Goal: Task Accomplishment & Management: Use online tool/utility

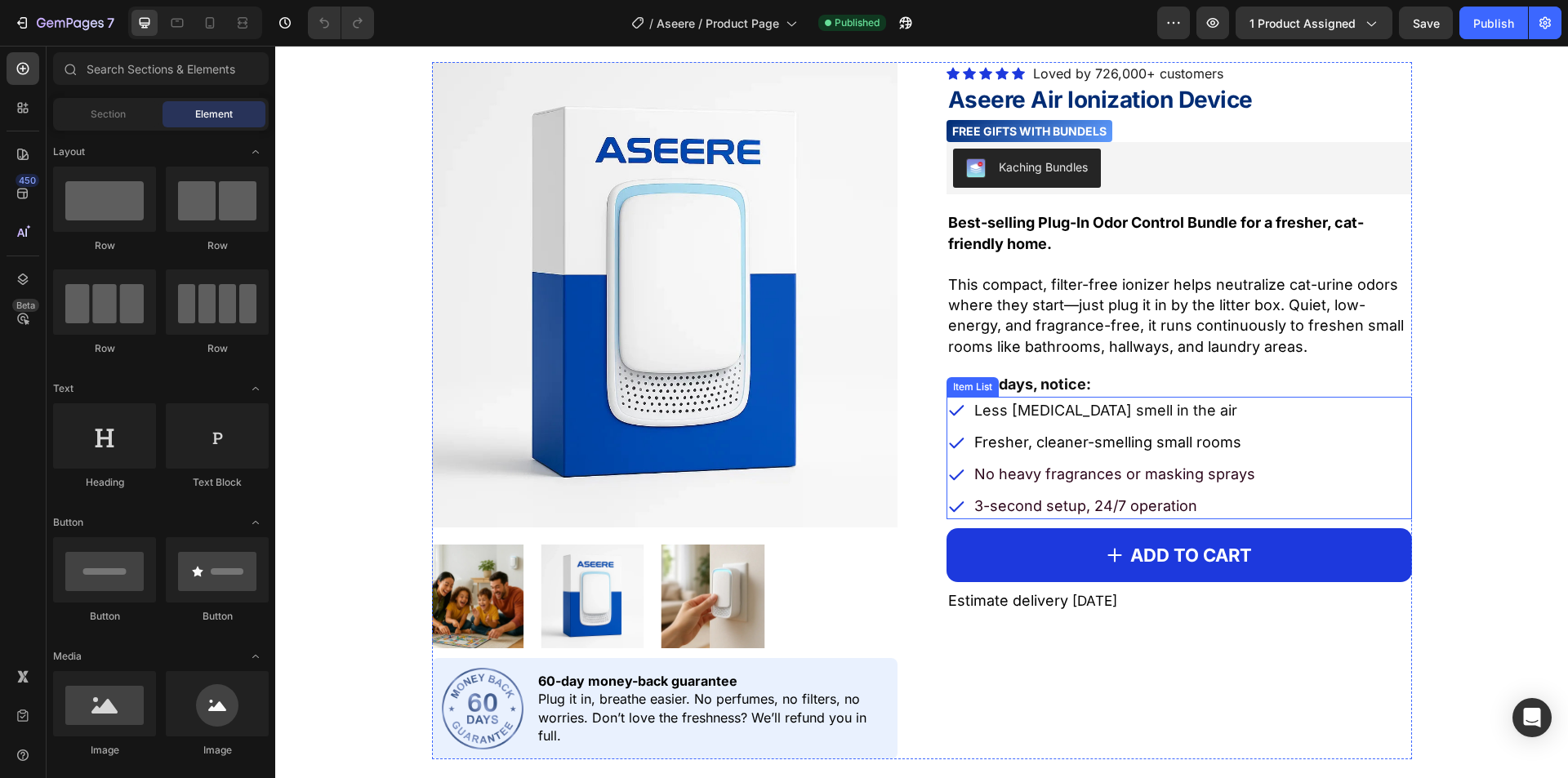
scroll to position [816, 0]
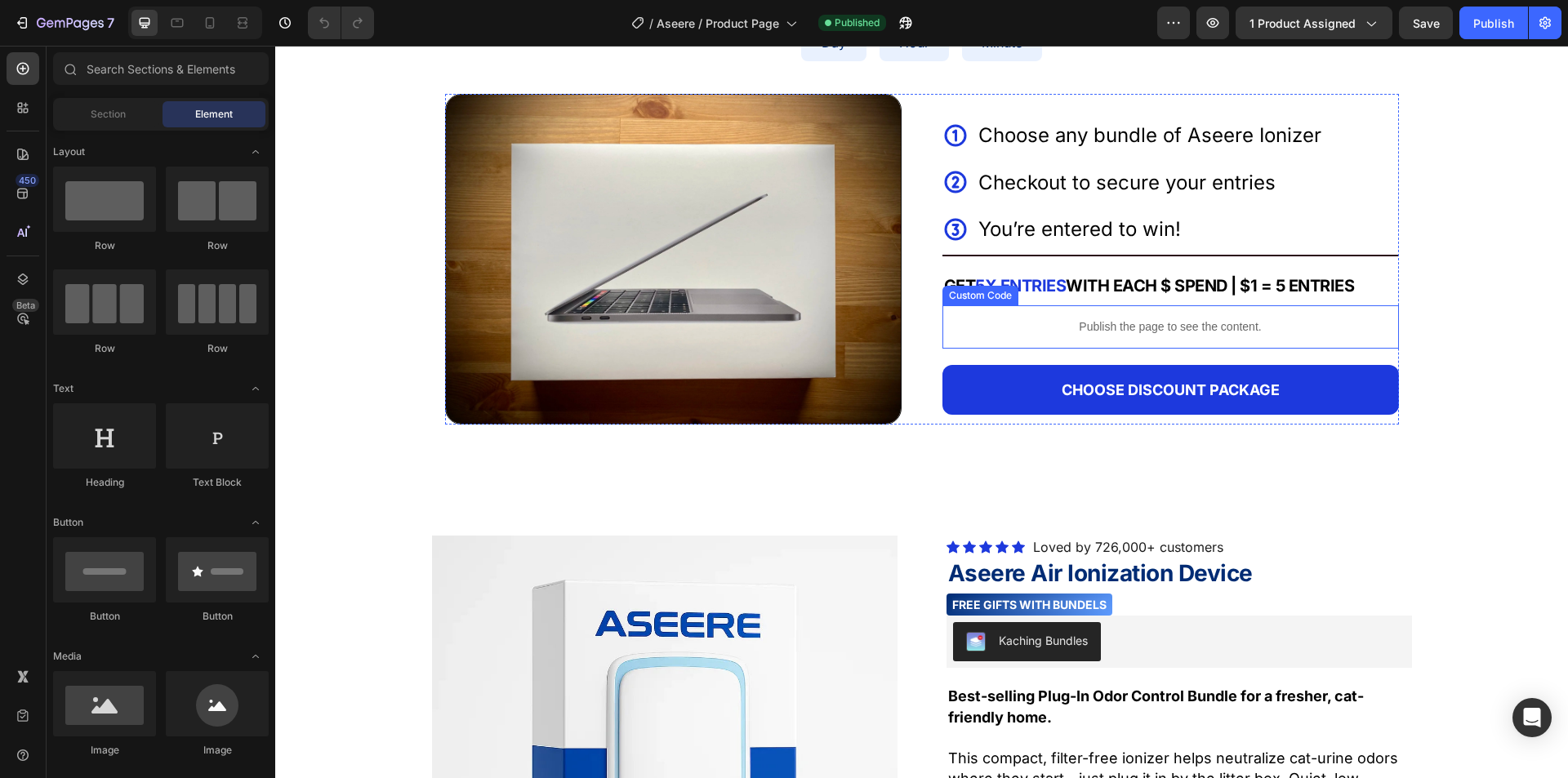
click at [1062, 333] on p "Publish the page to see the content." at bounding box center [1170, 327] width 456 height 17
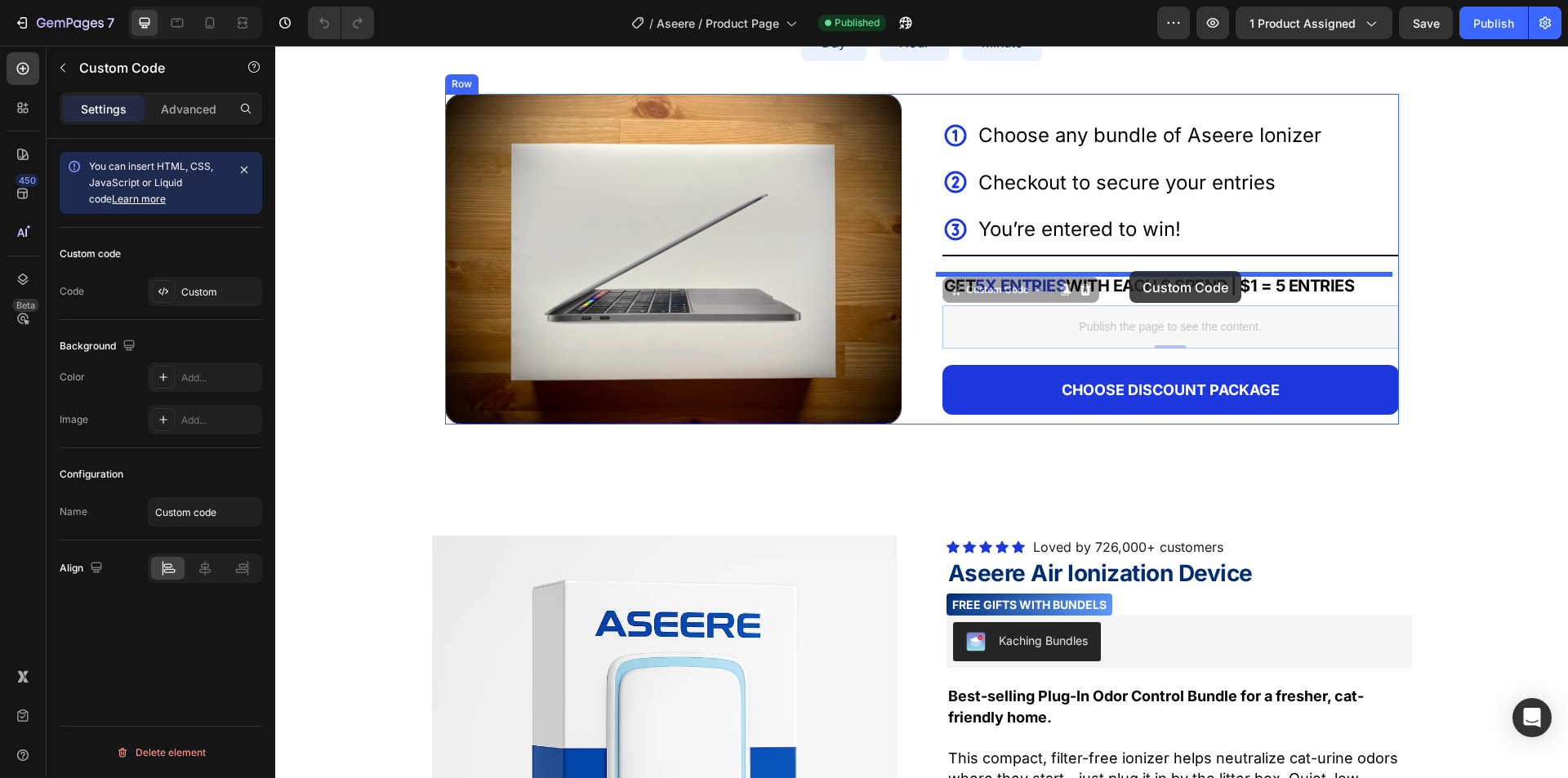
drag, startPoint x: 1121, startPoint y: 301, endPoint x: 1129, endPoint y: 270, distance: 32.0
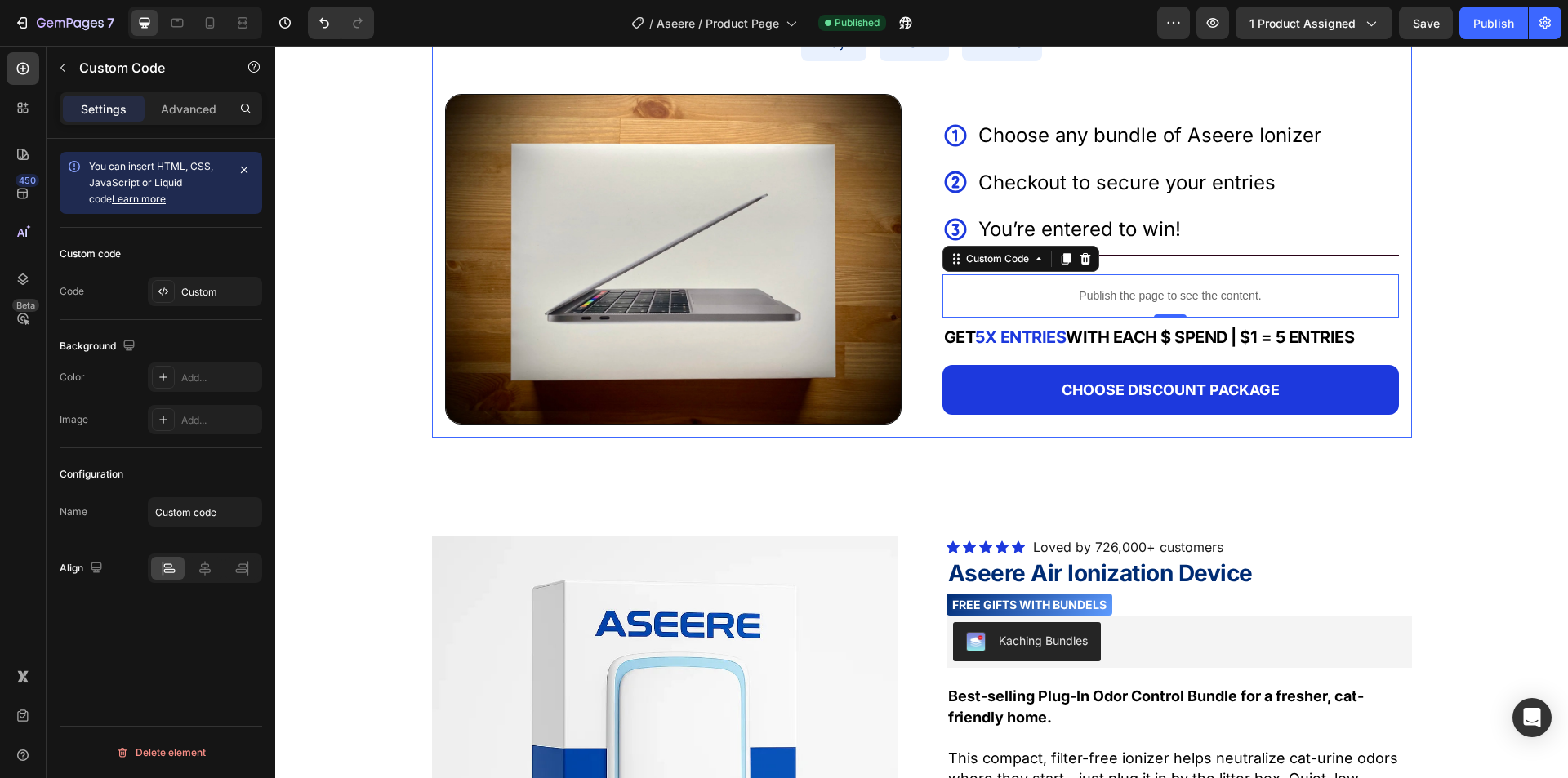
click at [1422, 290] on div "You Could Win On of These MacBooks Pro Text Block 04 Day 07 Hour 35 Minute Coun…" at bounding box center [921, 185] width 1293 height 532
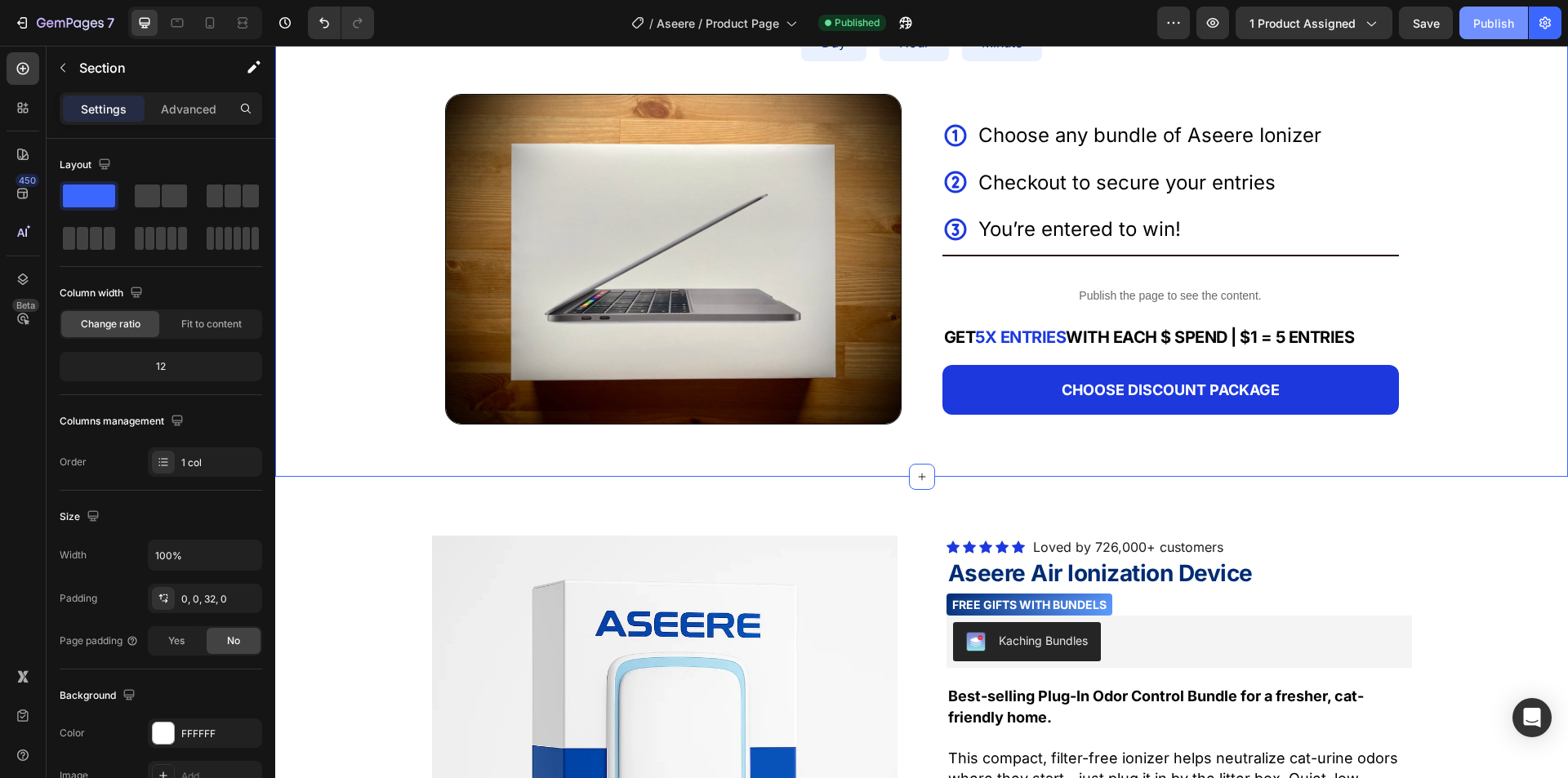
click at [1424, 27] on div "Publish" at bounding box center [1493, 23] width 41 height 17
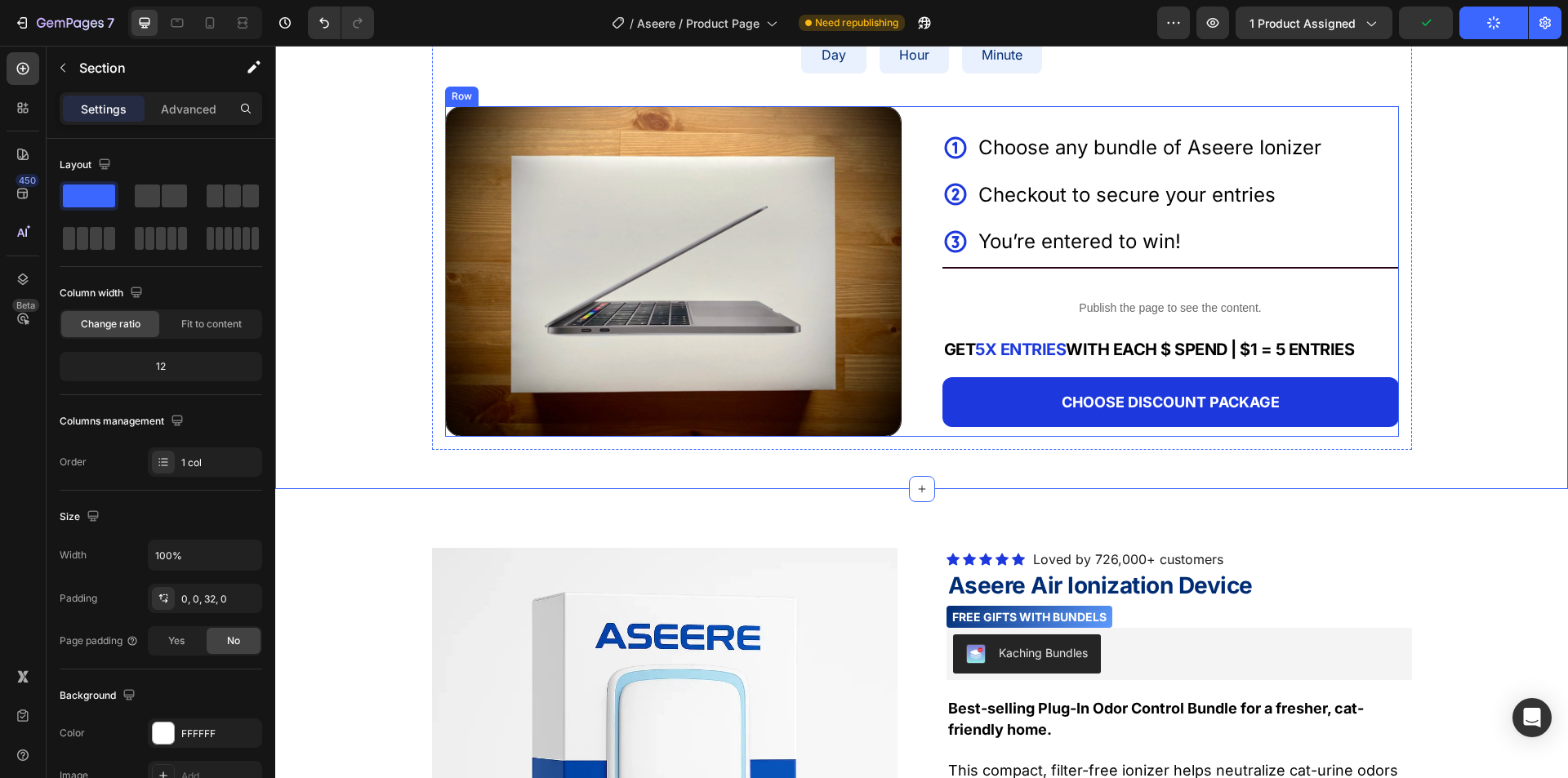
scroll to position [735, 0]
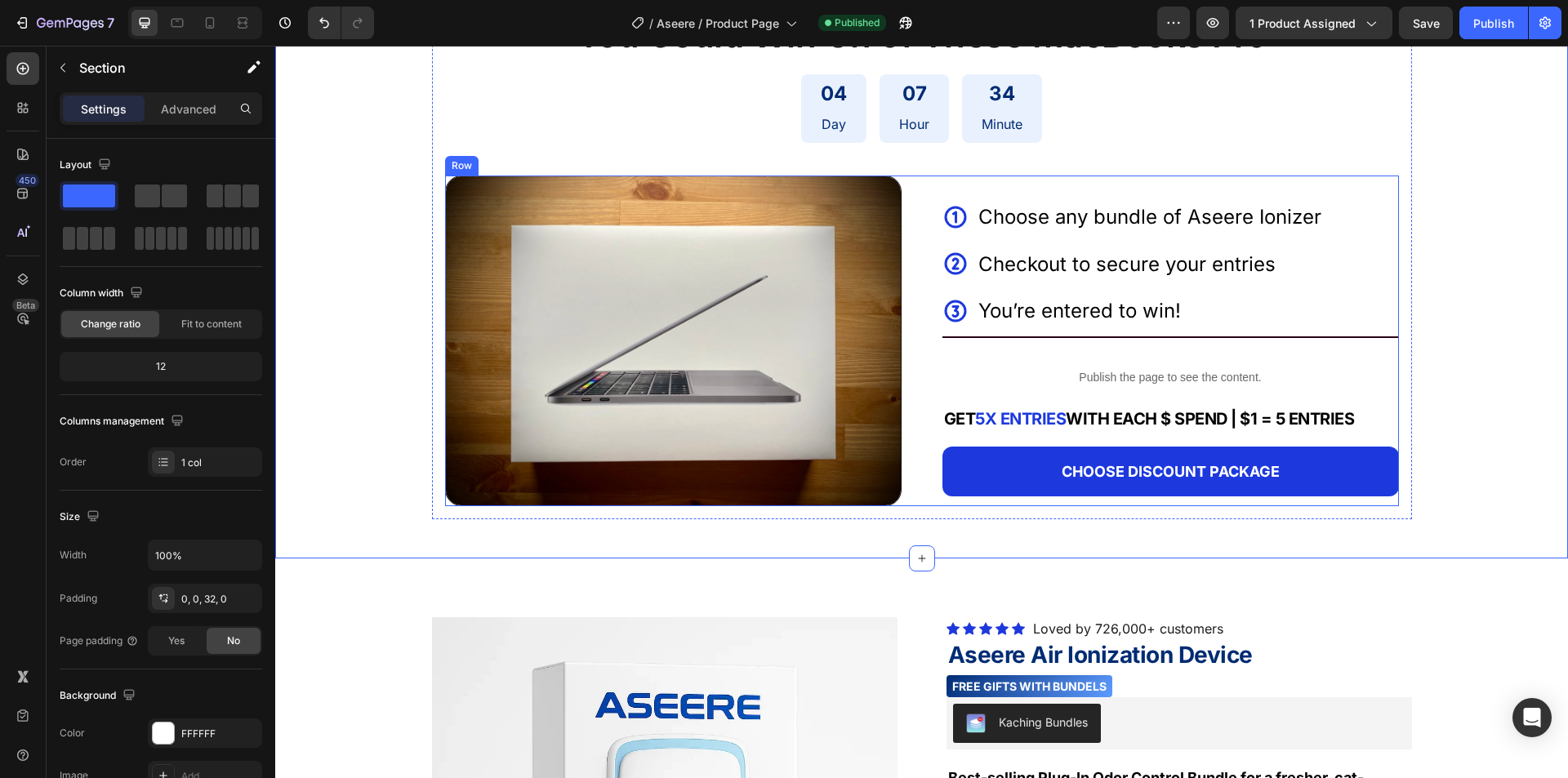
click at [782, 372] on img at bounding box center [673, 340] width 456 height 331
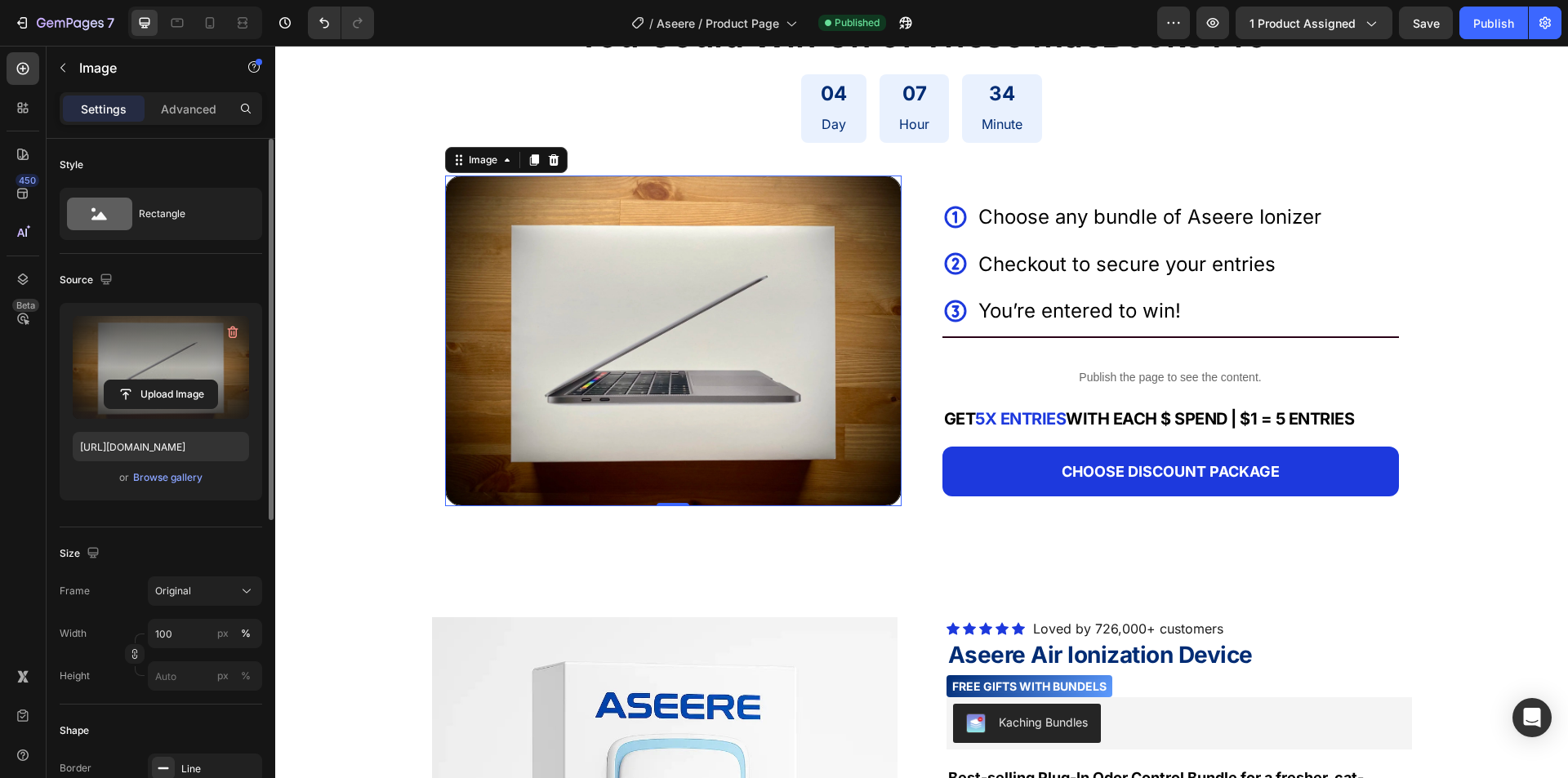
click at [206, 339] on label at bounding box center [161, 367] width 176 height 103
click at [206, 380] on input "file" at bounding box center [160, 394] width 113 height 28
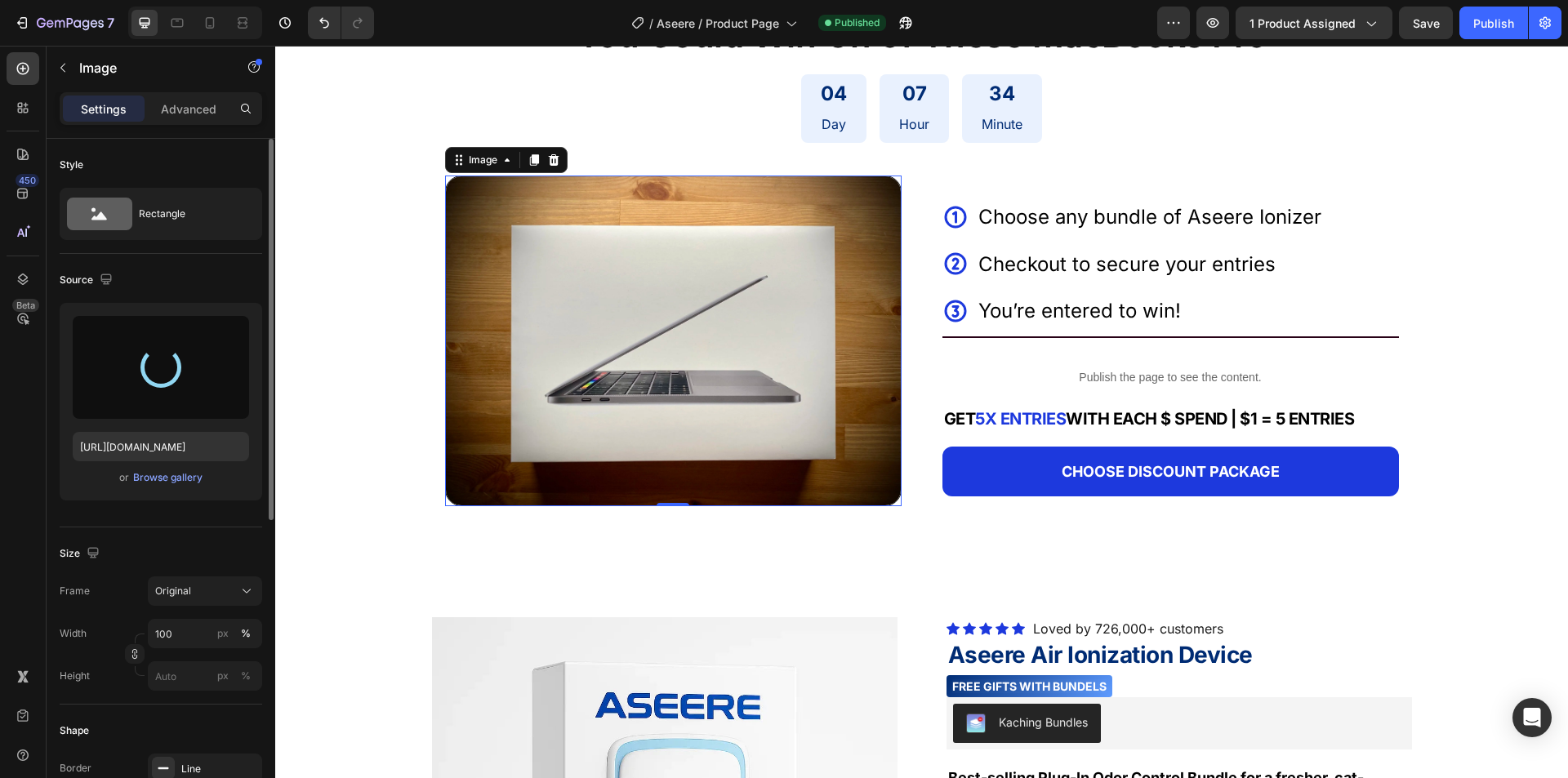
type input "https://cdn.shopify.com/s/files/1/0772/0579/9204/files/gempages_543059729656579…"
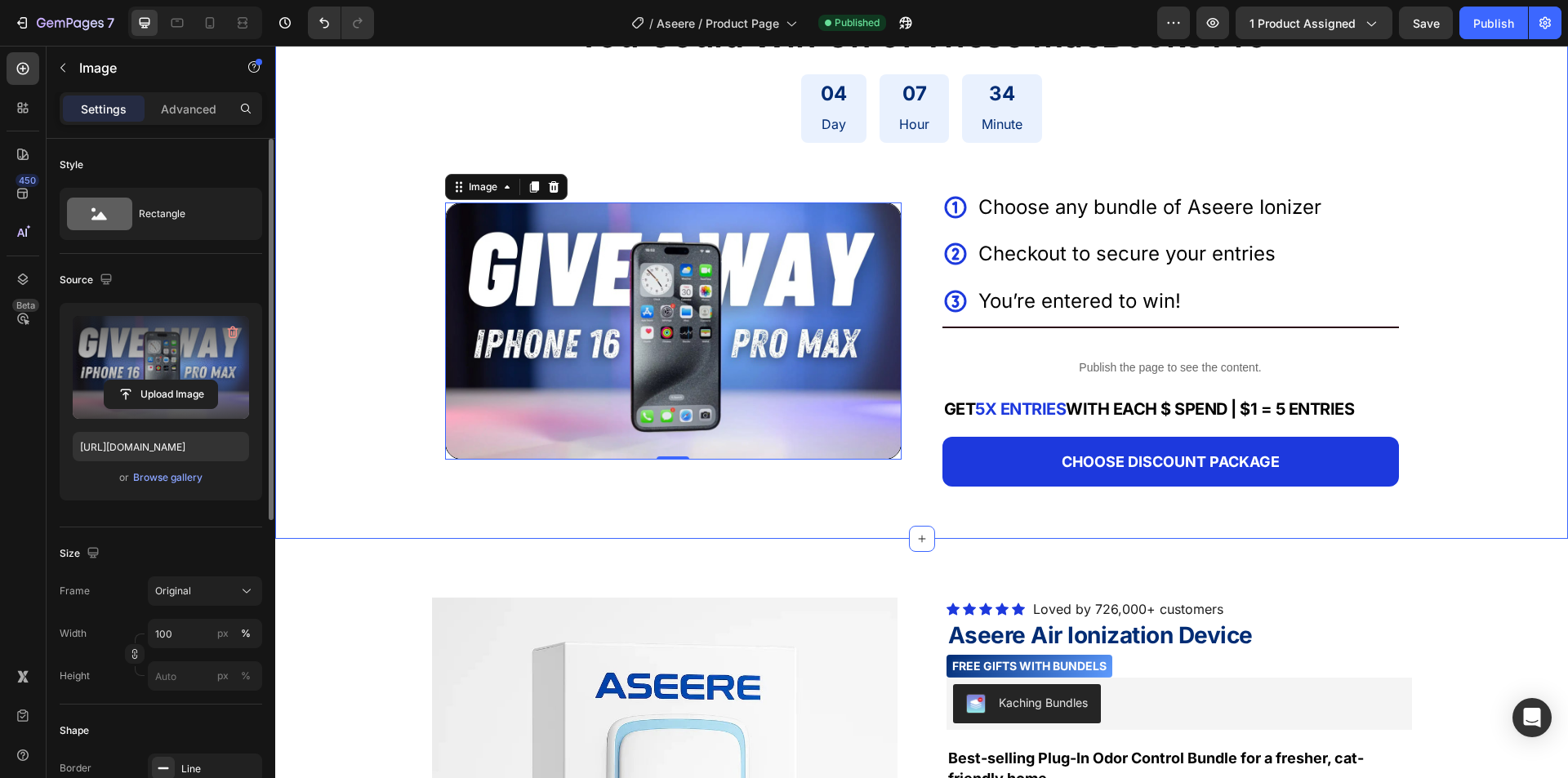
click at [352, 406] on div "You Could Win On of These MacBooks Pro Text Block 04 Day 07 Hour 34 Minute Coun…" at bounding box center [921, 256] width 1293 height 512
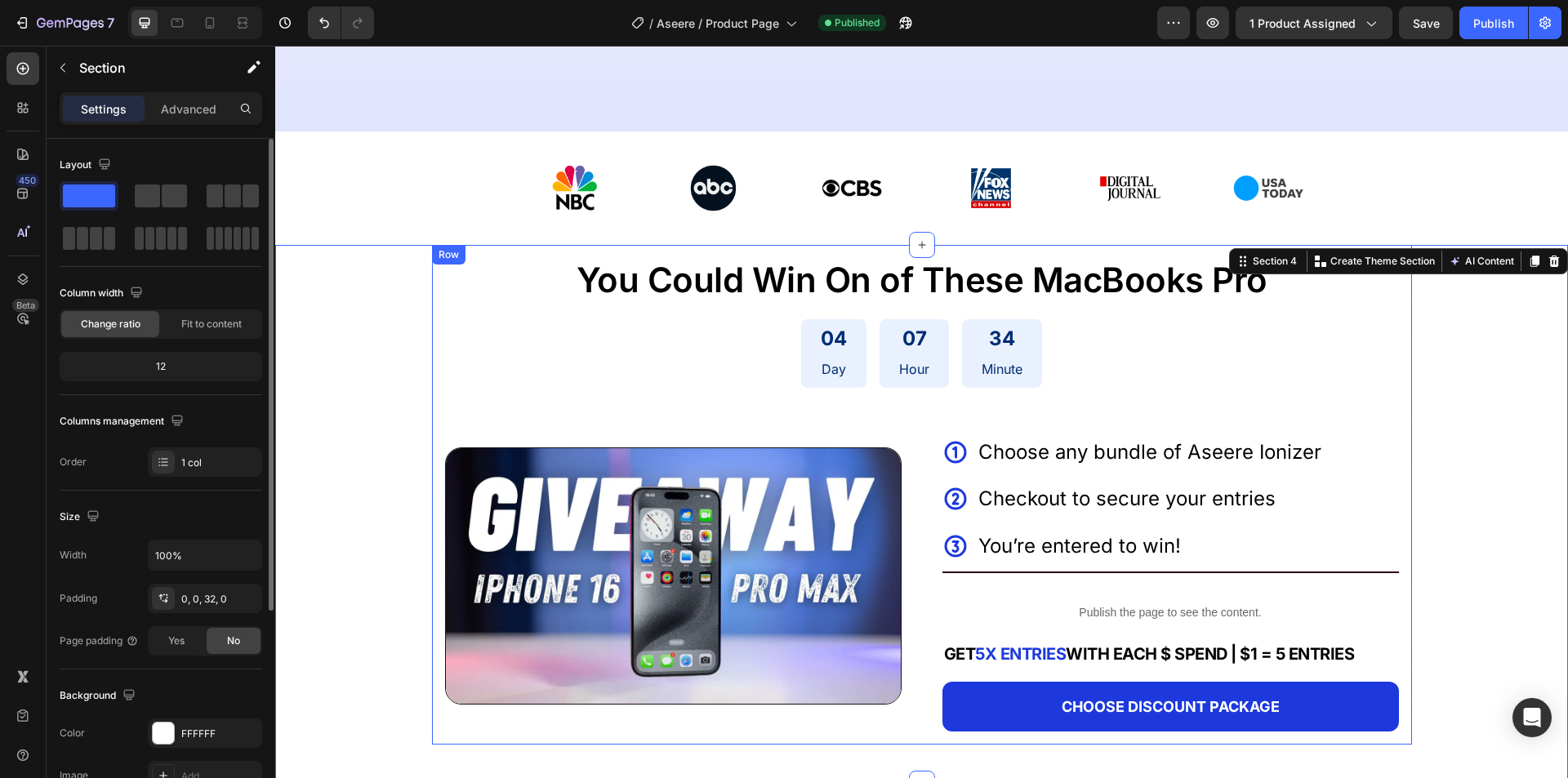
scroll to position [490, 0]
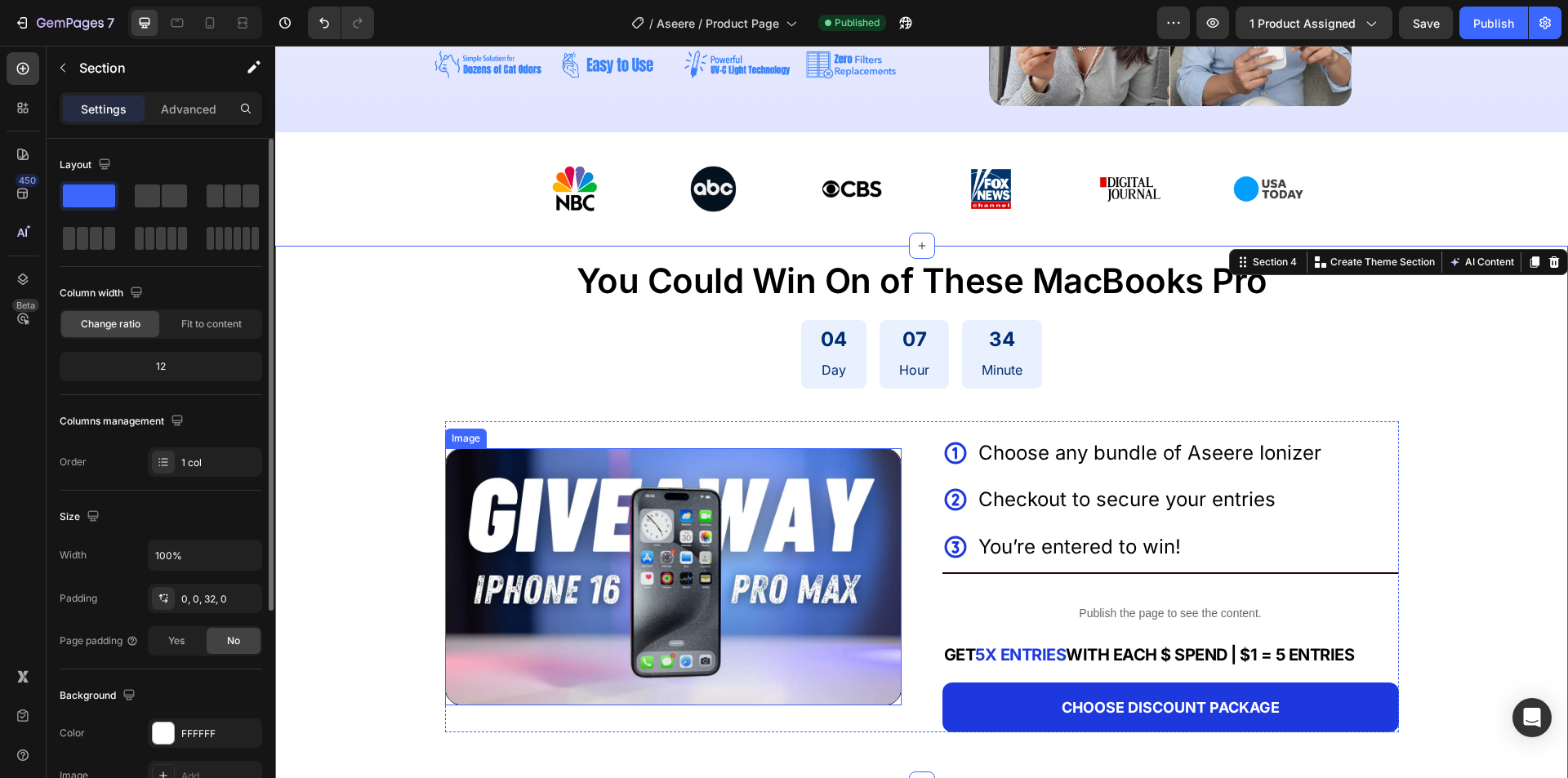
click at [567, 588] on img at bounding box center [673, 577] width 456 height 257
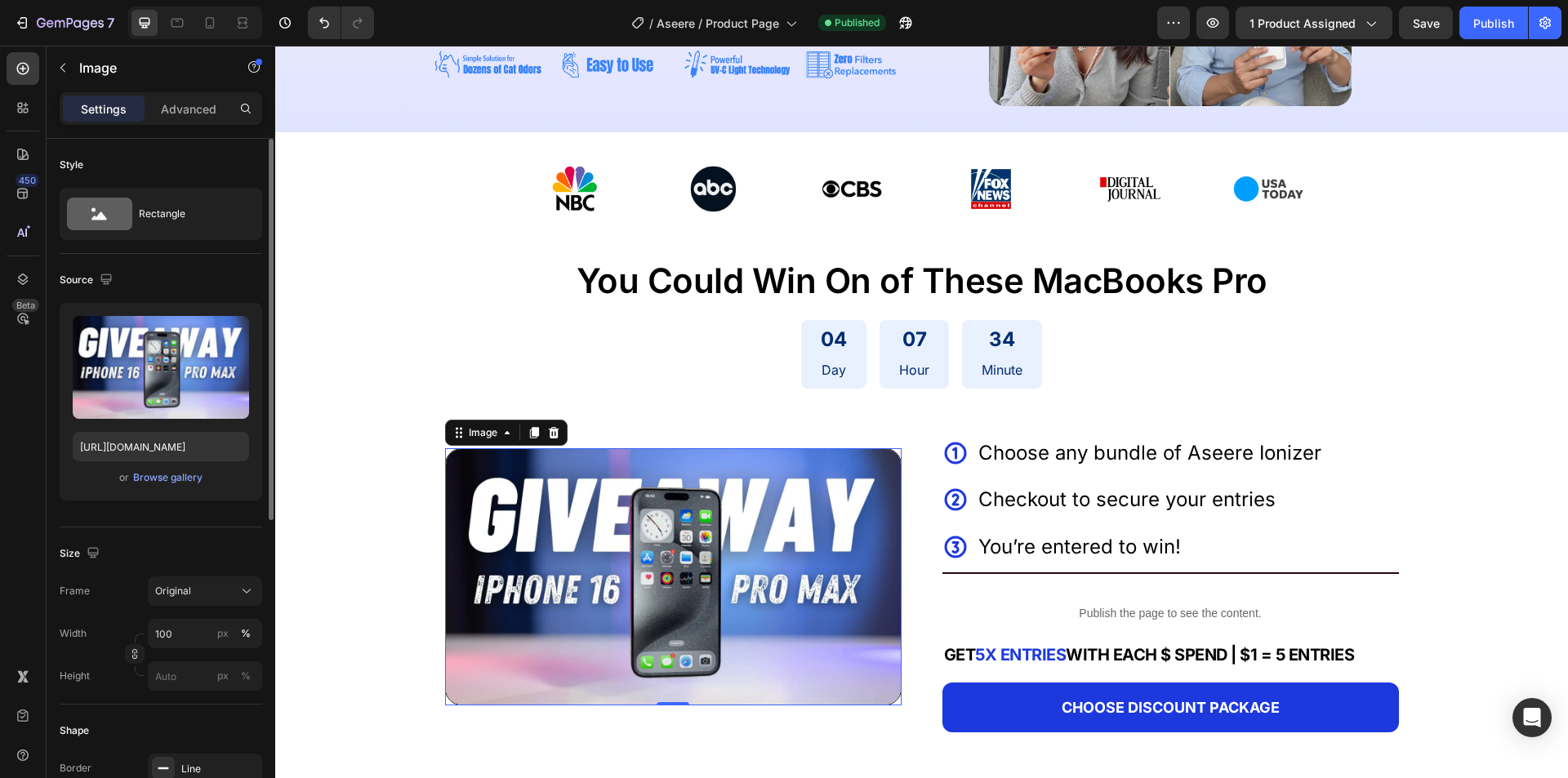
click at [566, 588] on img at bounding box center [673, 577] width 456 height 257
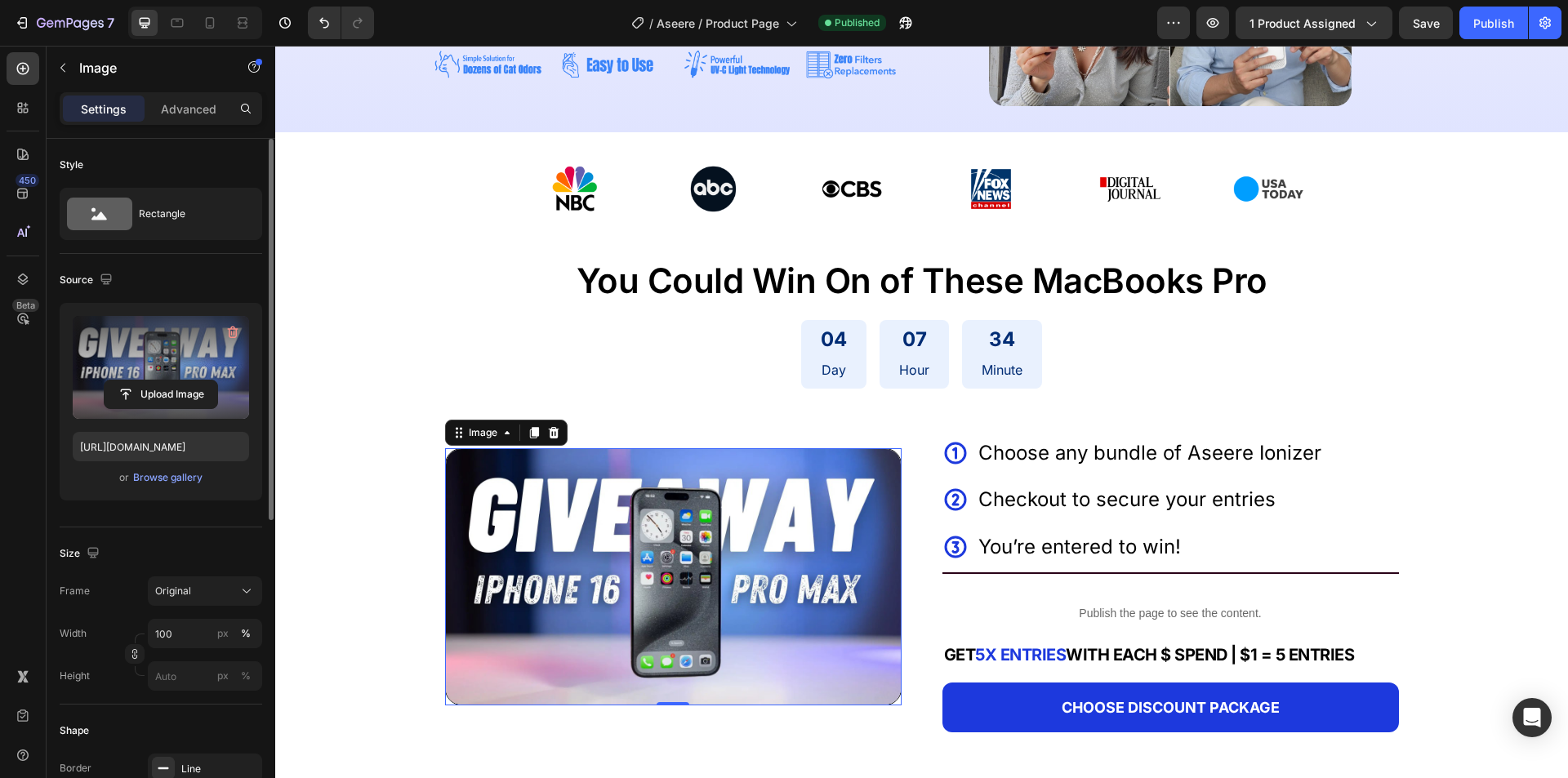
click at [155, 367] on label at bounding box center [161, 367] width 176 height 103
click at [155, 380] on input "file" at bounding box center [160, 394] width 113 height 28
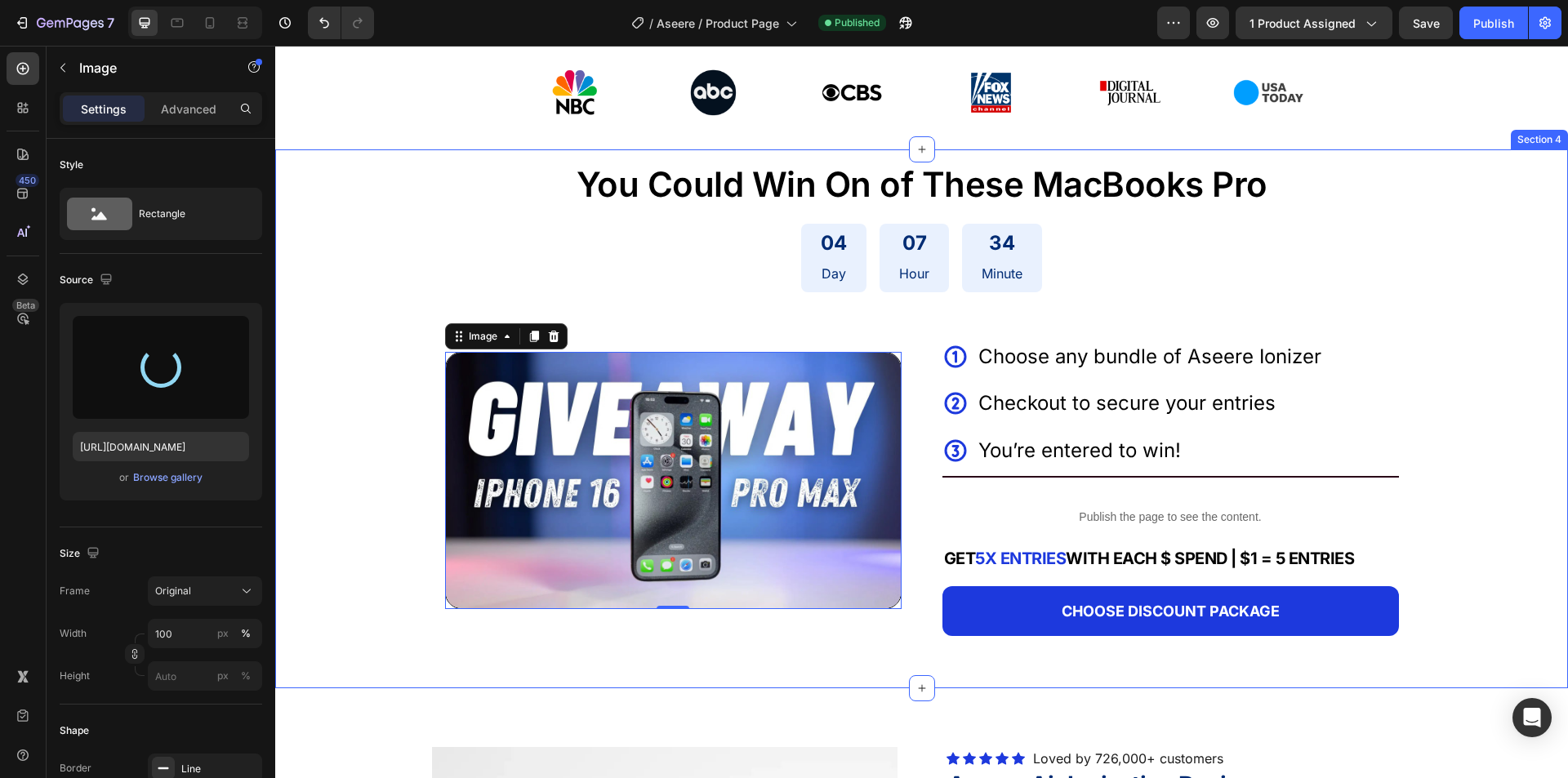
scroll to position [571, 0]
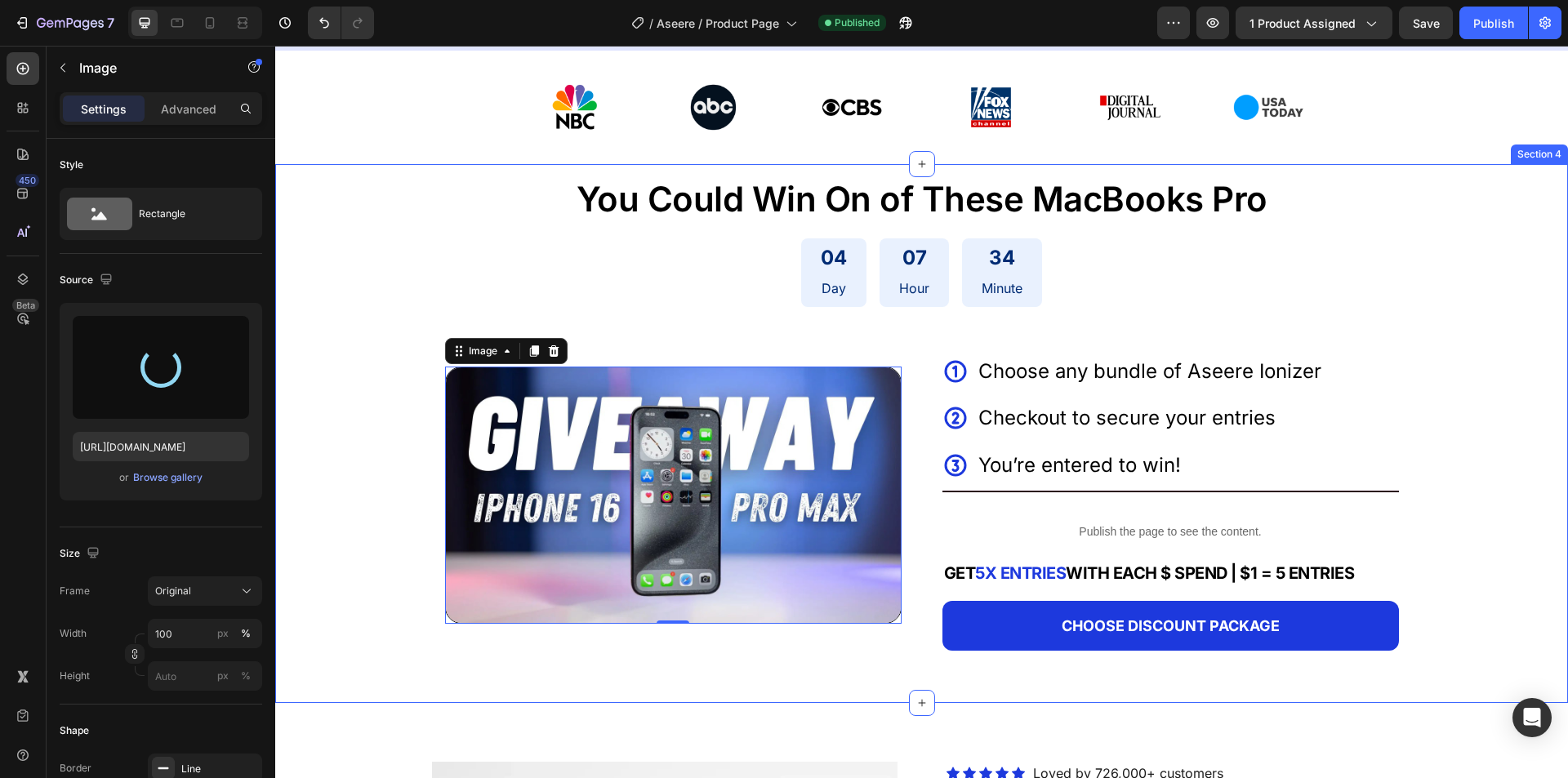
type input "https://cdn.shopify.com/s/files/1/0772/0579/9204/files/gempages_543059729656579…"
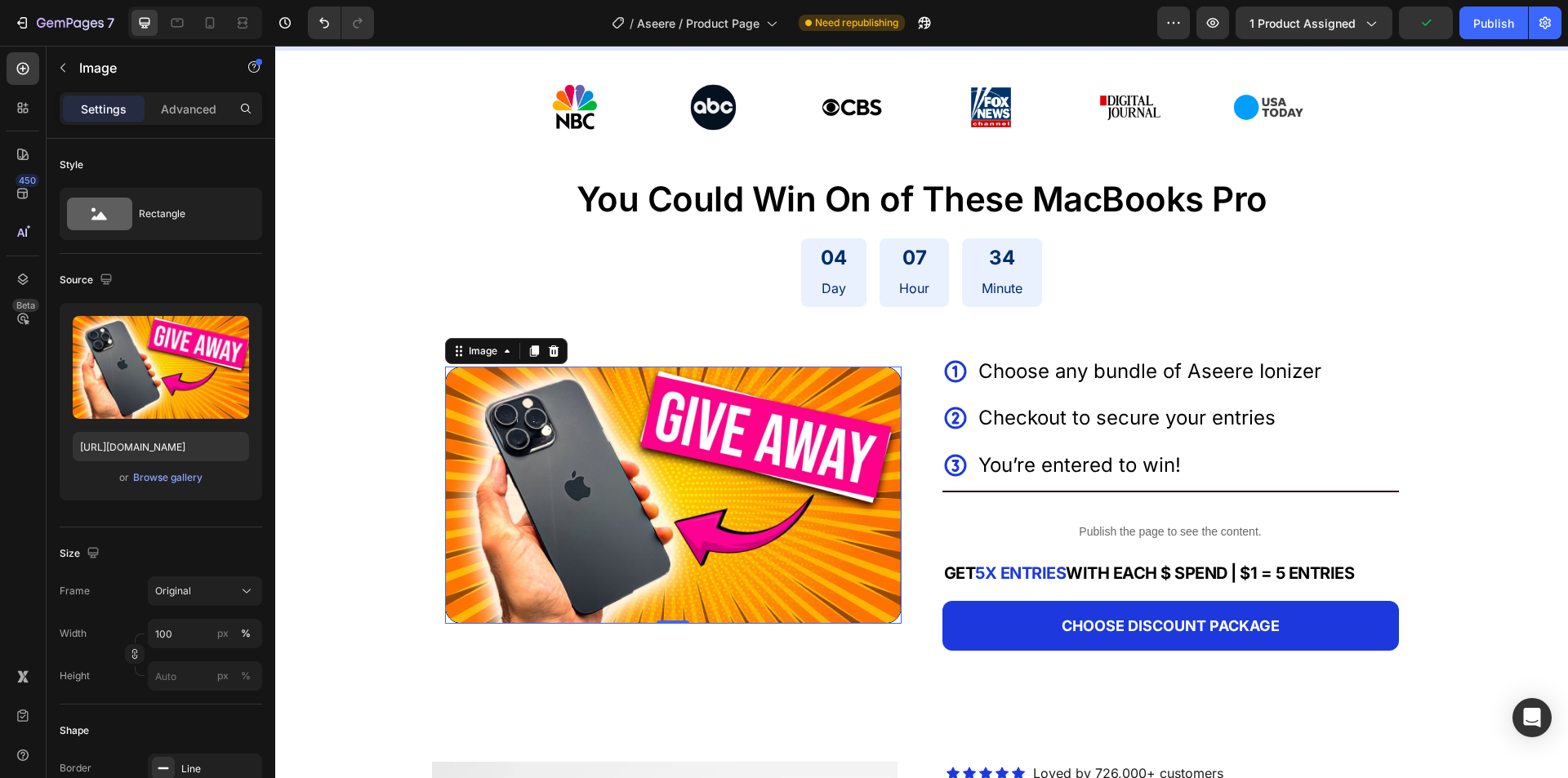
click at [445, 516] on img at bounding box center [673, 495] width 456 height 257
click at [349, 486] on div "You Could Win On of These MacBooks Pro Text Block 04 Day 07 Hour 34 Minute Coun…" at bounding box center [921, 420] width 1293 height 512
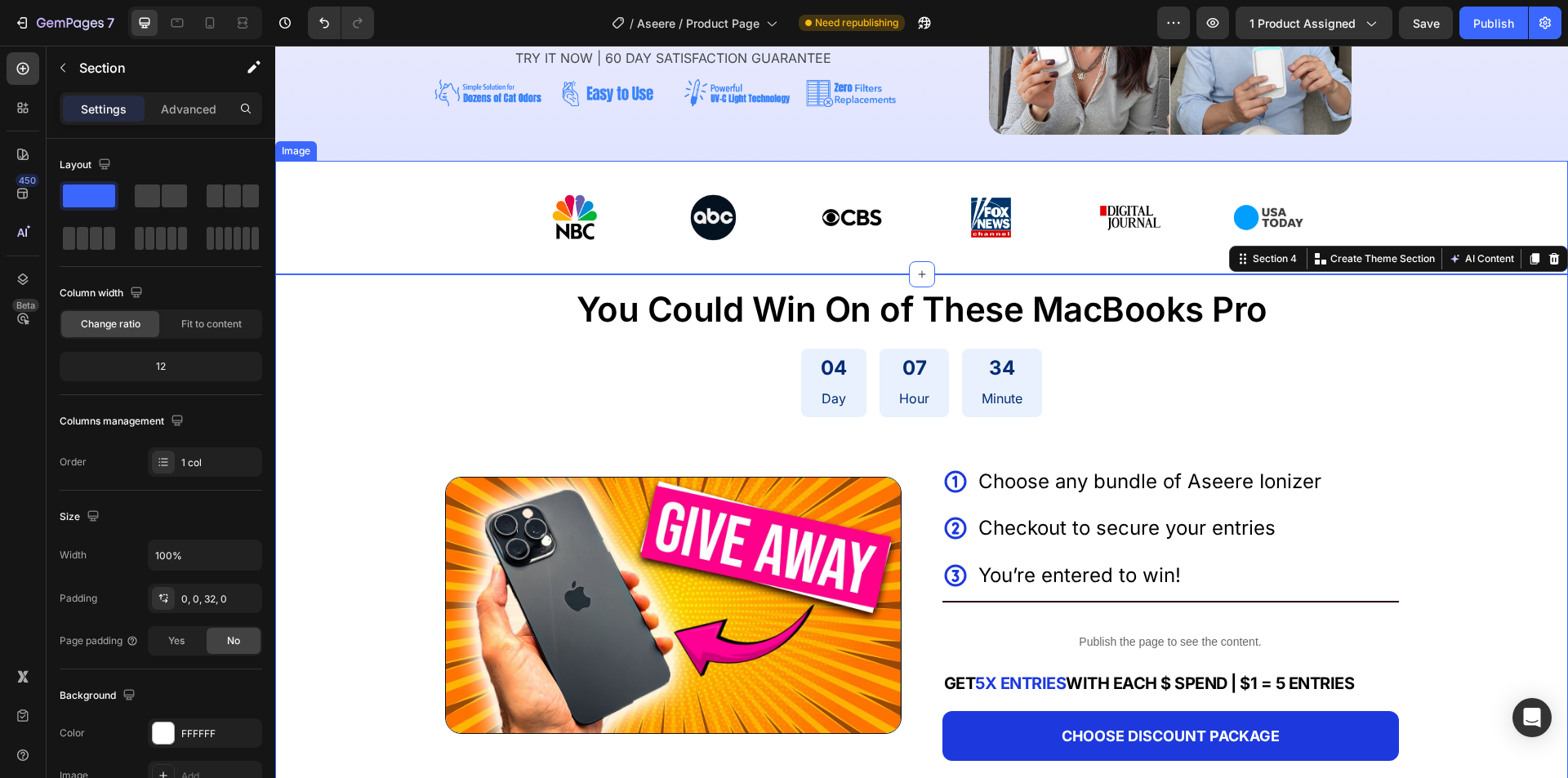
scroll to position [490, 0]
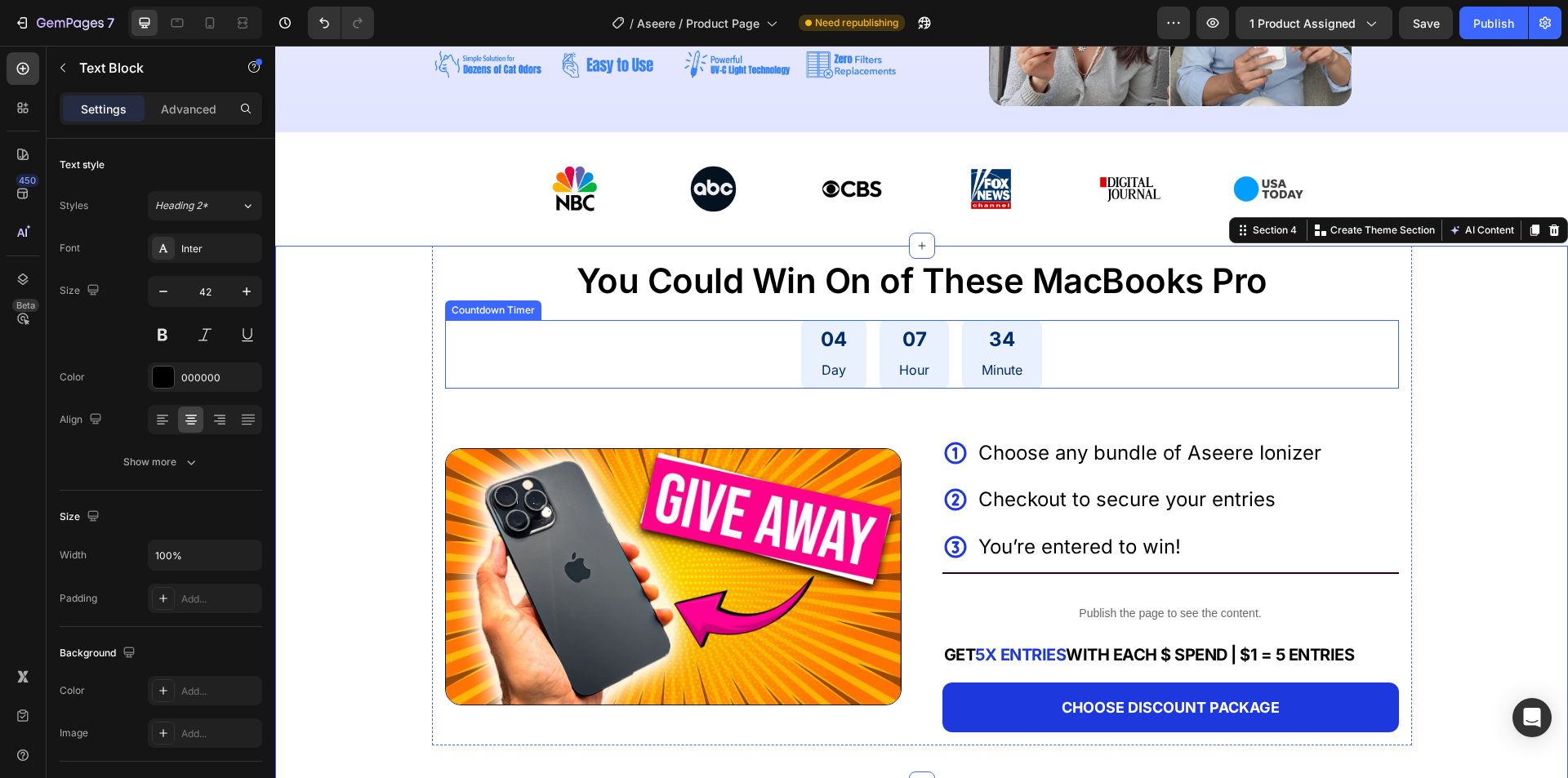
click at [944, 276] on span "You Could Win On of These MacBooks Pro" at bounding box center [922, 280] width 691 height 41
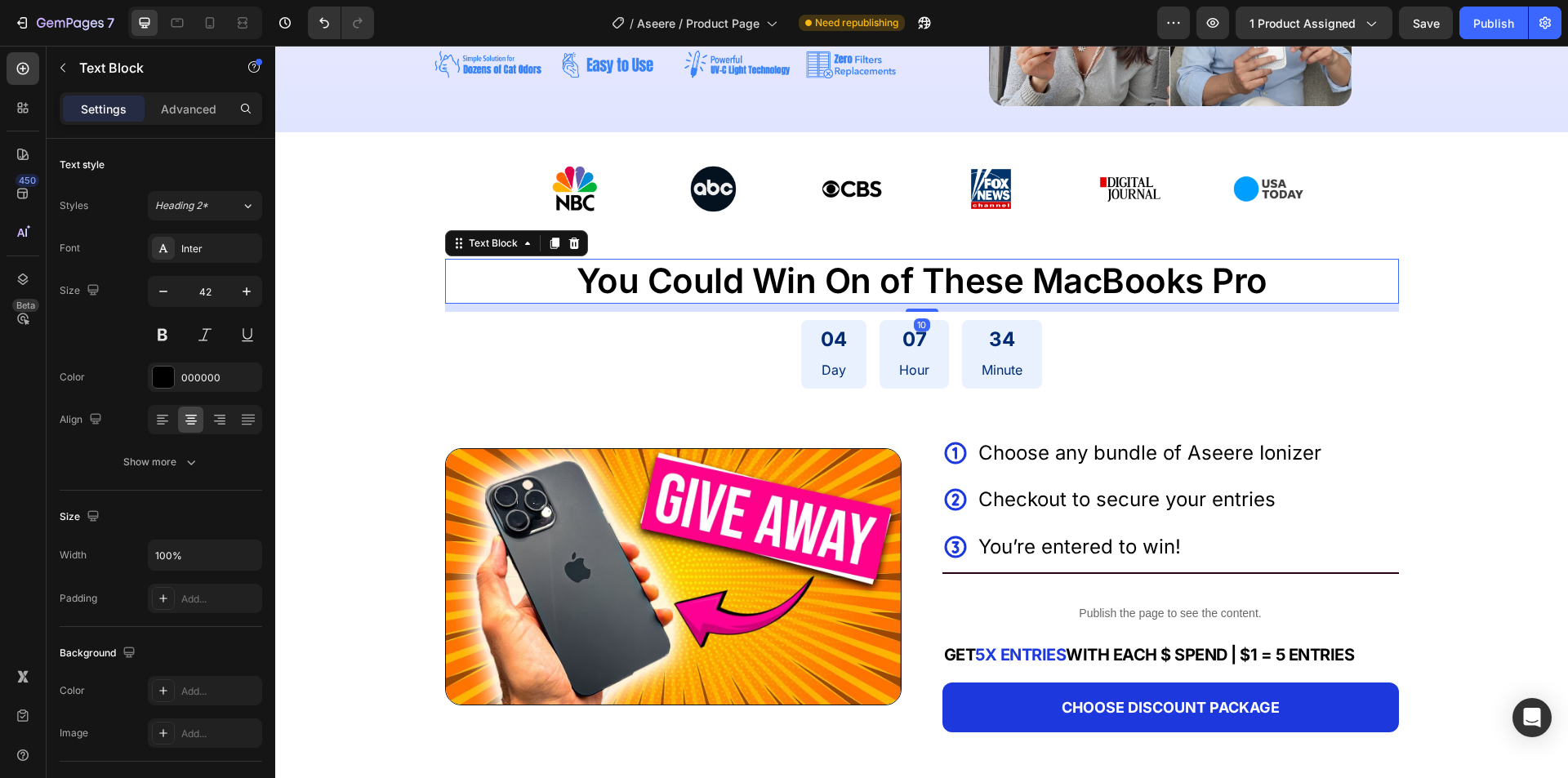
click at [944, 276] on span "You Could Win On of These MacBooks Pro" at bounding box center [922, 280] width 691 height 41
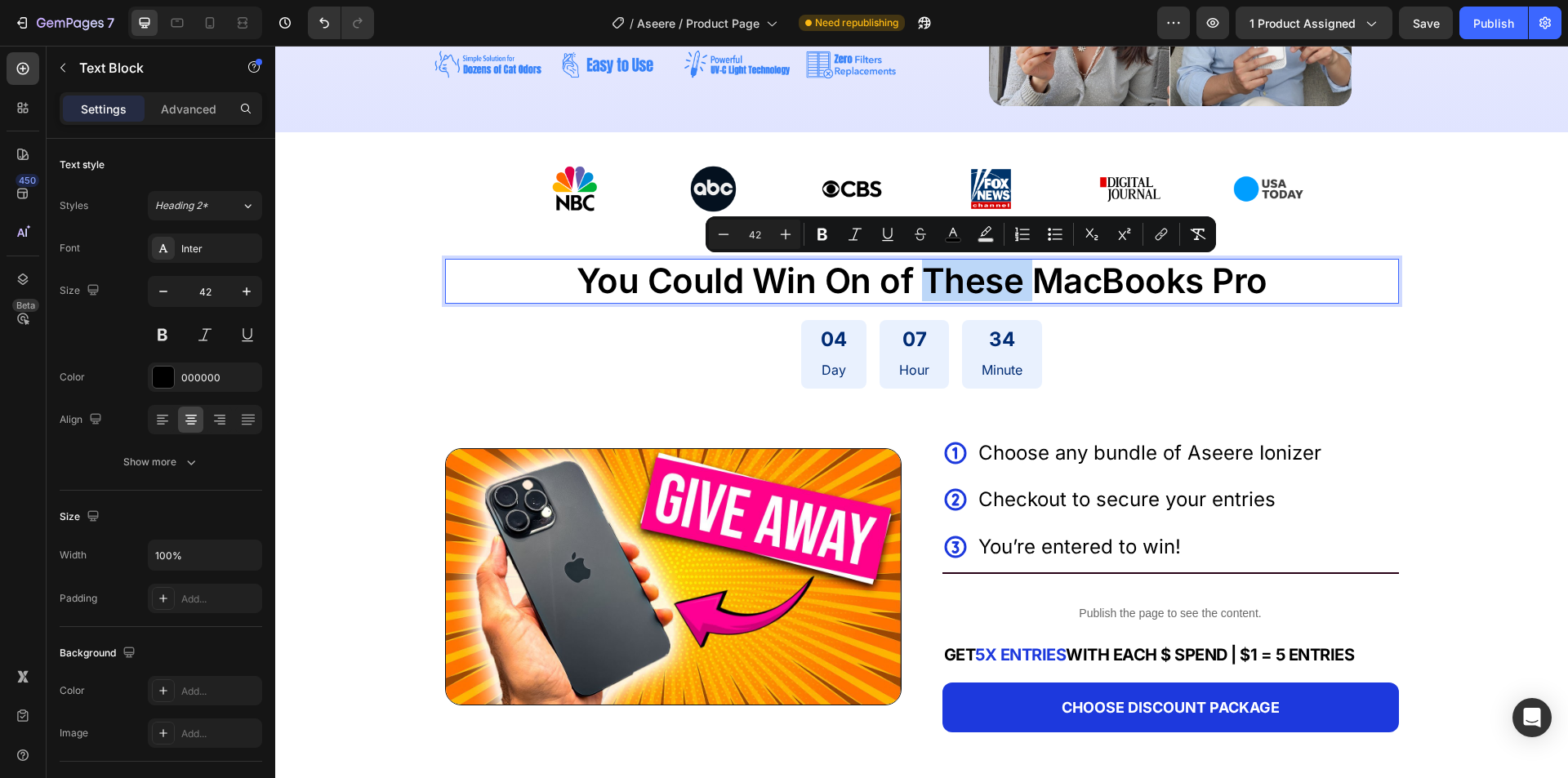
click at [944, 276] on span "You Could Win On of These MacBooks Pro" at bounding box center [922, 280] width 691 height 41
click at [949, 282] on span "You Could Win On of These MacBooks Pro" at bounding box center [922, 280] width 691 height 41
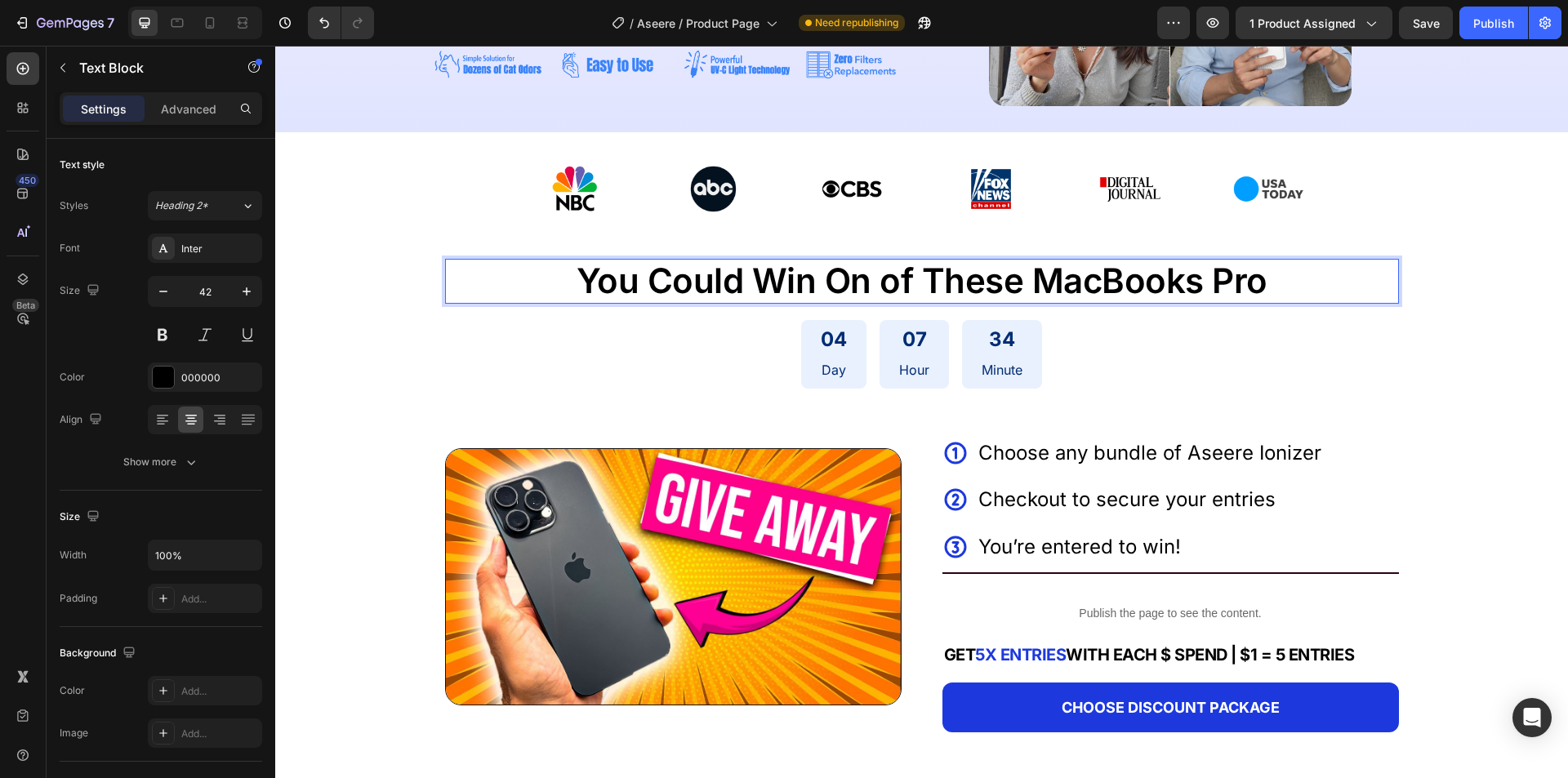
click at [908, 290] on span "You Could Win On of These MacBooks Pro" at bounding box center [922, 280] width 691 height 41
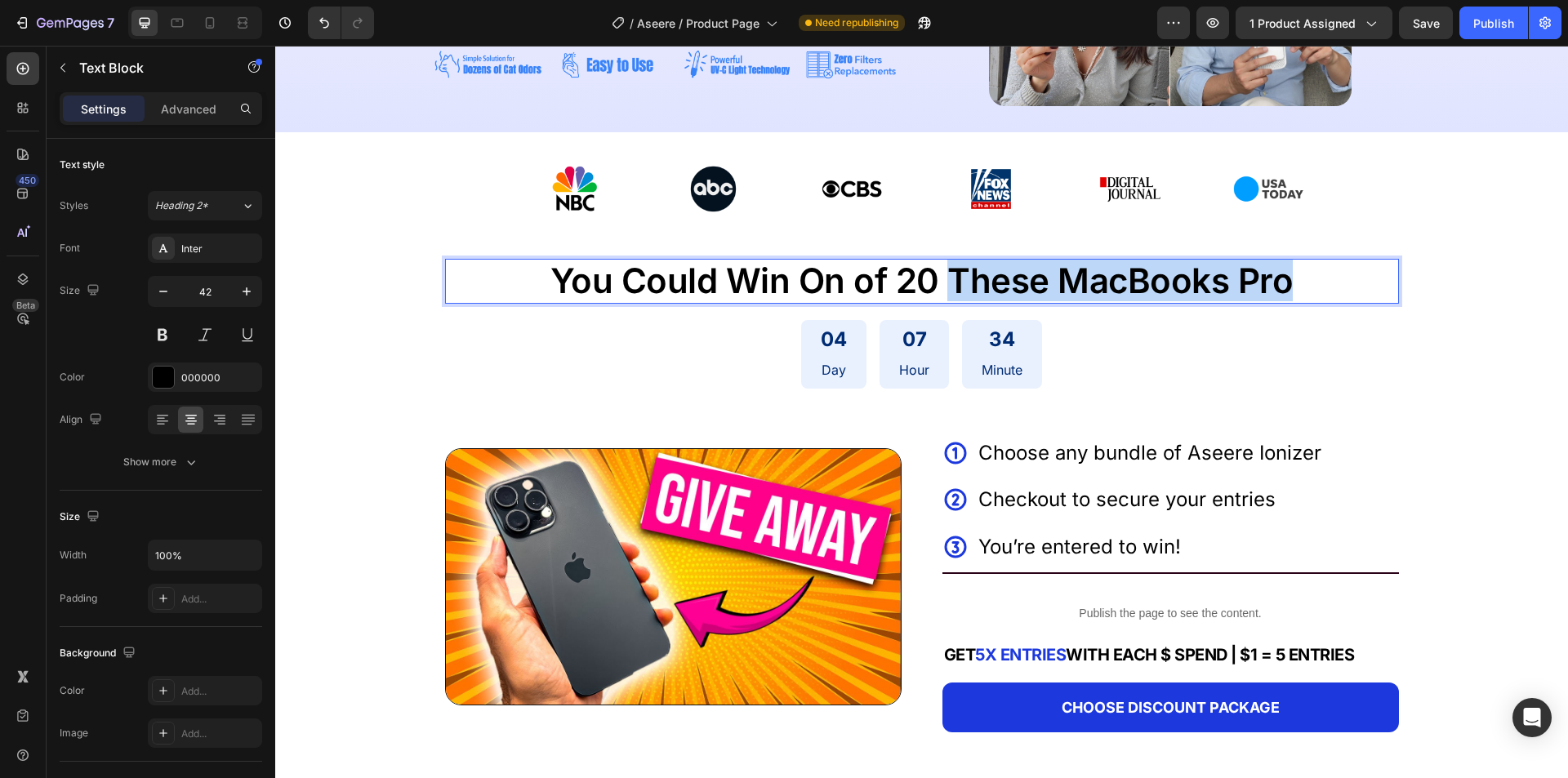
drag, startPoint x: 983, startPoint y: 290, endPoint x: 1275, endPoint y: 286, distance: 292.0
click at [1275, 286] on span "You Could Win On of 20 These MacBooks Pro" at bounding box center [922, 280] width 743 height 41
click at [927, 260] on span "You Could Win On of 20 These MacBooks Pro" at bounding box center [922, 280] width 743 height 41
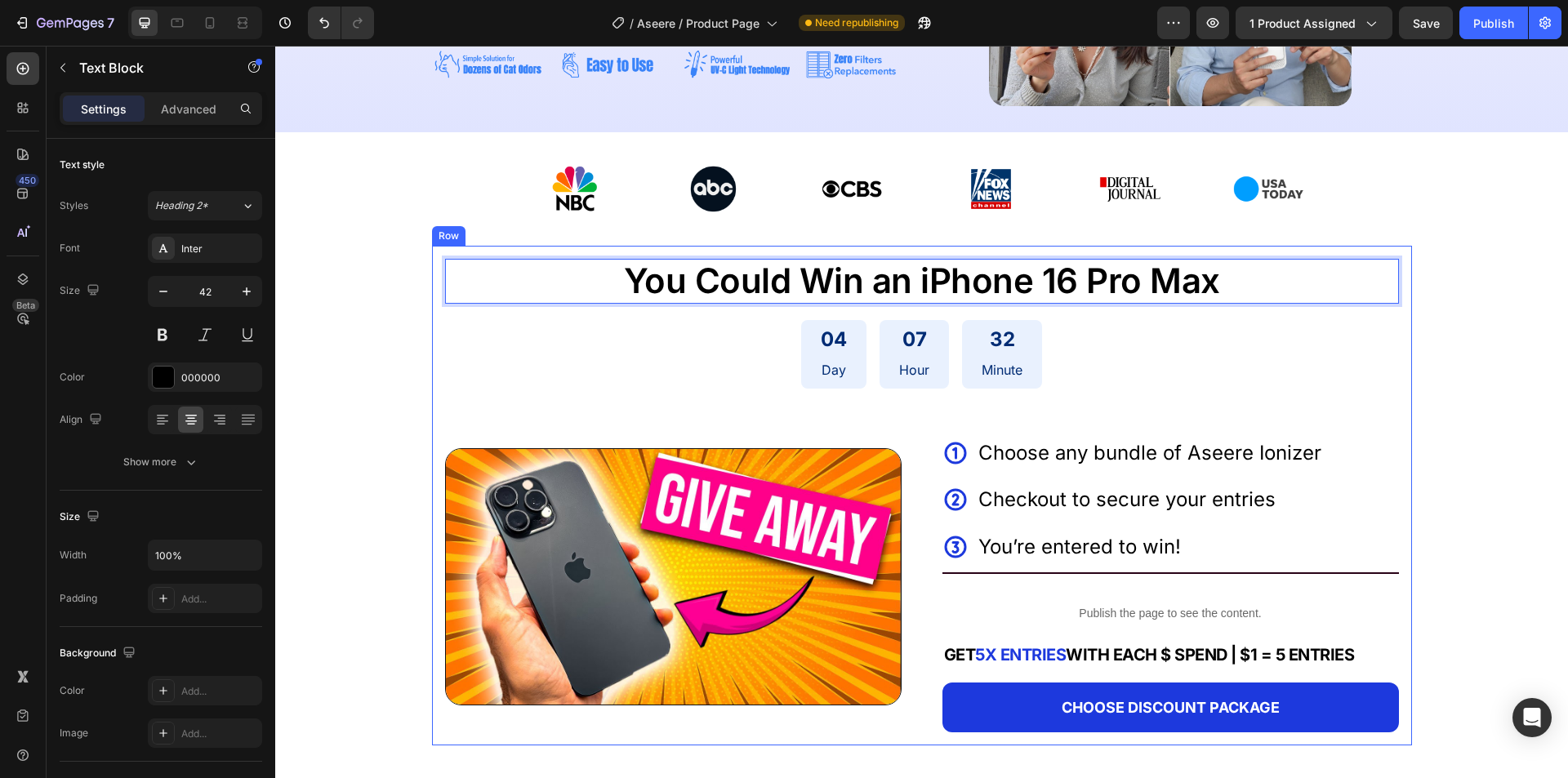
click at [1400, 295] on div "You Could Win an iPhone 16 Pro Max Text Block 10 04 Day 07 Hour 32 Minute Count…" at bounding box center [921, 494] width 980 height 499
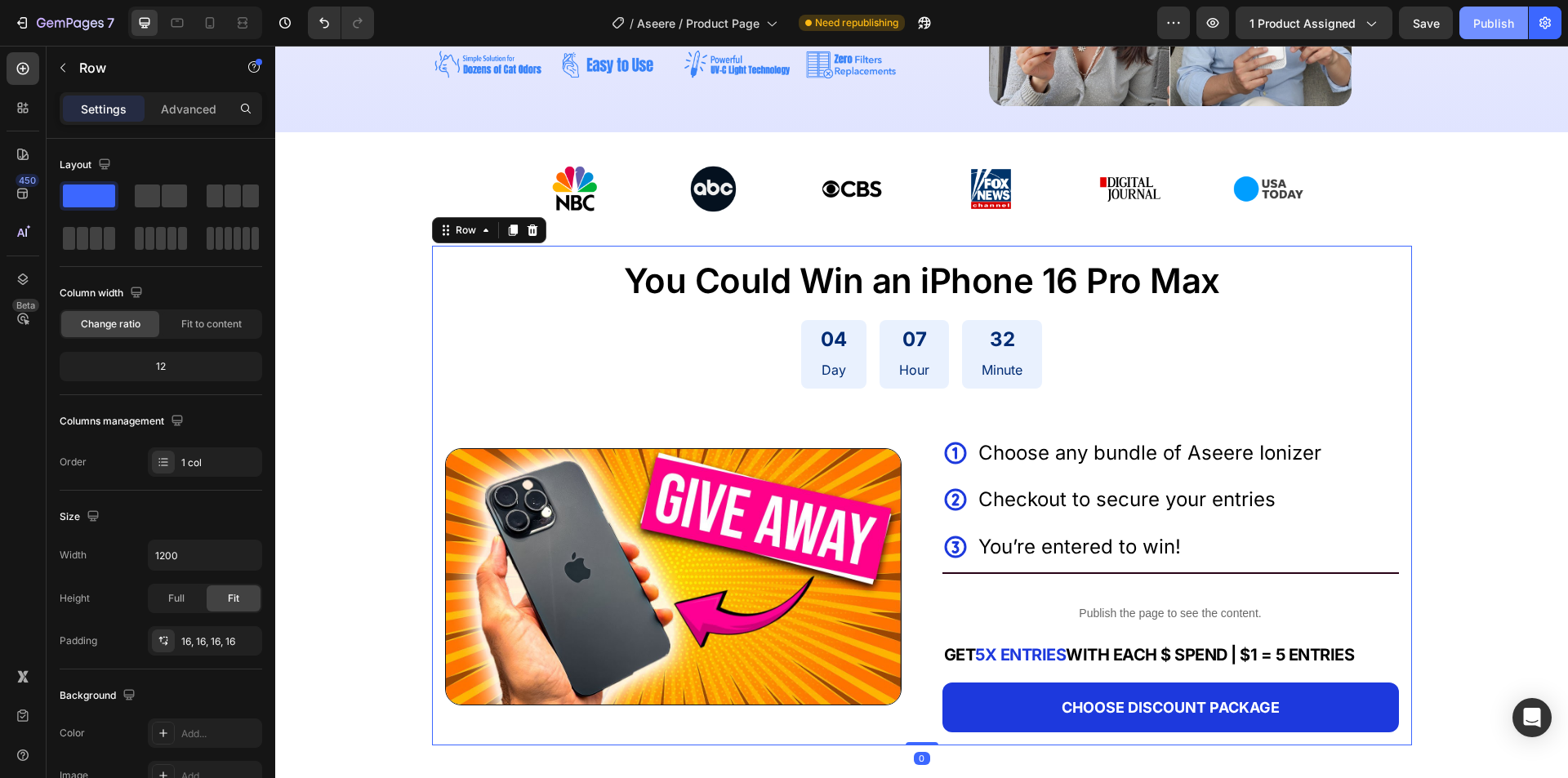
click at [1424, 12] on button "Publish" at bounding box center [1493, 23] width 69 height 33
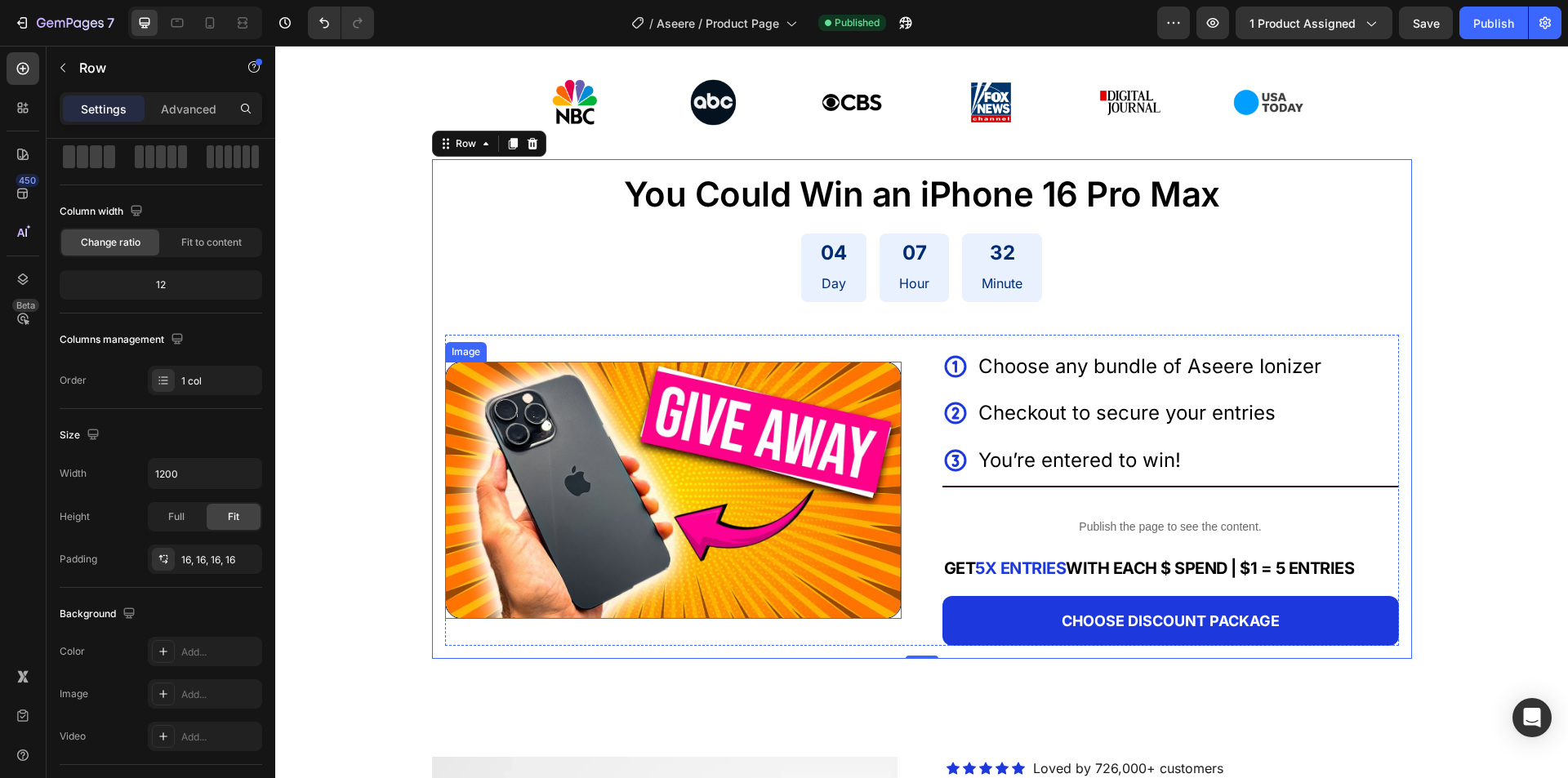
scroll to position [571, 0]
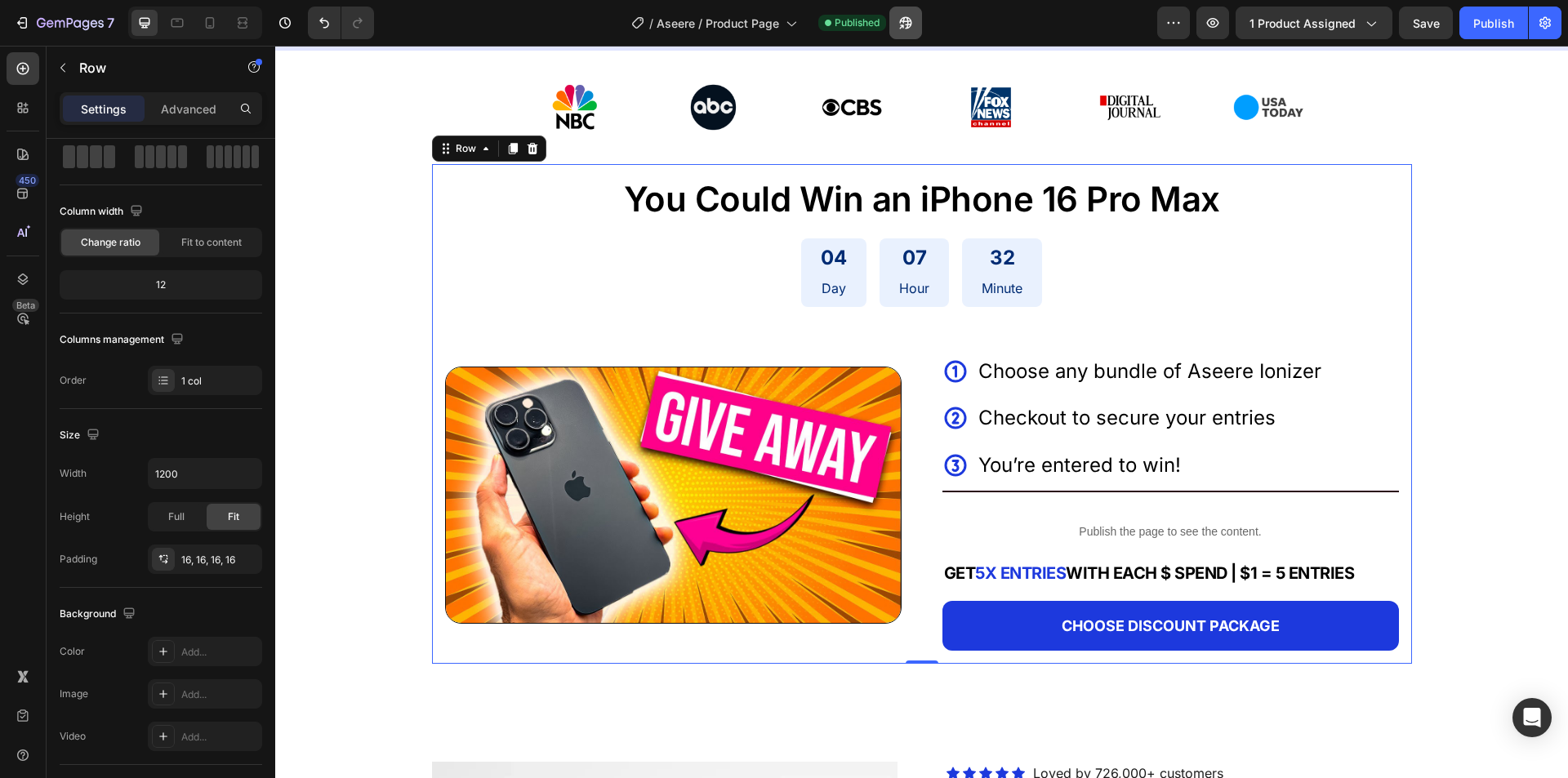
click at [903, 25] on icon "button" at bounding box center [901, 26] width 4 height 4
click at [58, 14] on div "7" at bounding box center [75, 22] width 78 height 19
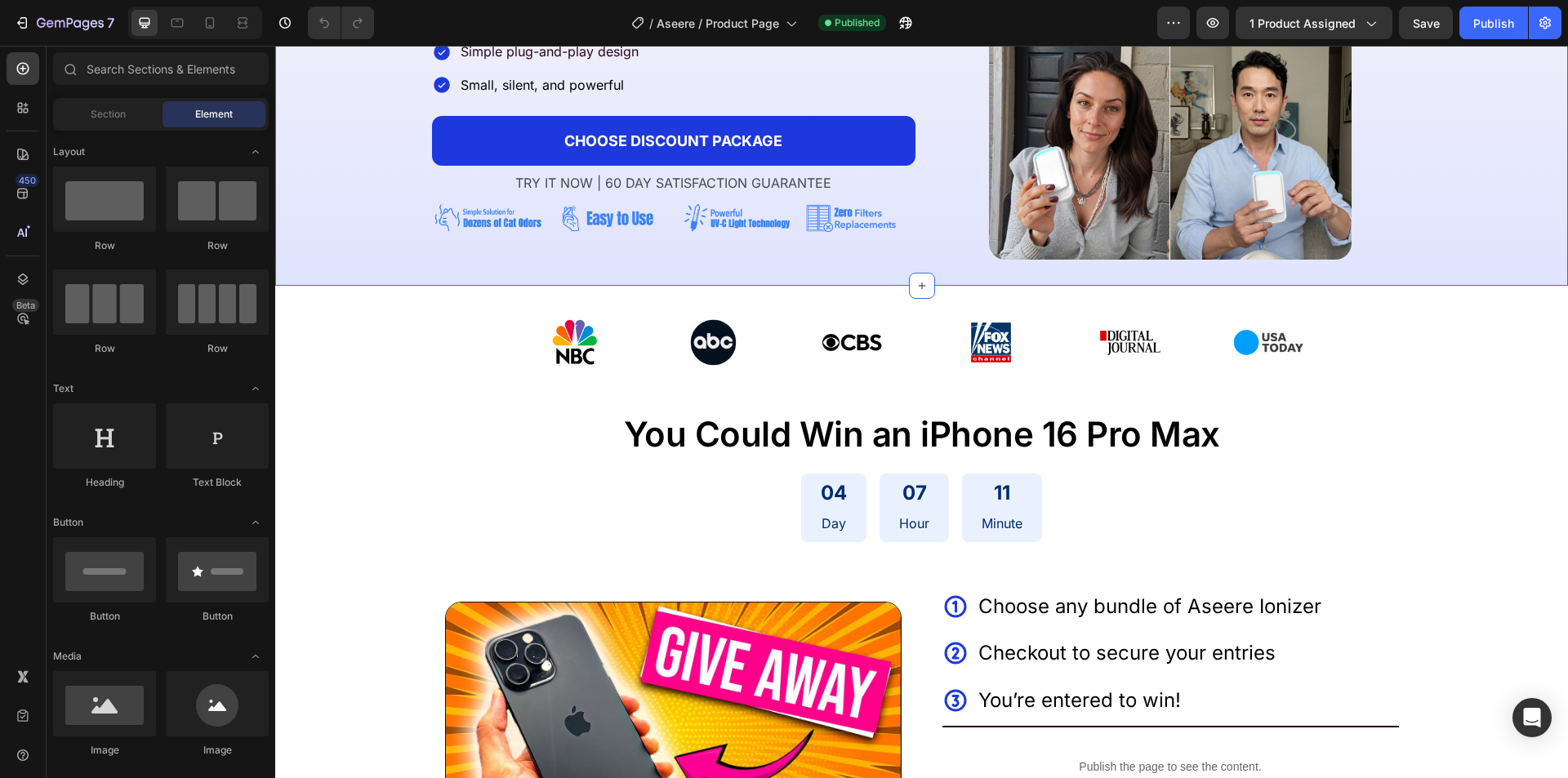
scroll to position [408, 0]
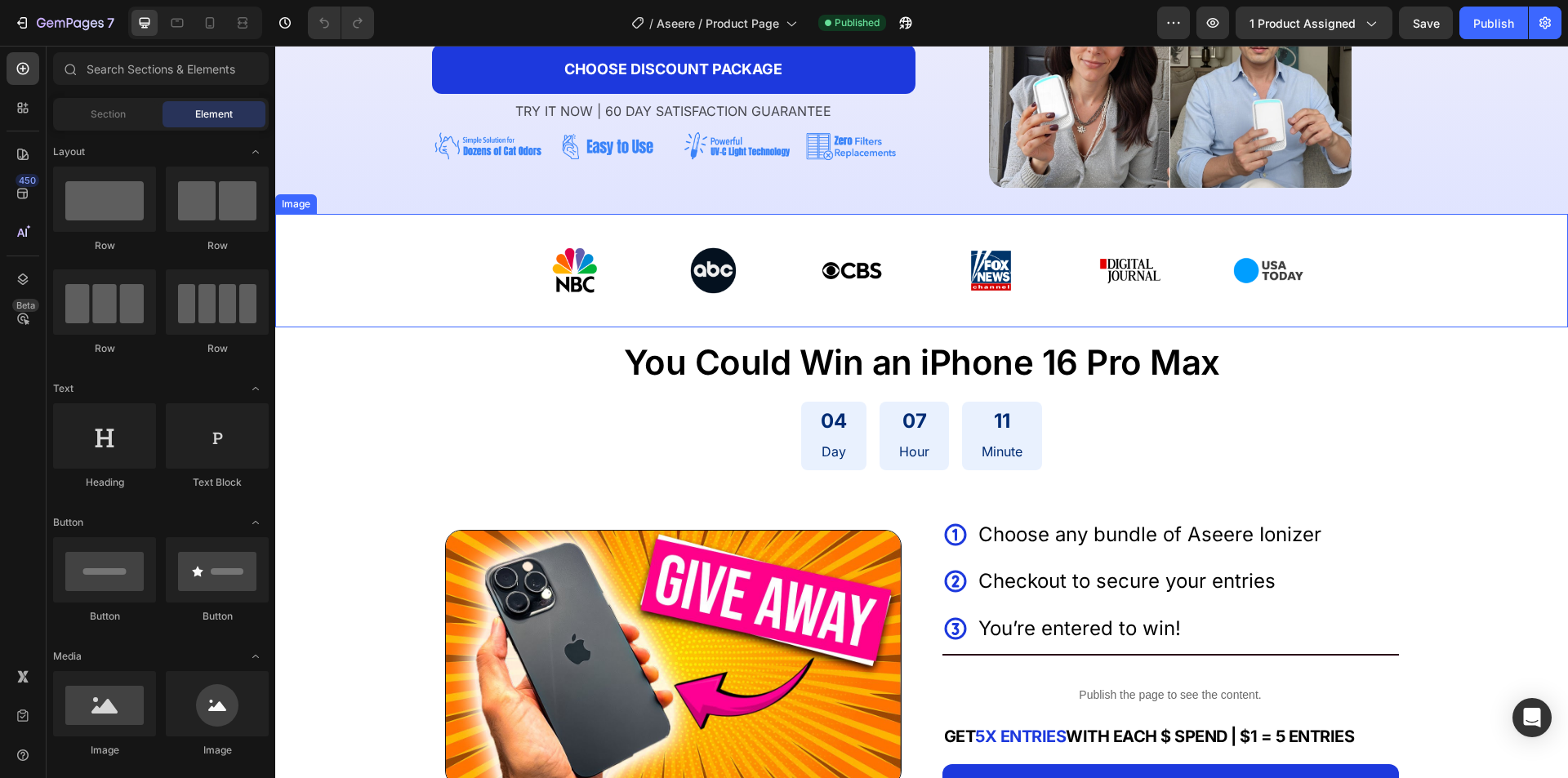
click at [630, 285] on img at bounding box center [922, 270] width 776 height 80
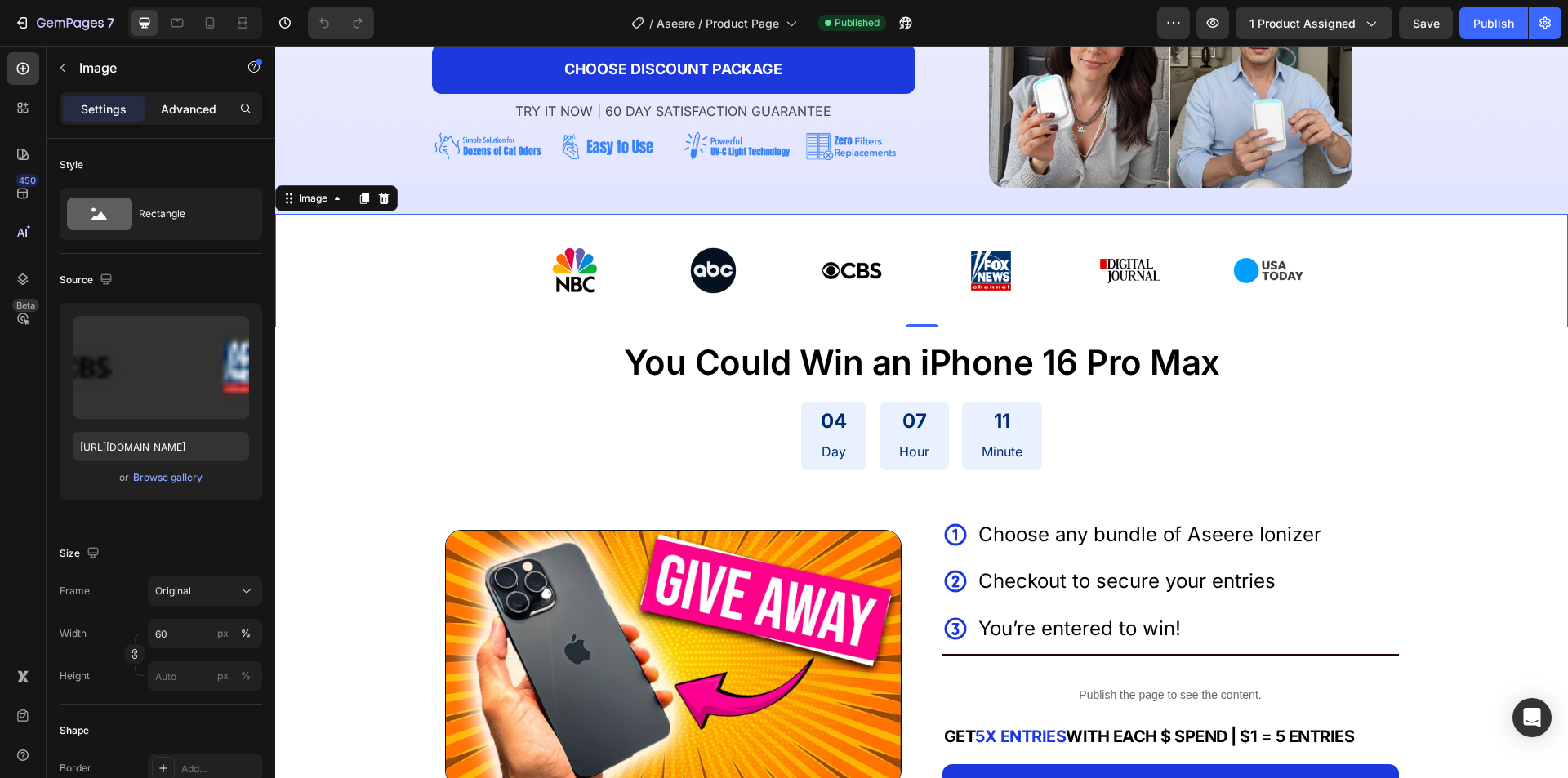
click at [190, 116] on p "Advanced" at bounding box center [189, 109] width 56 height 17
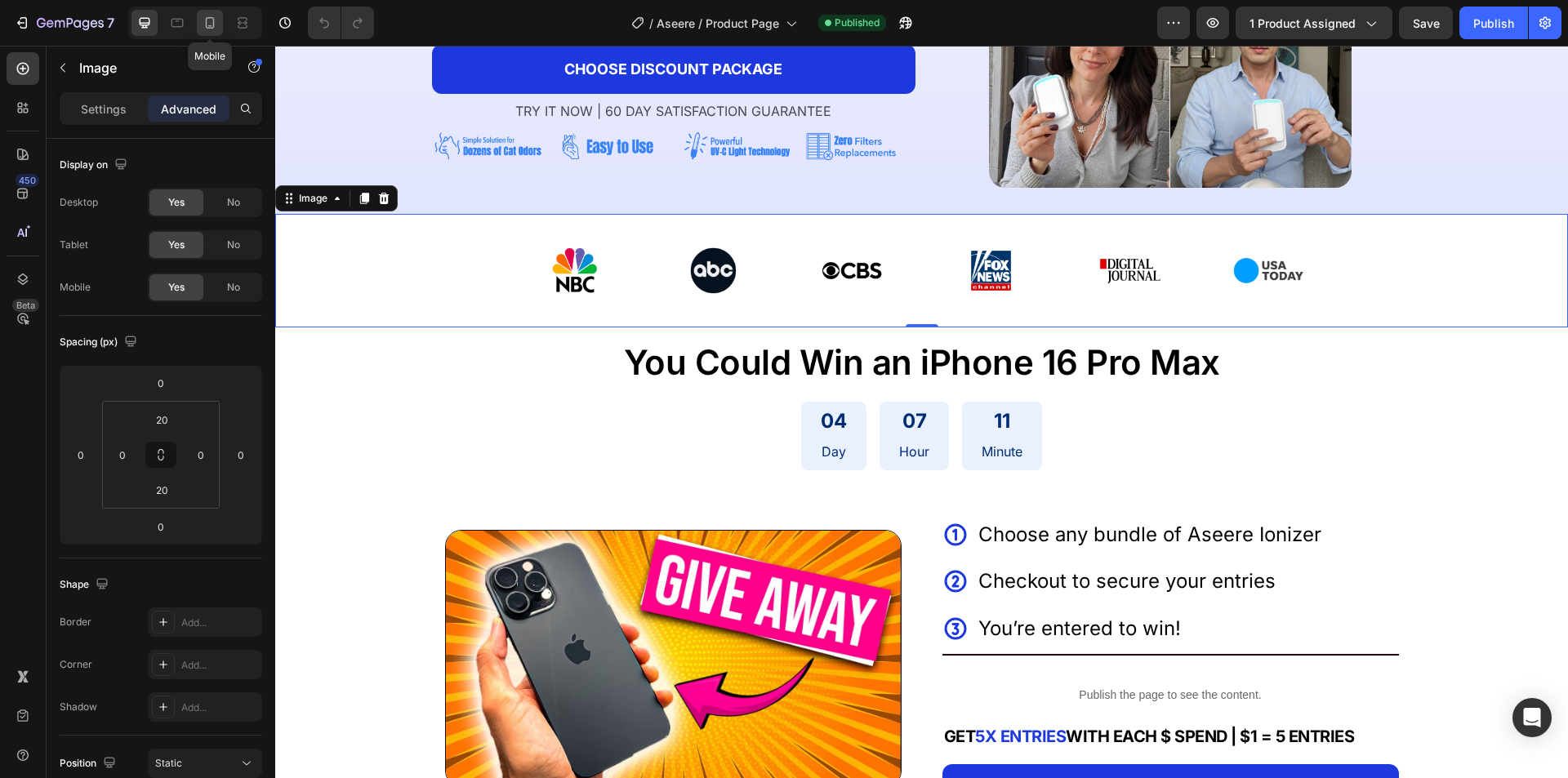
click at [213, 28] on icon at bounding box center [209, 22] width 16 height 16
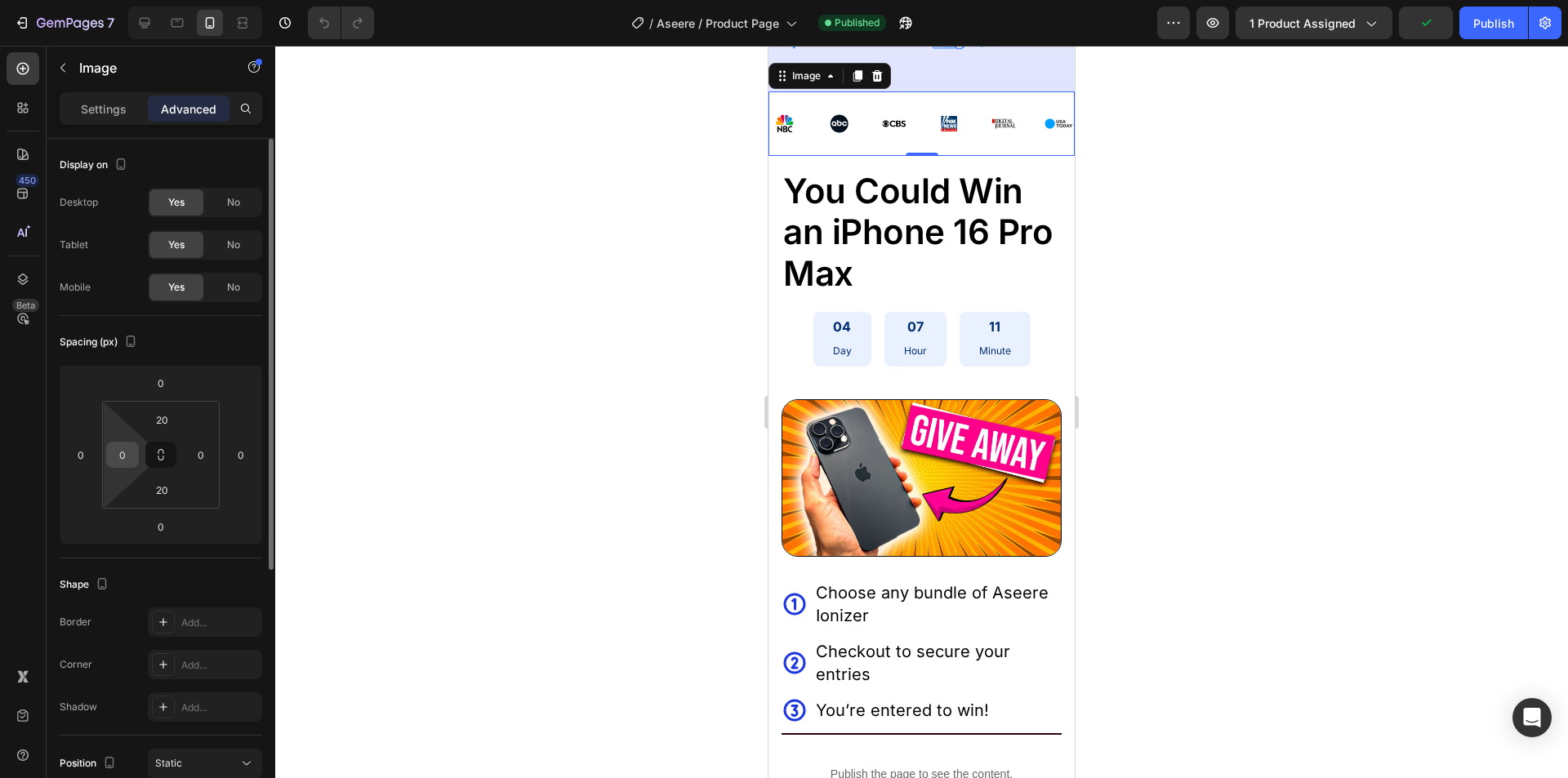
scroll to position [581, 0]
click at [126, 447] on input "0" at bounding box center [122, 455] width 25 height 25
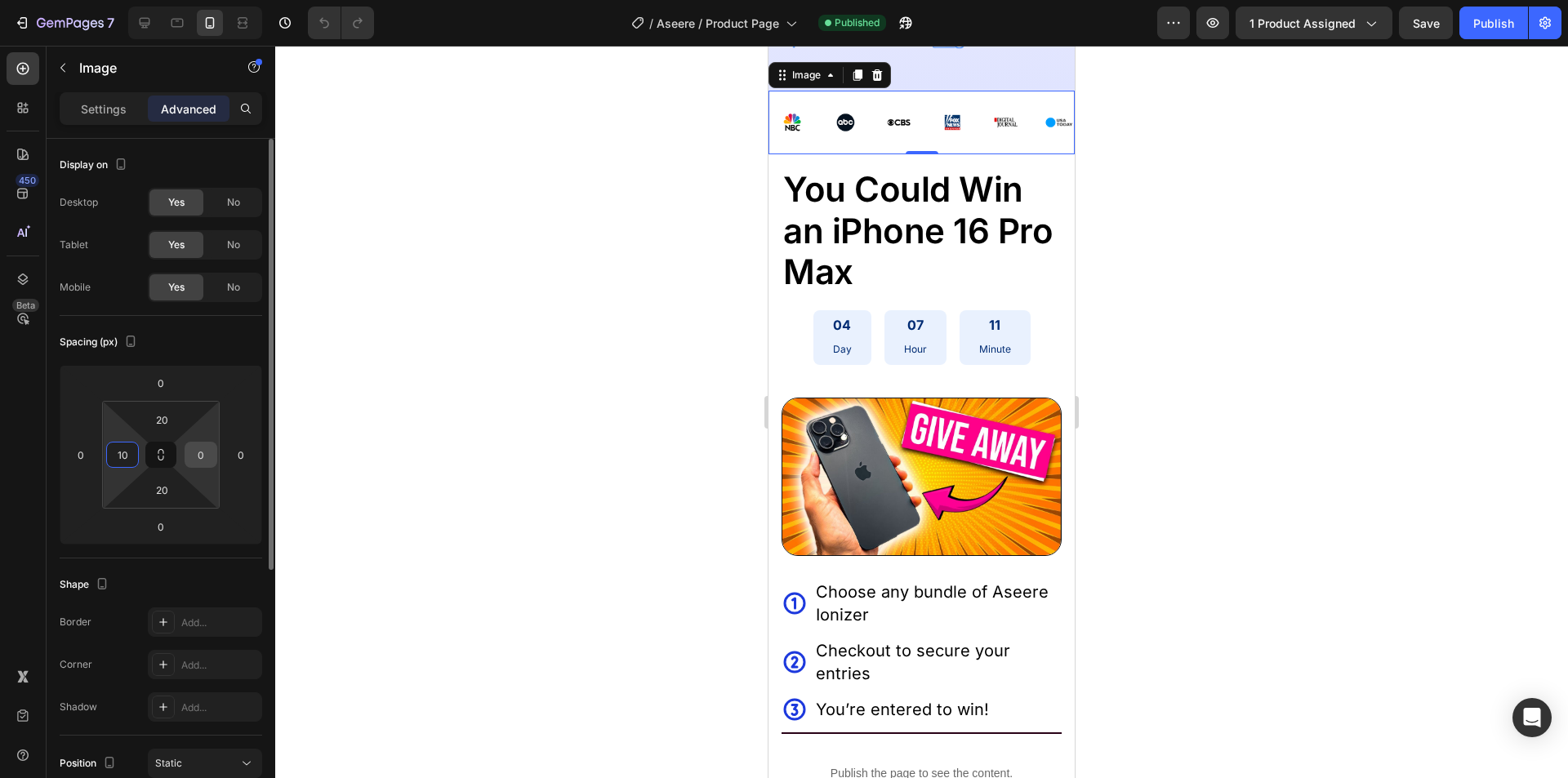
type input "10"
click at [198, 0] on html "7 Version history / Aseere / Product Page Published Preview 1 product assigned …" at bounding box center [784, 0] width 1568 height 0
click at [201, 447] on input "0" at bounding box center [201, 455] width 25 height 25
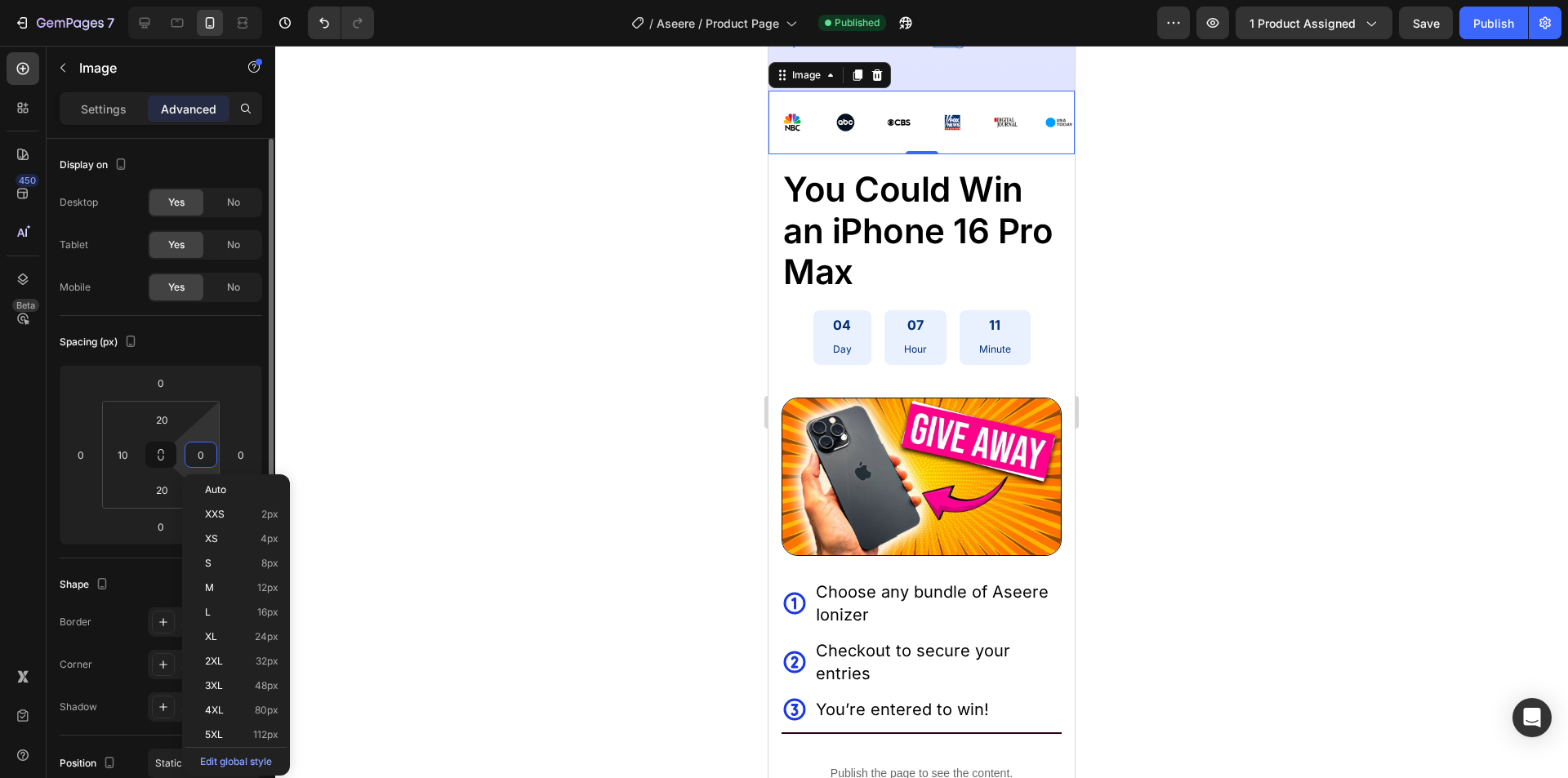
paste input "1"
type input "10"
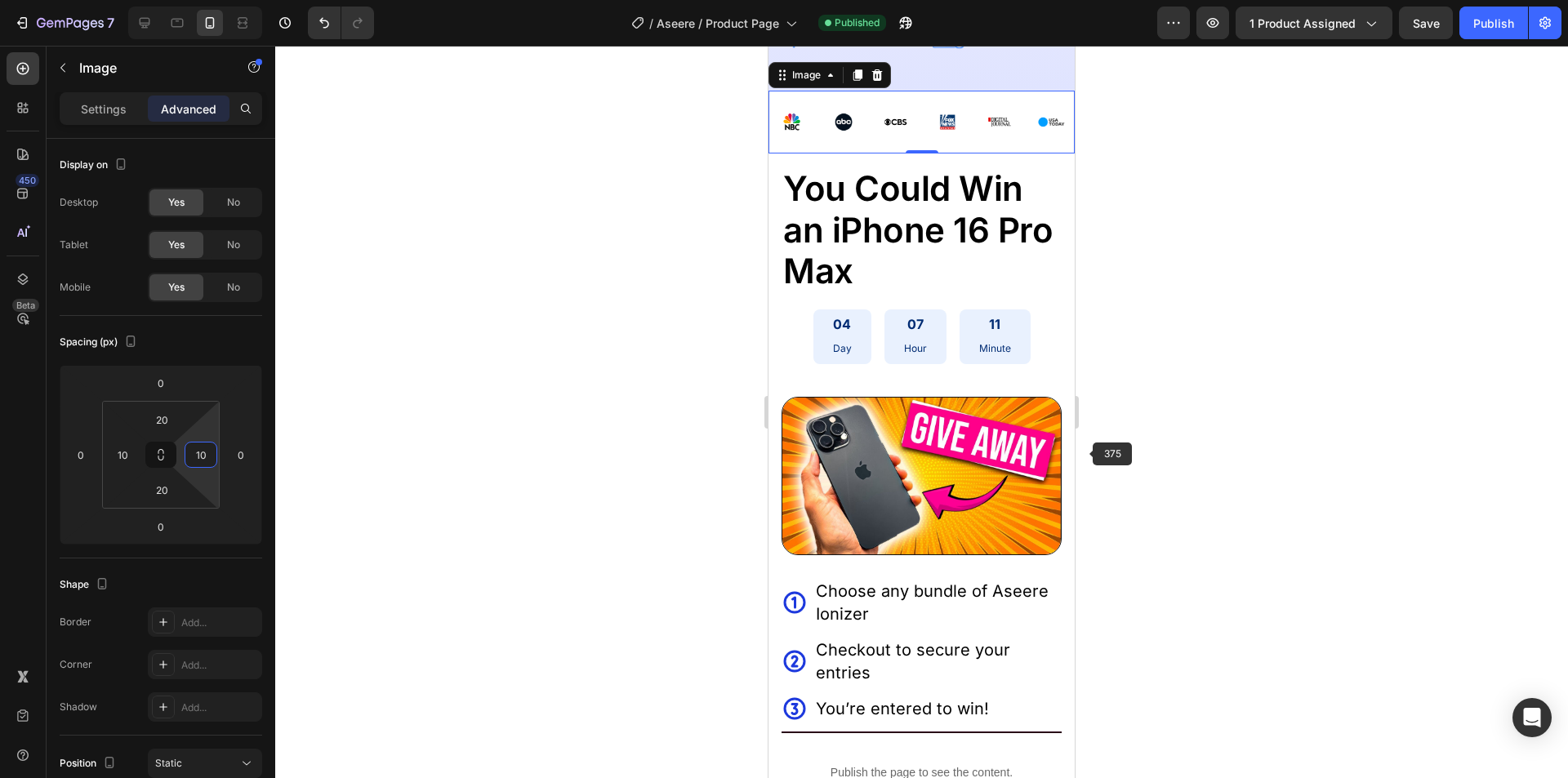
click at [1306, 439] on div at bounding box center [921, 411] width 1293 height 732
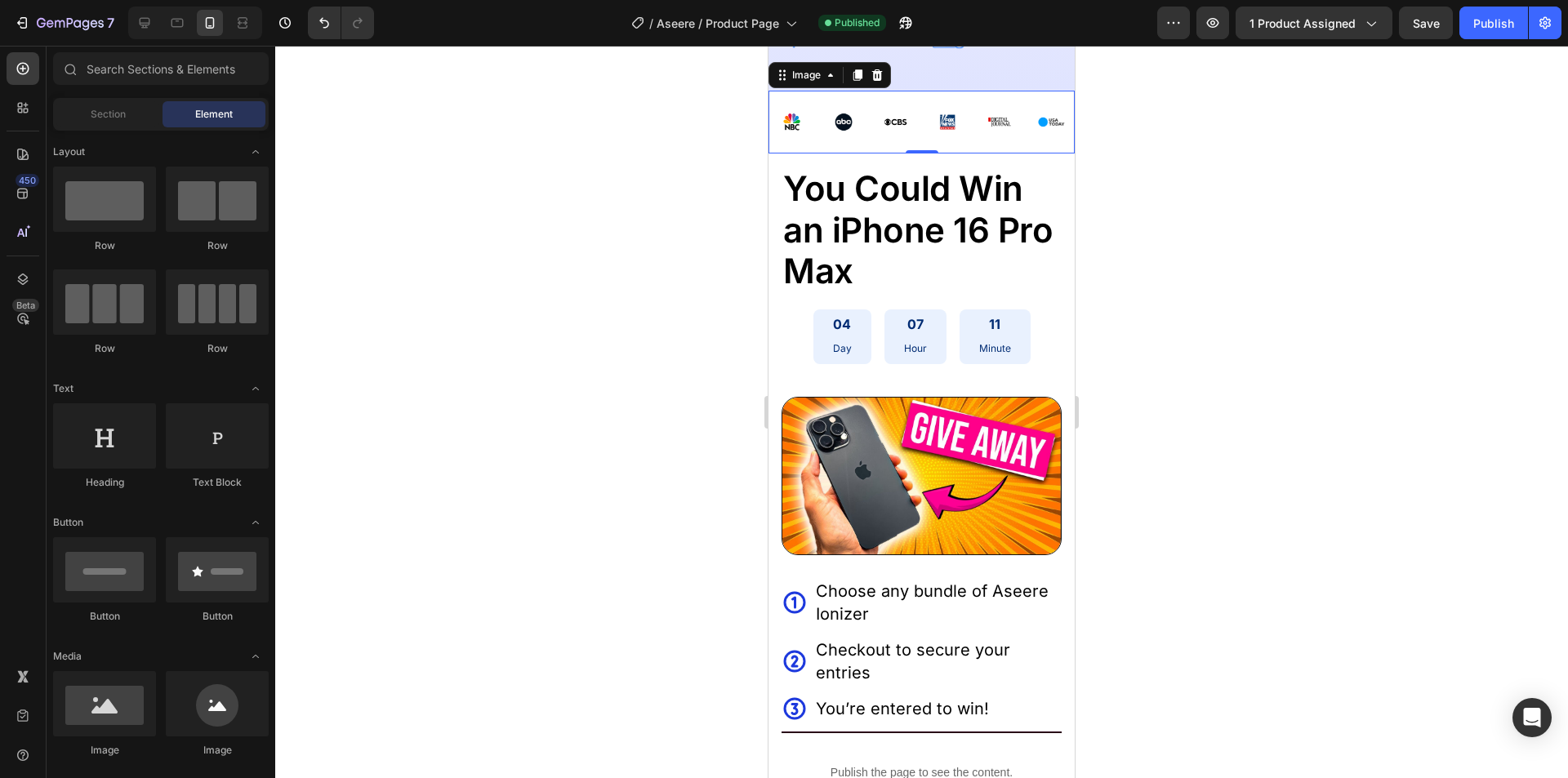
click at [1025, 137] on img at bounding box center [921, 122] width 290 height 30
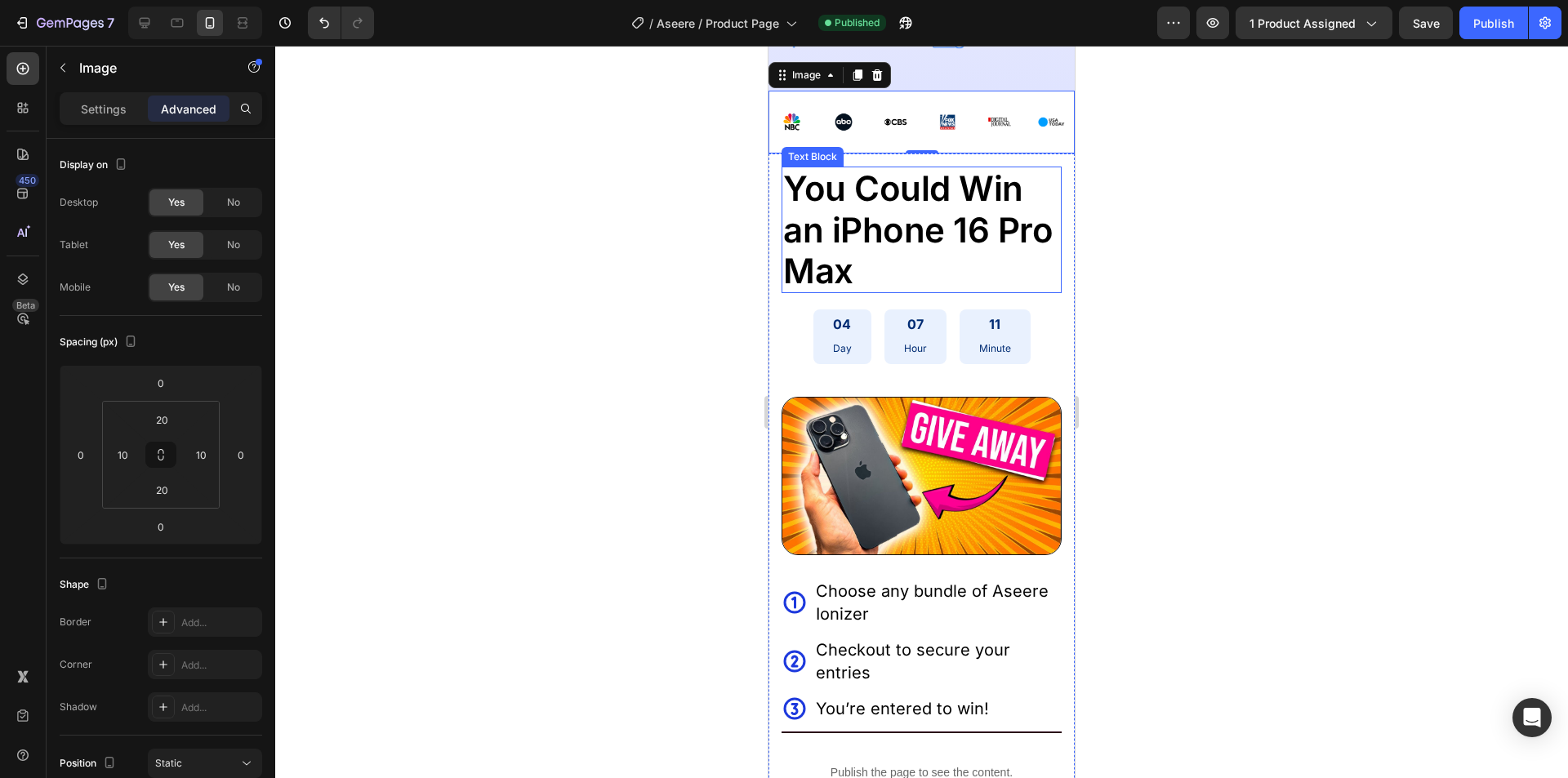
click at [880, 291] on span "You Could Win an iPhone 16 Pro Max" at bounding box center [918, 229] width 269 height 124
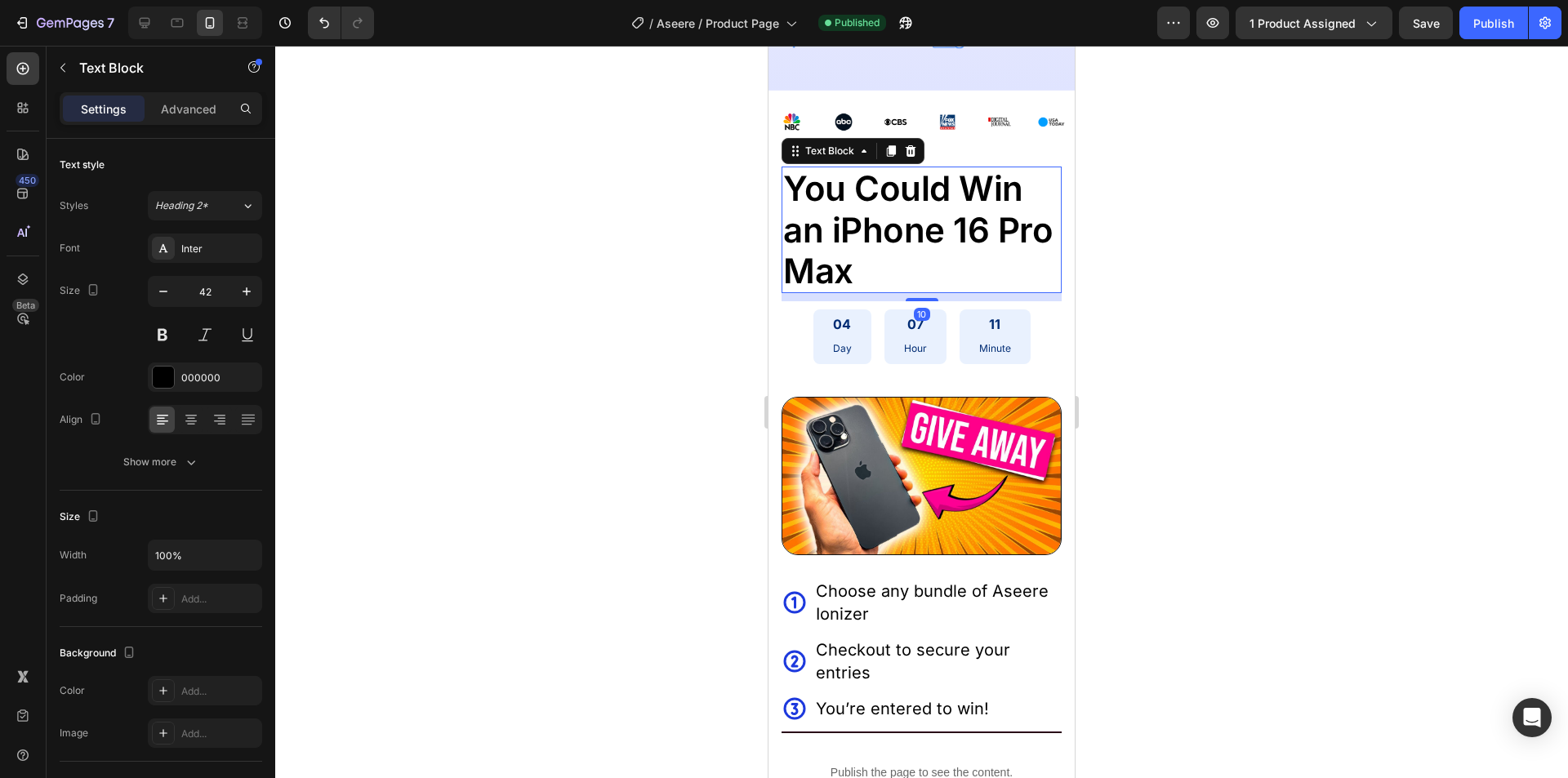
click at [849, 291] on span "You Could Win an iPhone 16 Pro Max" at bounding box center [918, 229] width 269 height 124
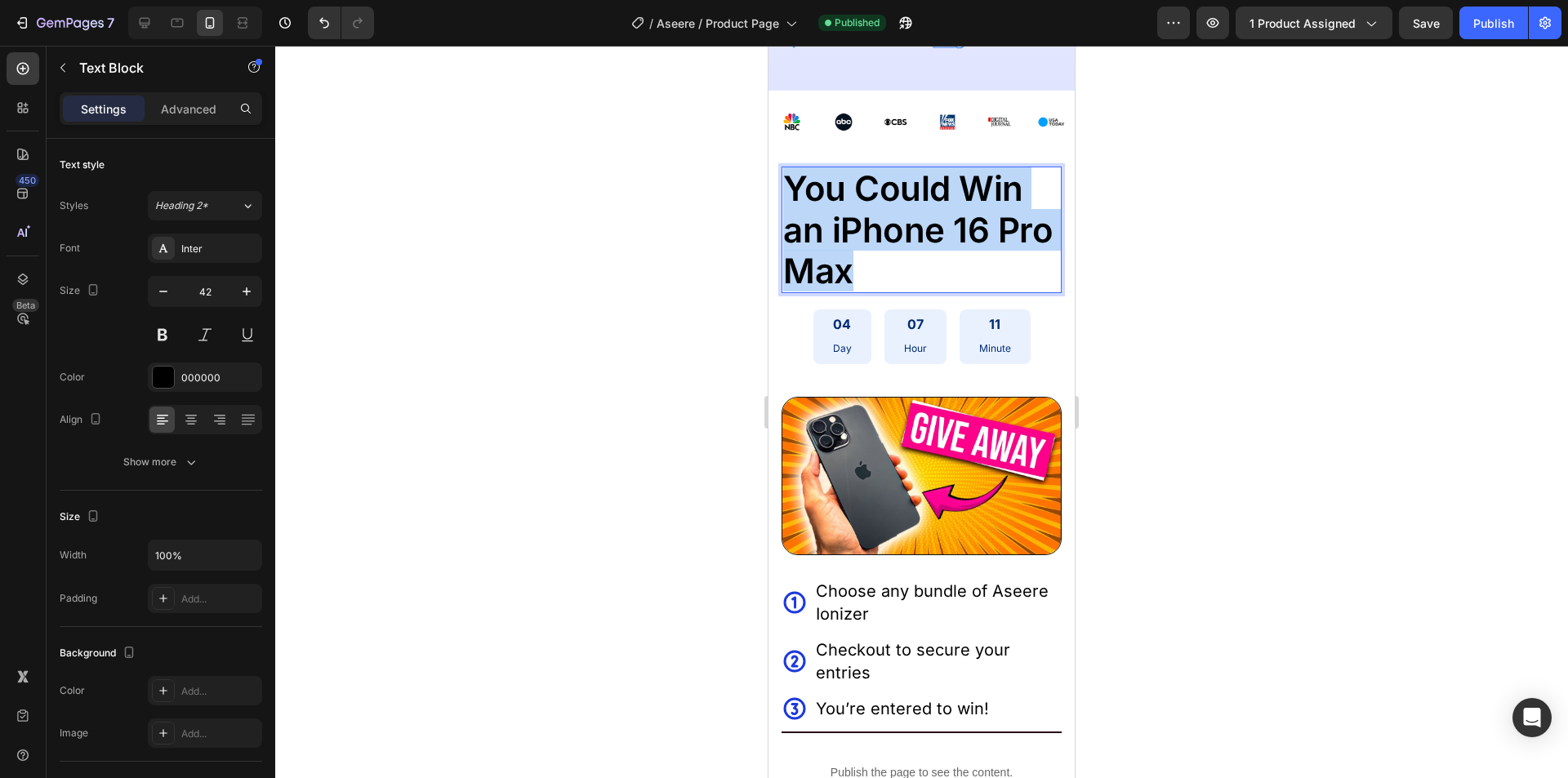
click at [849, 291] on span "You Could Win an iPhone 16 Pro Max" at bounding box center [918, 229] width 269 height 124
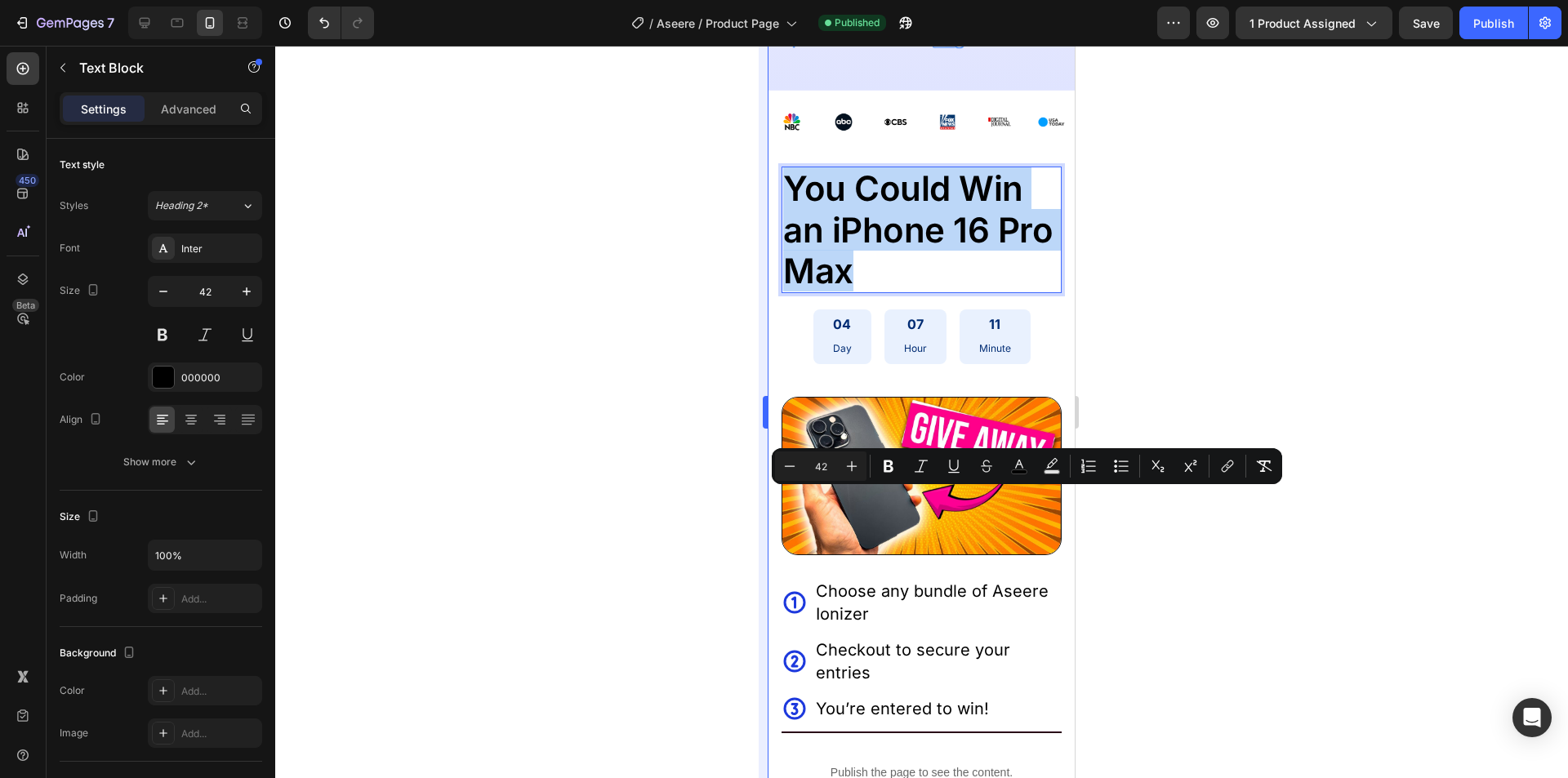
copy span "You Could Win an iPhone 16 Pro Max"
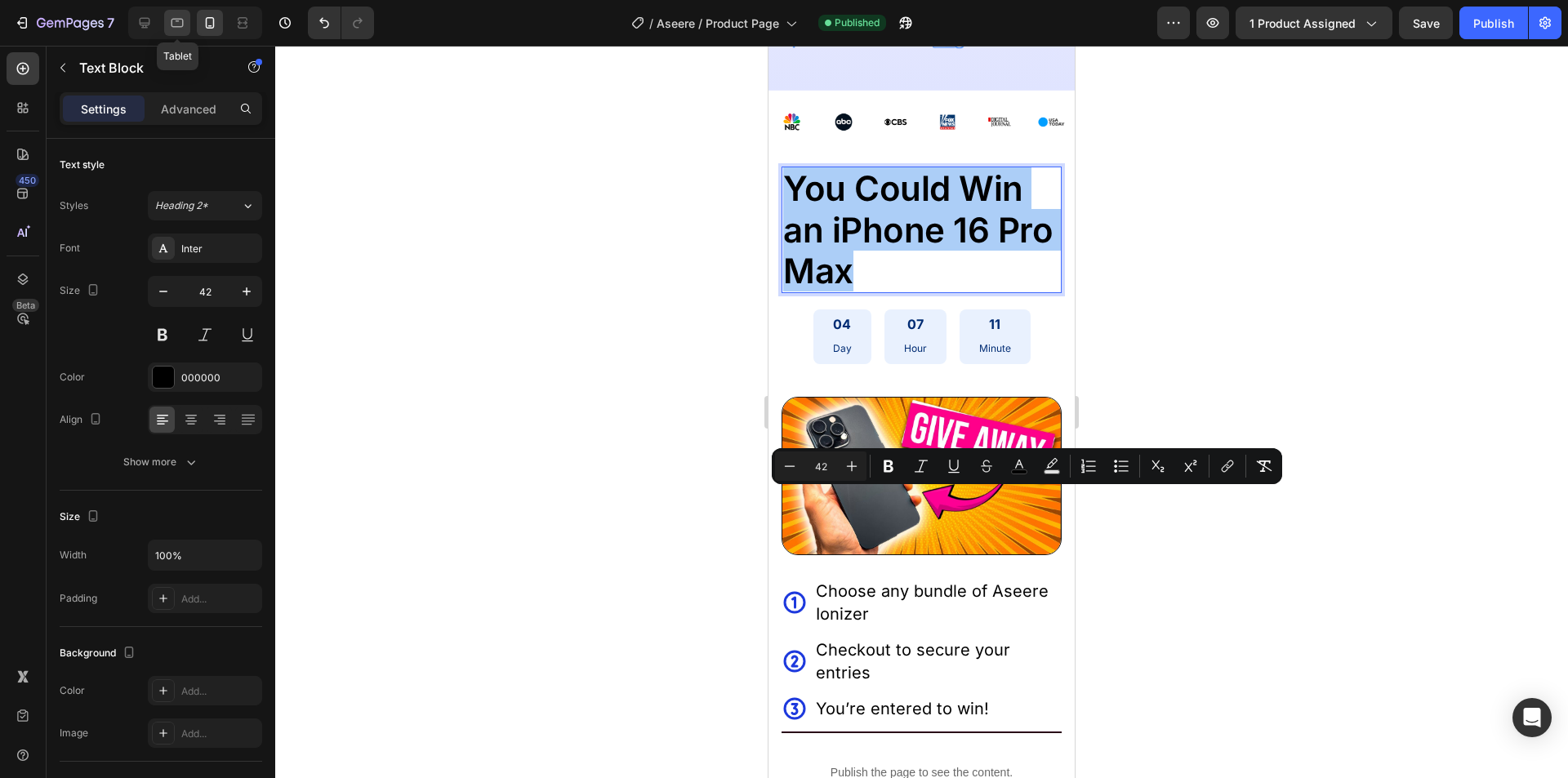
click at [189, 24] on div at bounding box center [177, 23] width 26 height 26
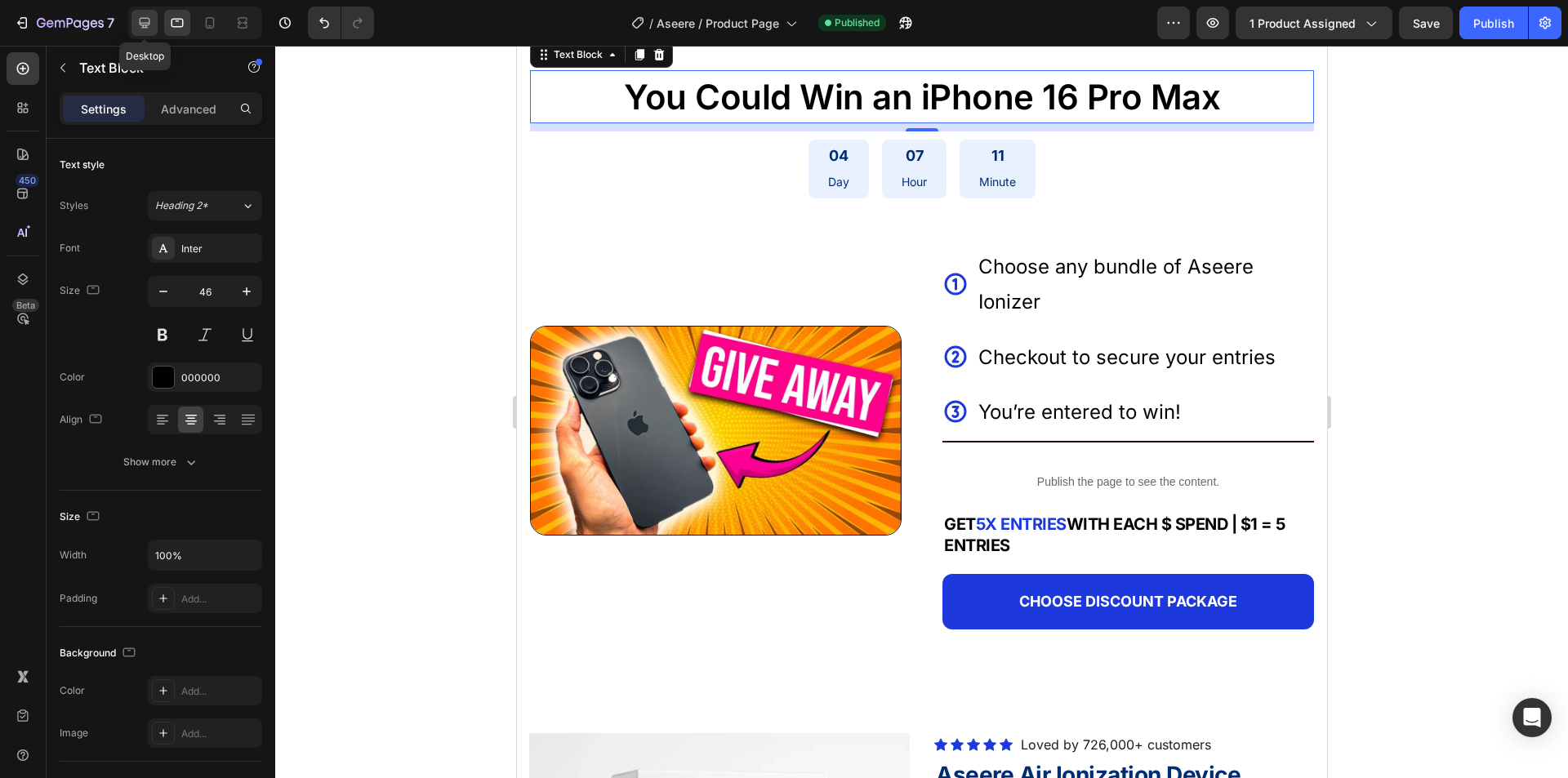
click at [139, 24] on icon at bounding box center [144, 22] width 16 height 16
type input "42"
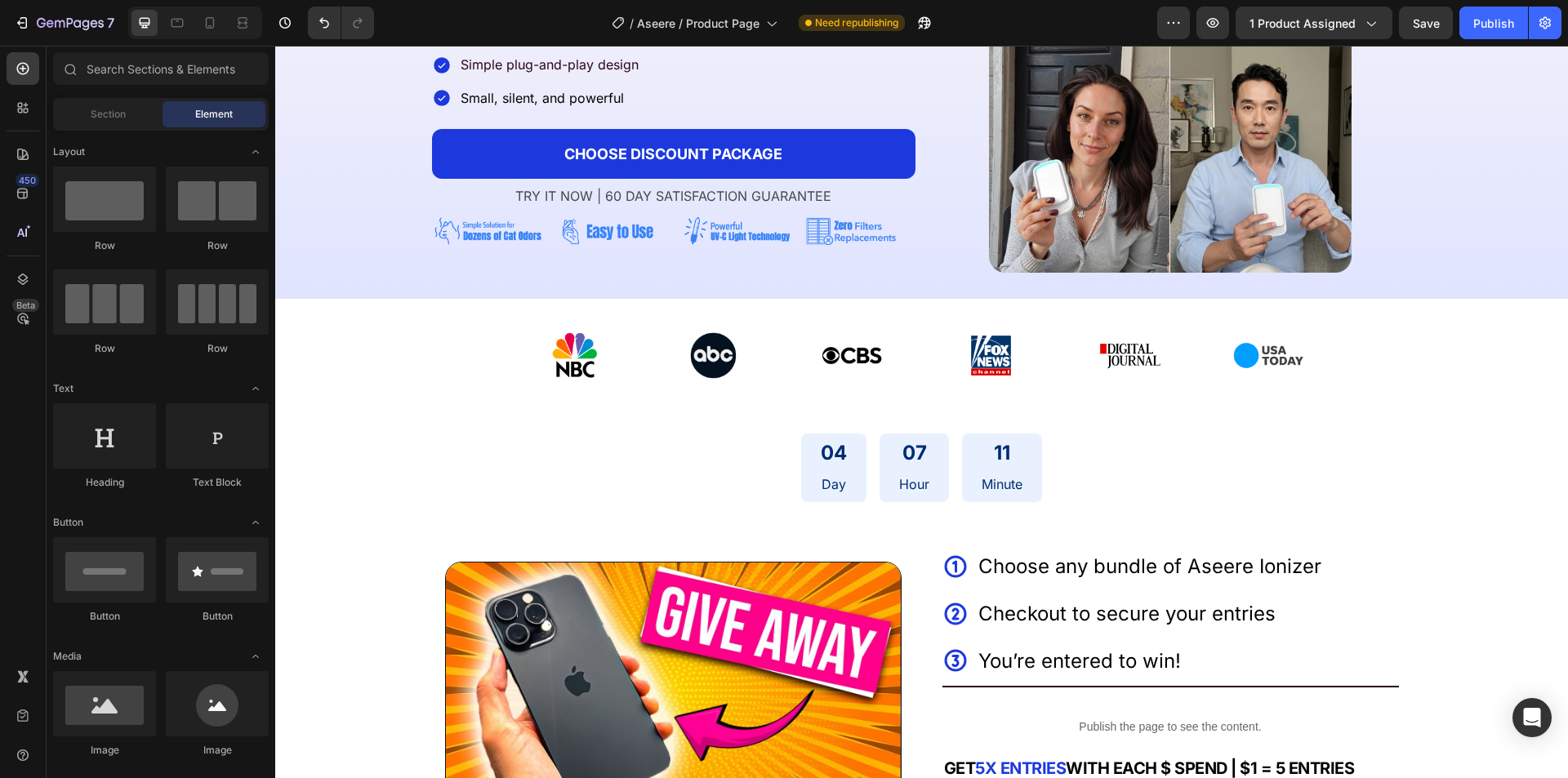
scroll to position [314, 0]
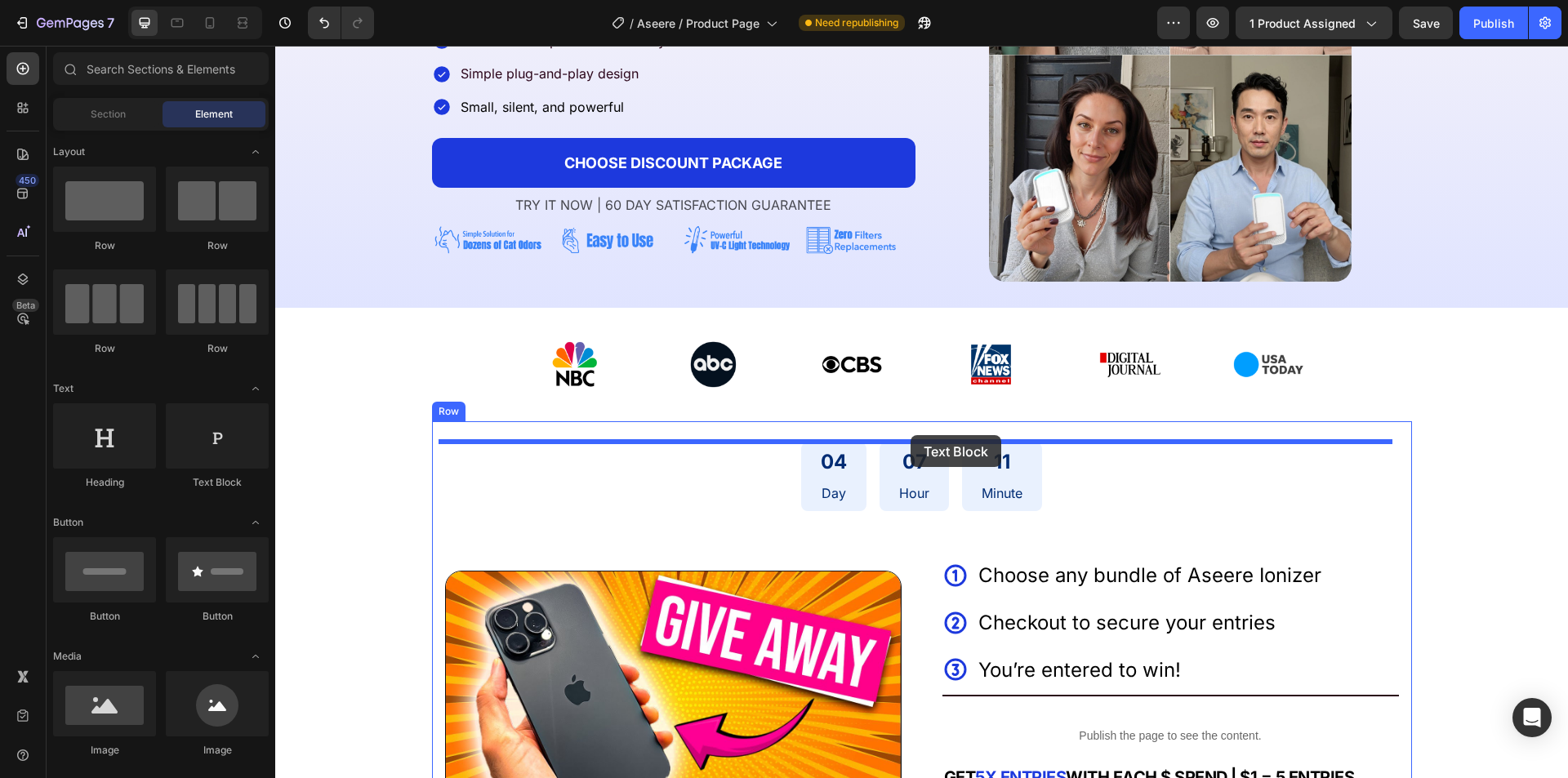
drag, startPoint x: 449, startPoint y: 493, endPoint x: 910, endPoint y: 435, distance: 464.6
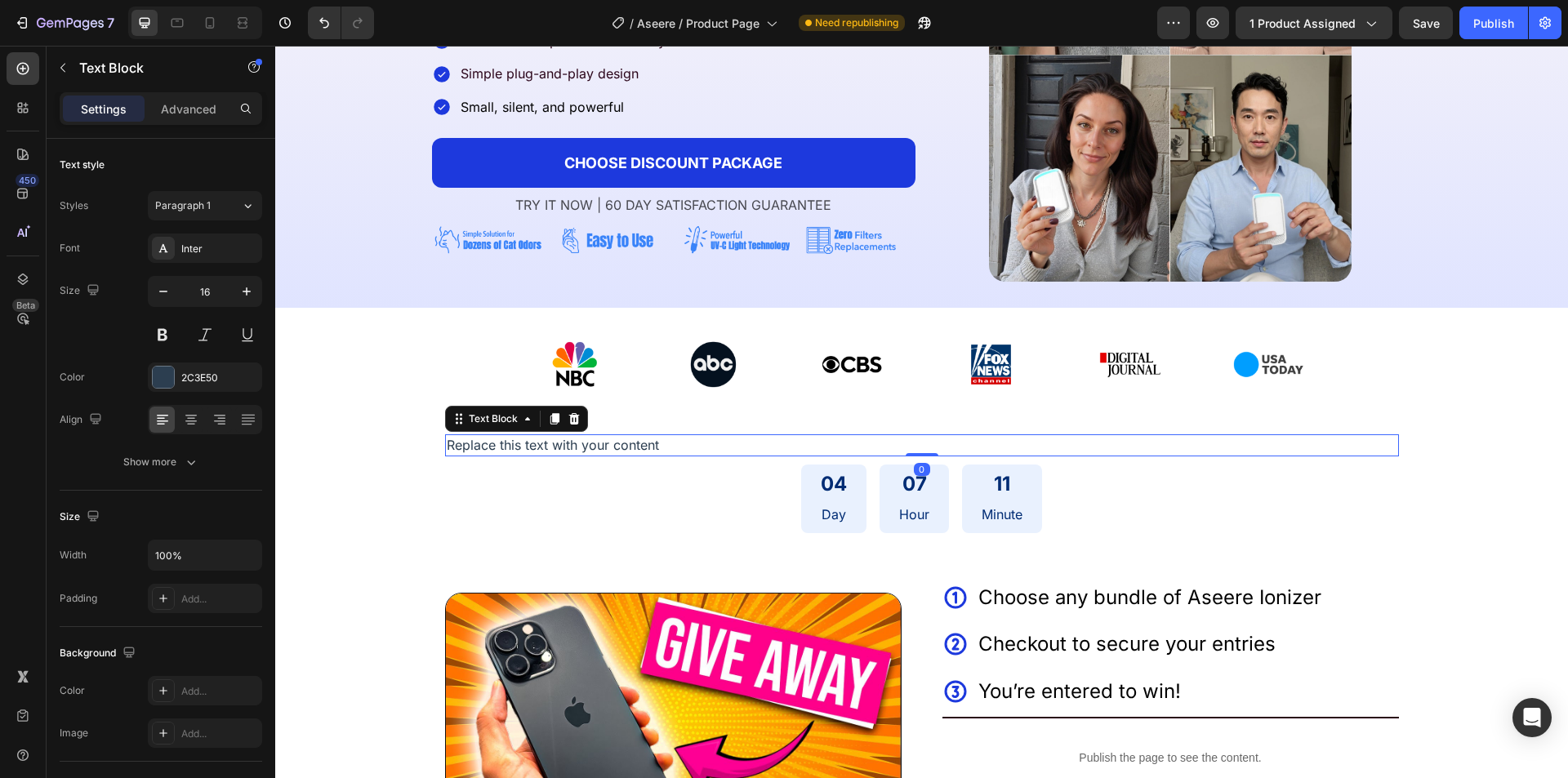
click at [894, 447] on div "Replace this text with your content" at bounding box center [922, 444] width 953 height 21
click at [892, 447] on p "Replace this text with your content" at bounding box center [922, 444] width 951 height 18
click at [697, 448] on p "Replace this text with your content" at bounding box center [922, 444] width 951 height 18
click at [697, 447] on p "Replace this text with your content" at bounding box center [922, 444] width 951 height 18
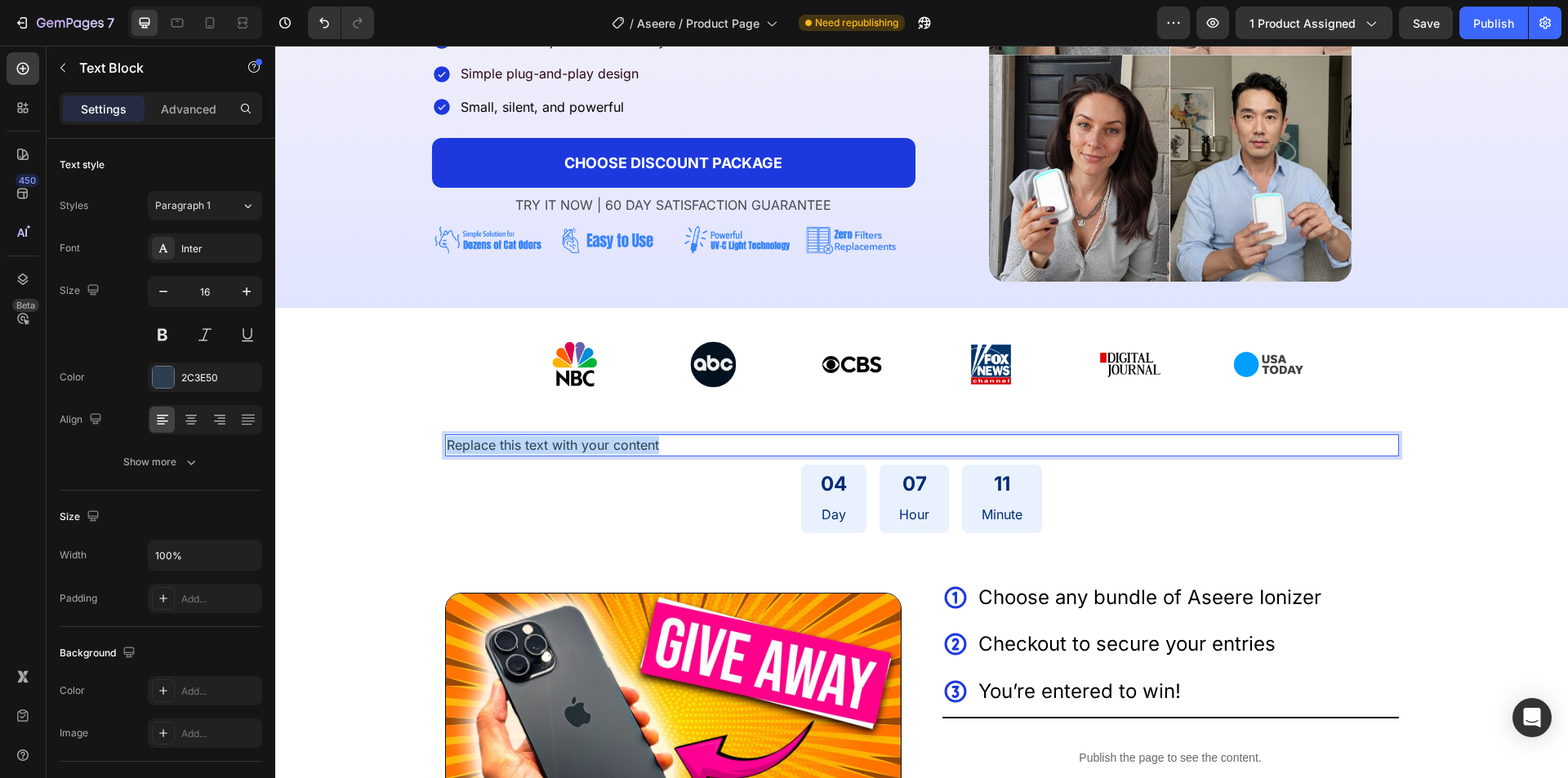
click at [697, 447] on p "Replace this text with your content" at bounding box center [922, 444] width 951 height 18
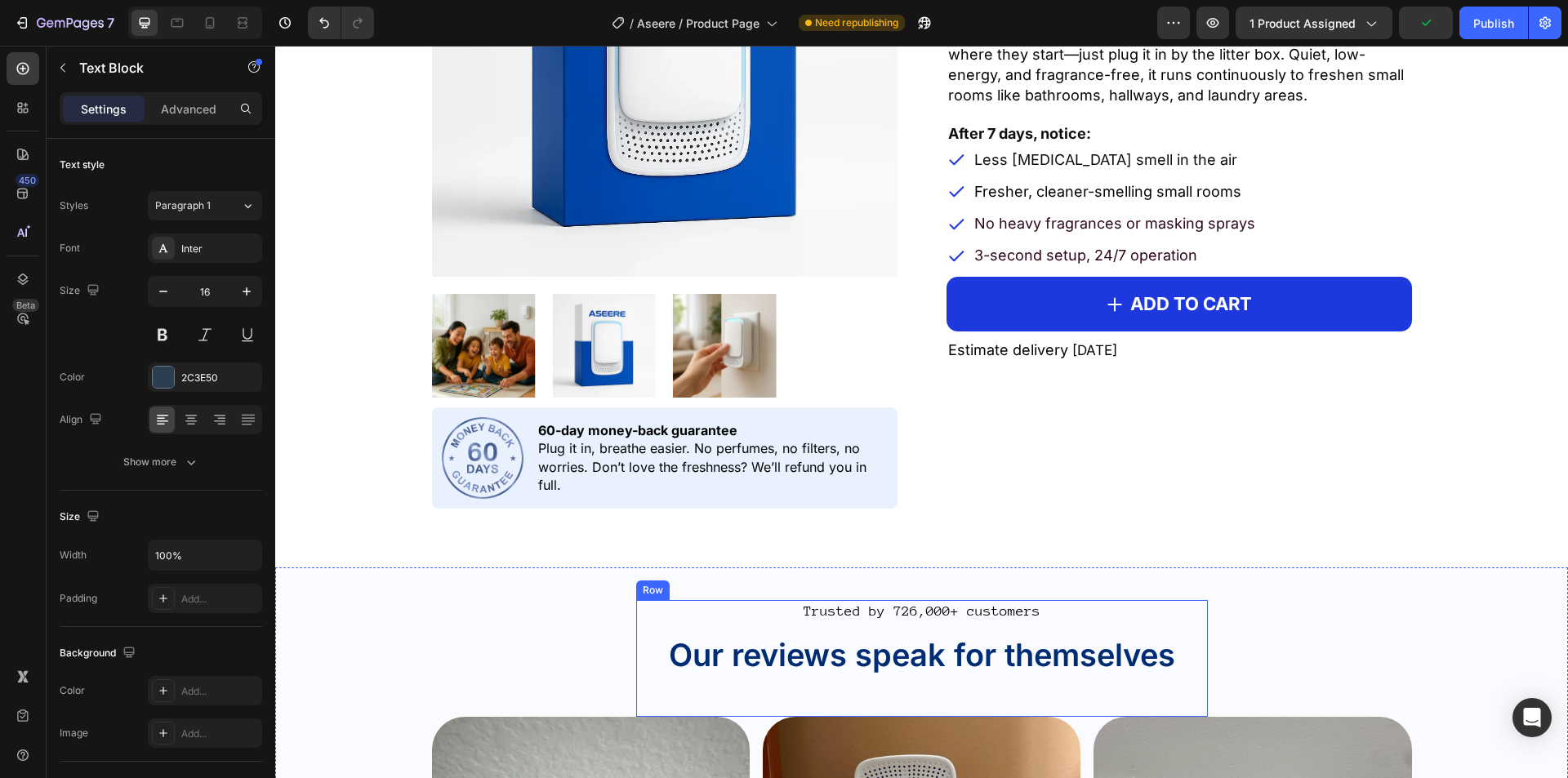
scroll to position [1866, 0]
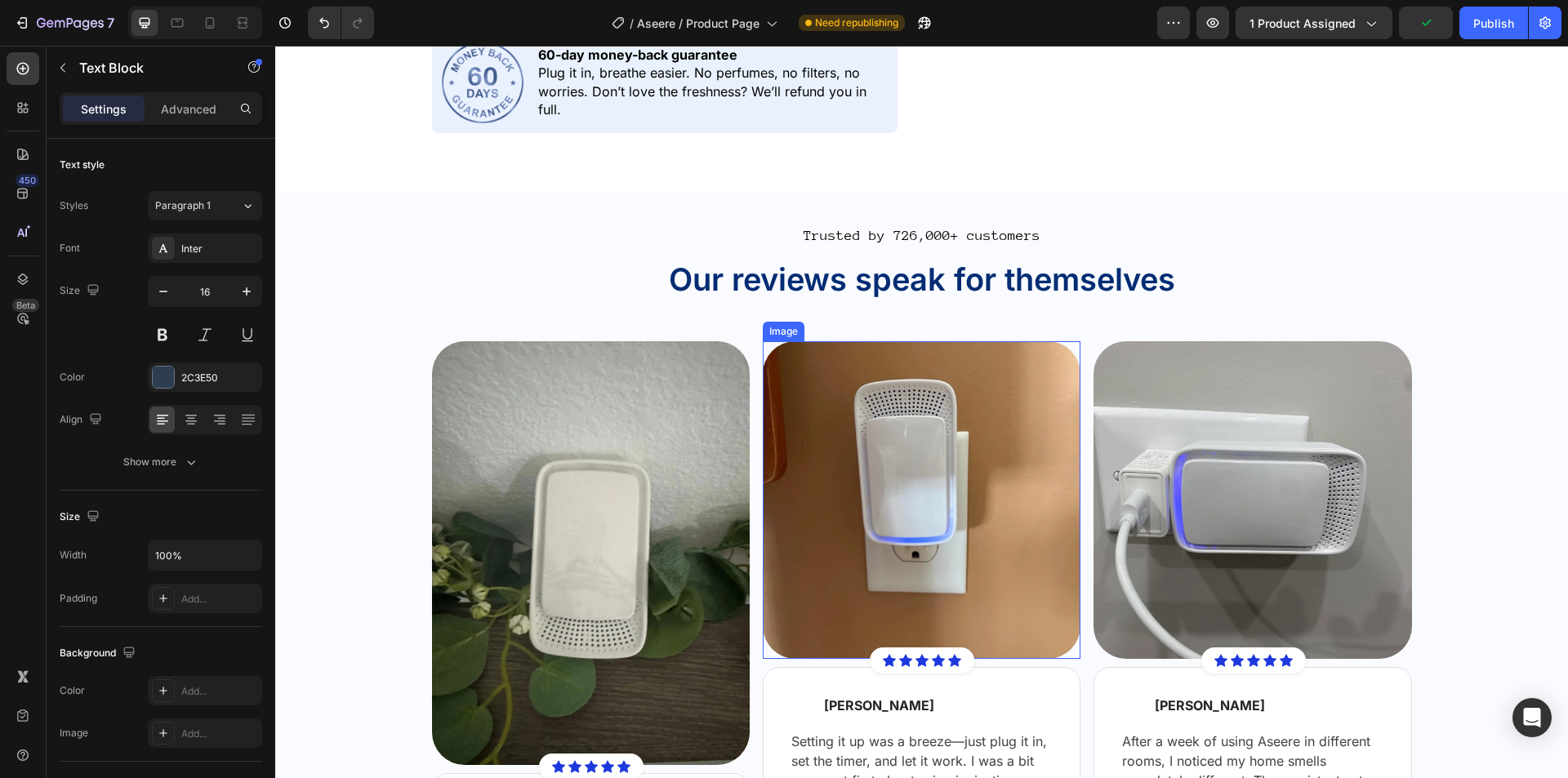
click at [777, 276] on span "Our reviews speak for themselves" at bounding box center [922, 279] width 506 height 37
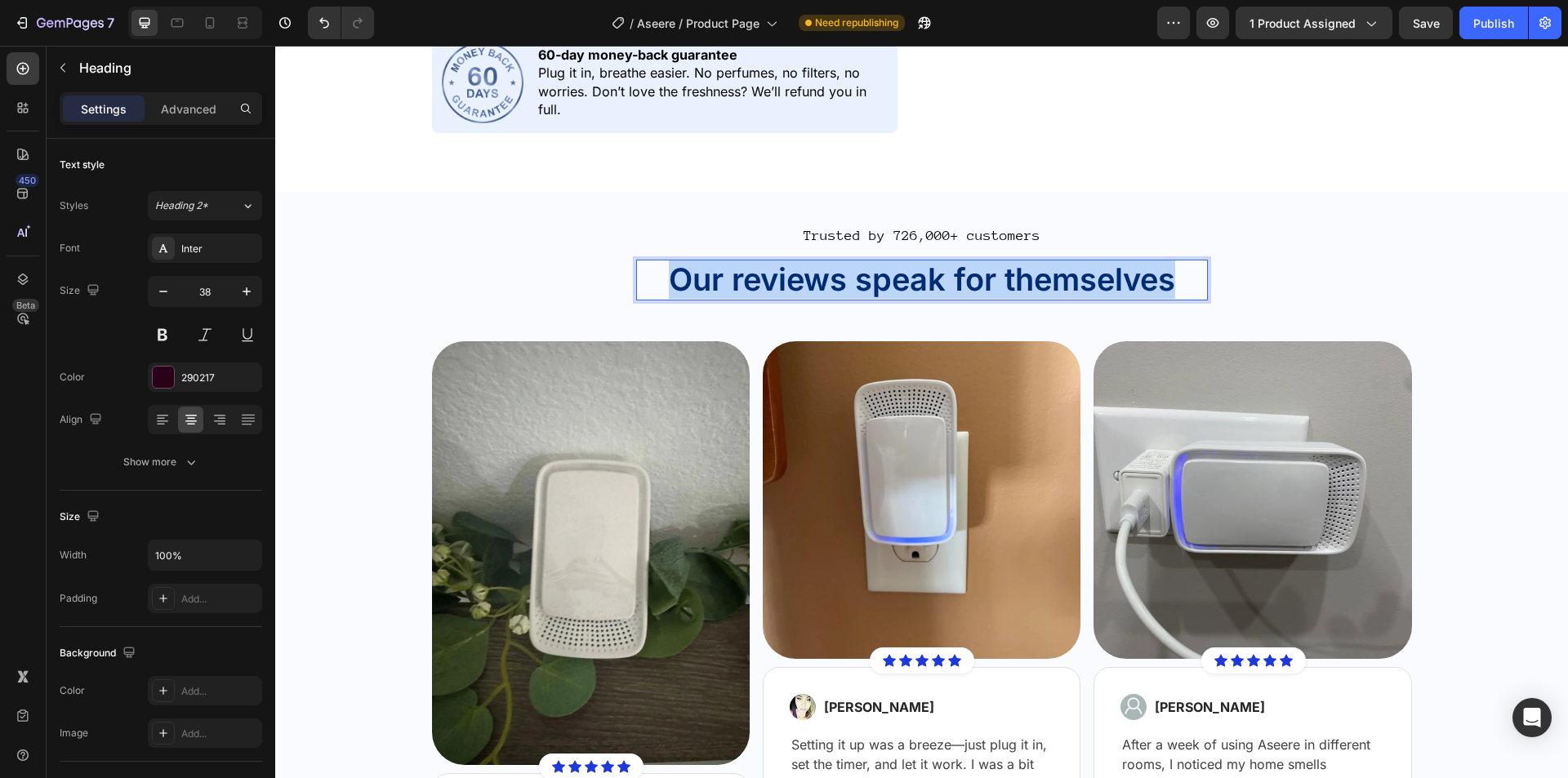
click at [777, 276] on span "Our reviews speak for themselves" at bounding box center [922, 279] width 506 height 37
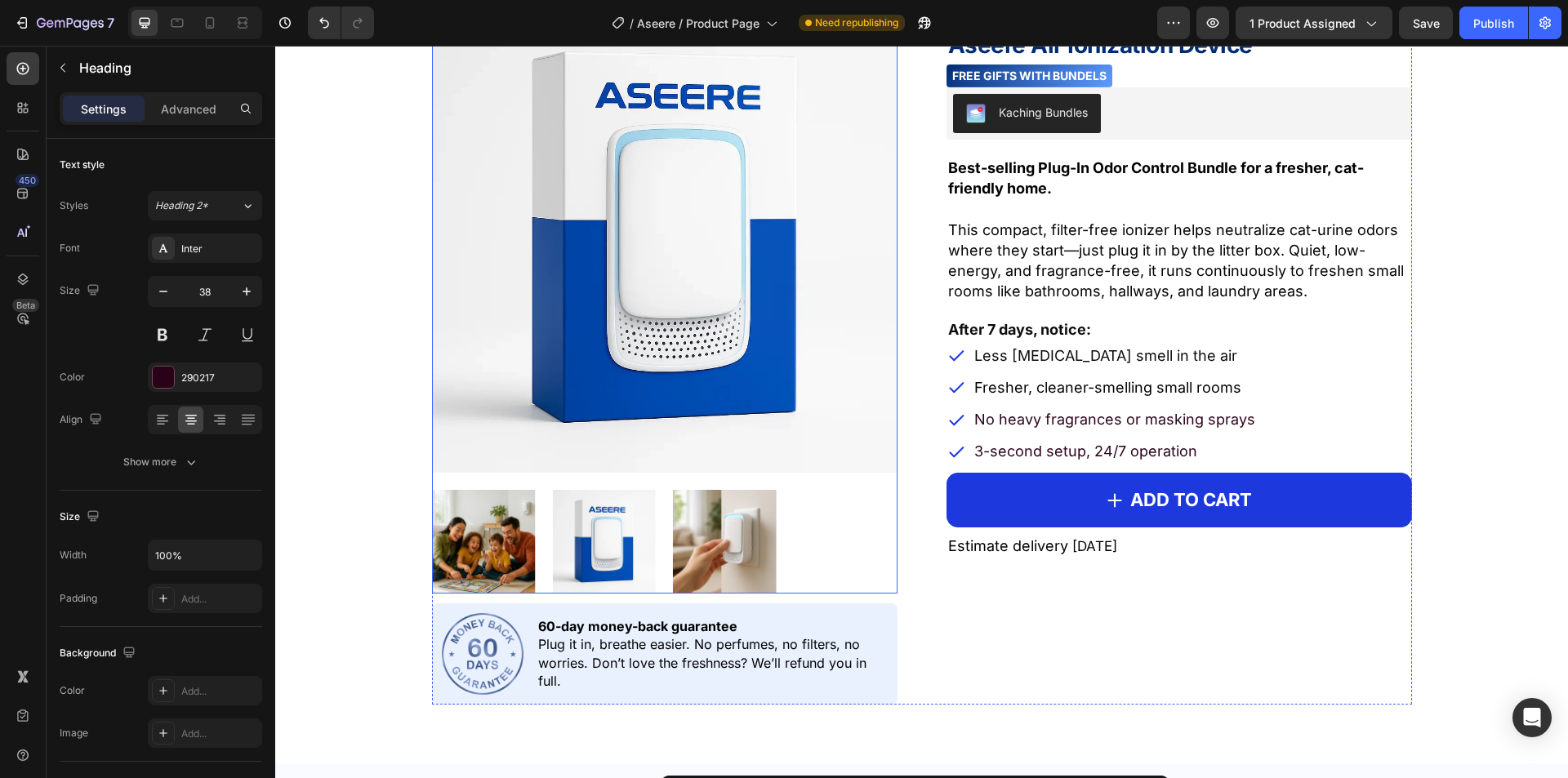
type input "16"
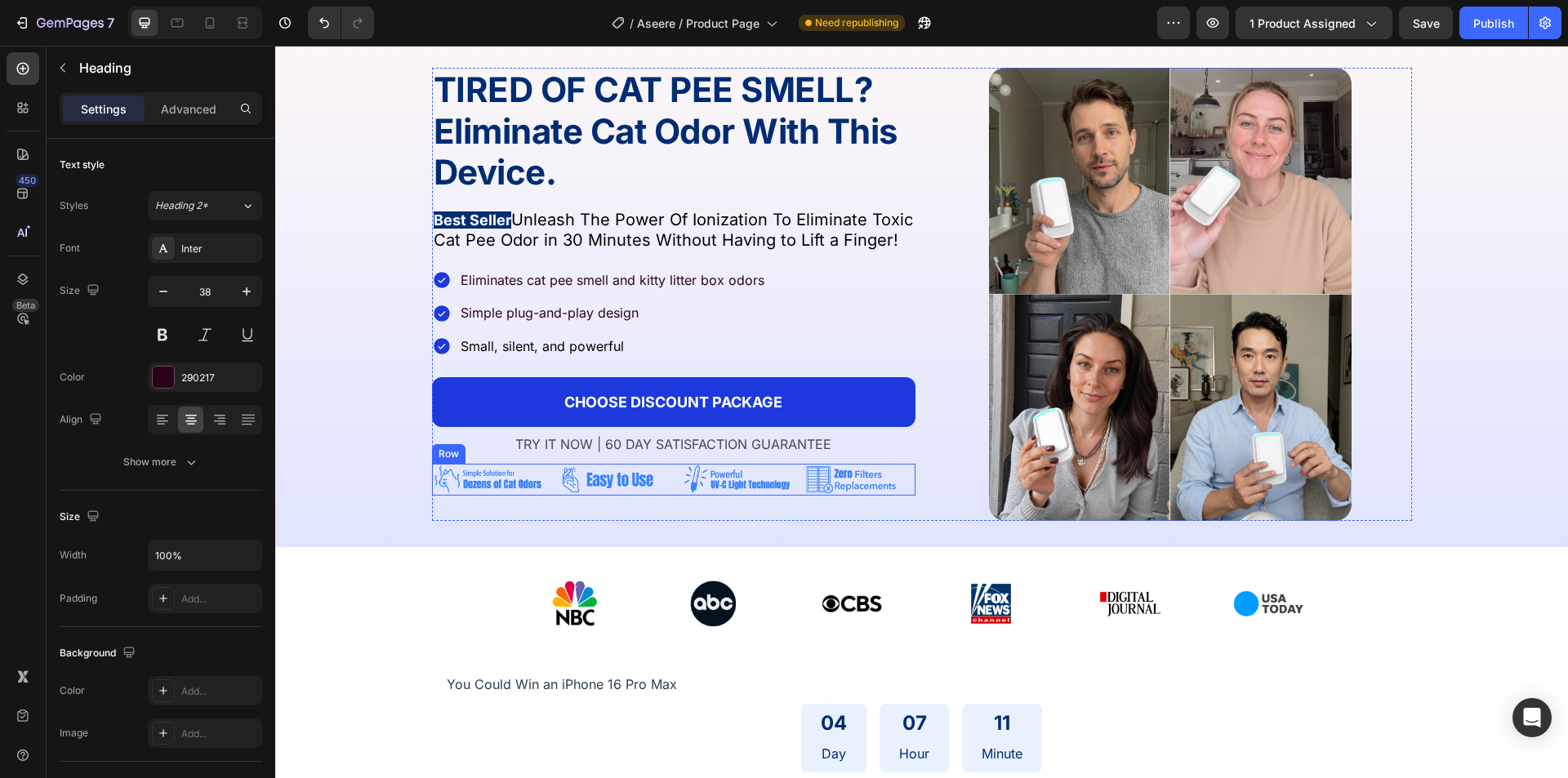
scroll to position [69, 0]
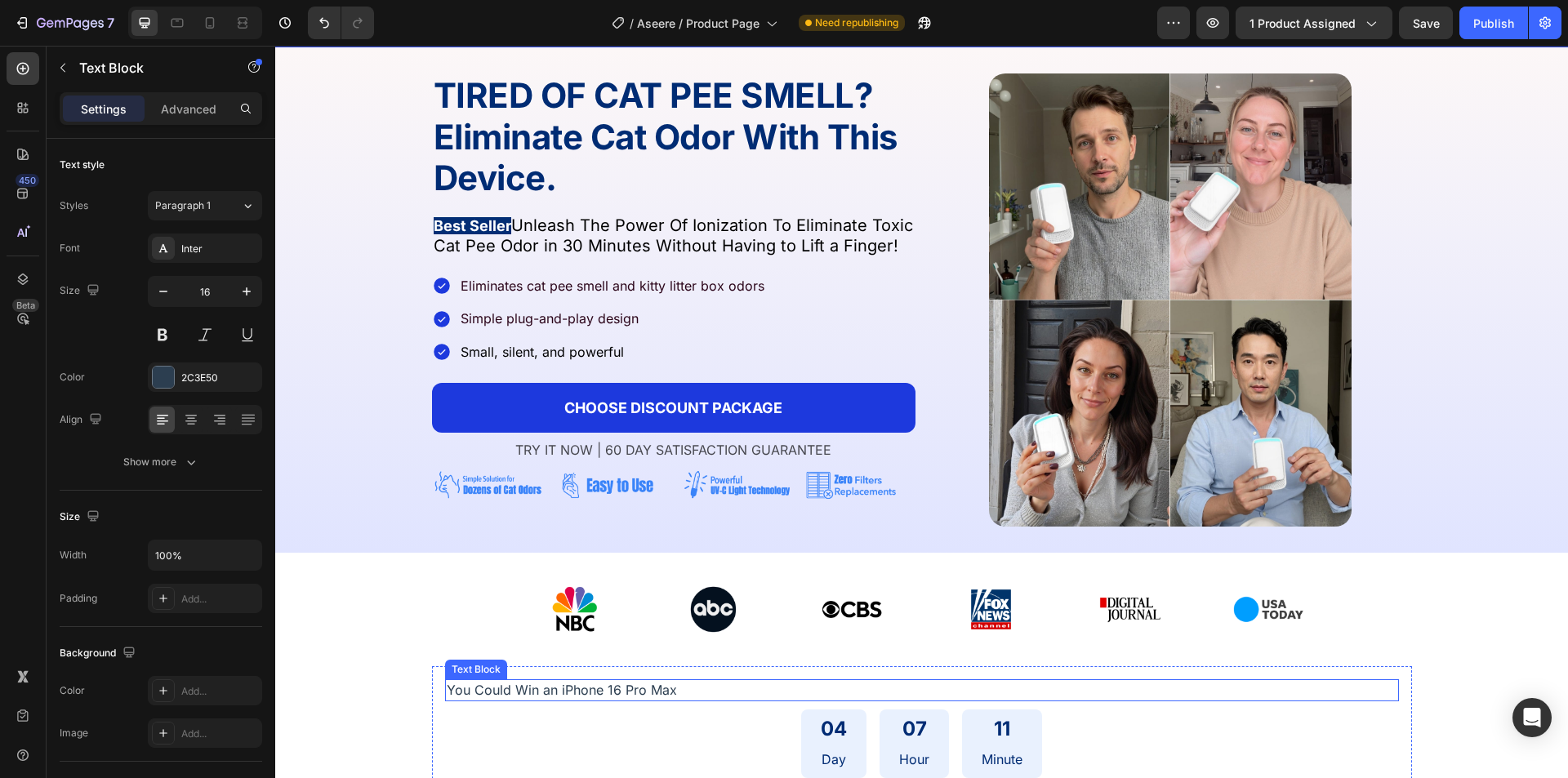
click at [569, 694] on p "You Could Win an iPhone 16 Pro Max" at bounding box center [922, 689] width 951 height 18
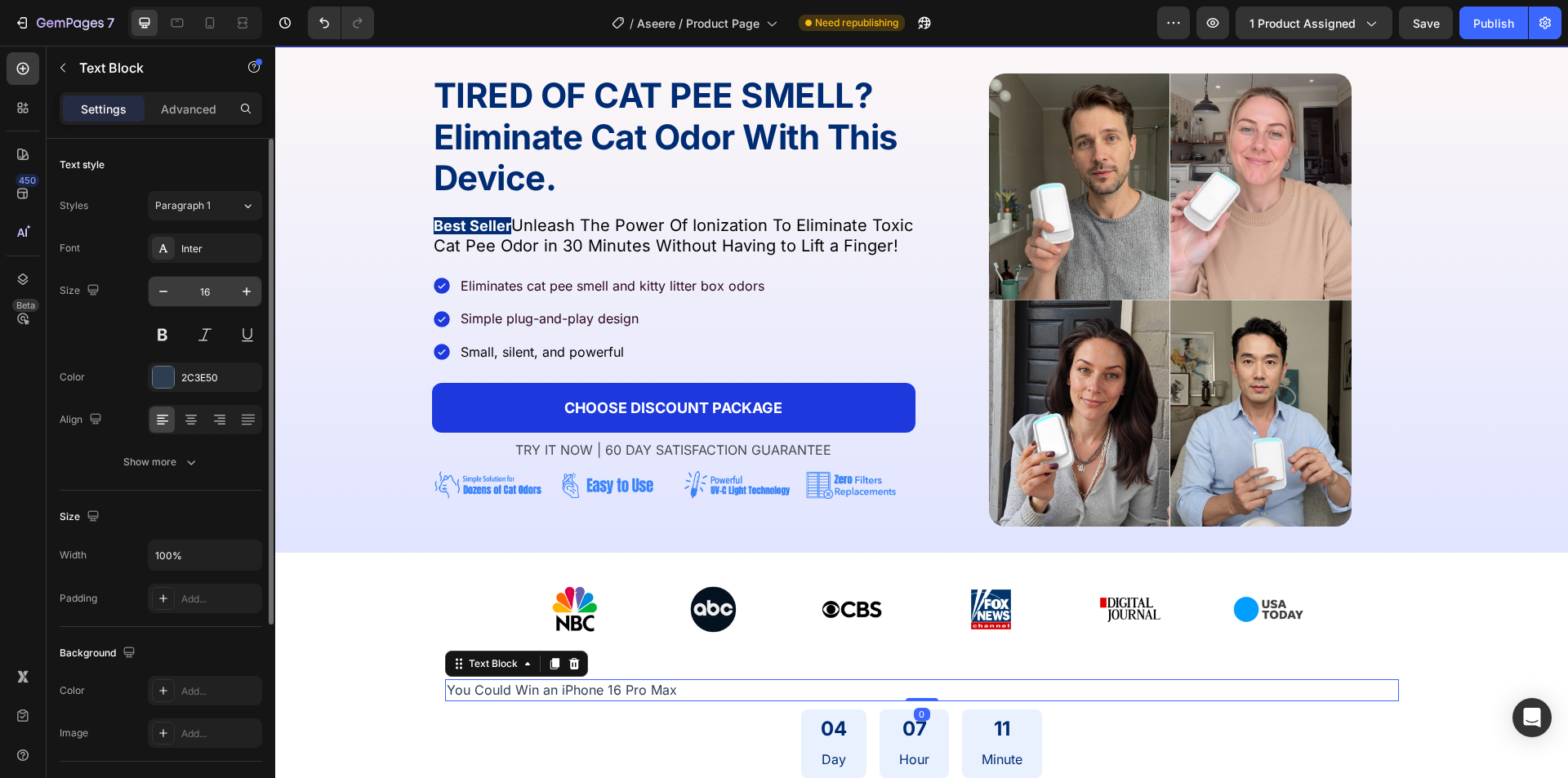
click at [218, 296] on input "16" at bounding box center [205, 291] width 54 height 30
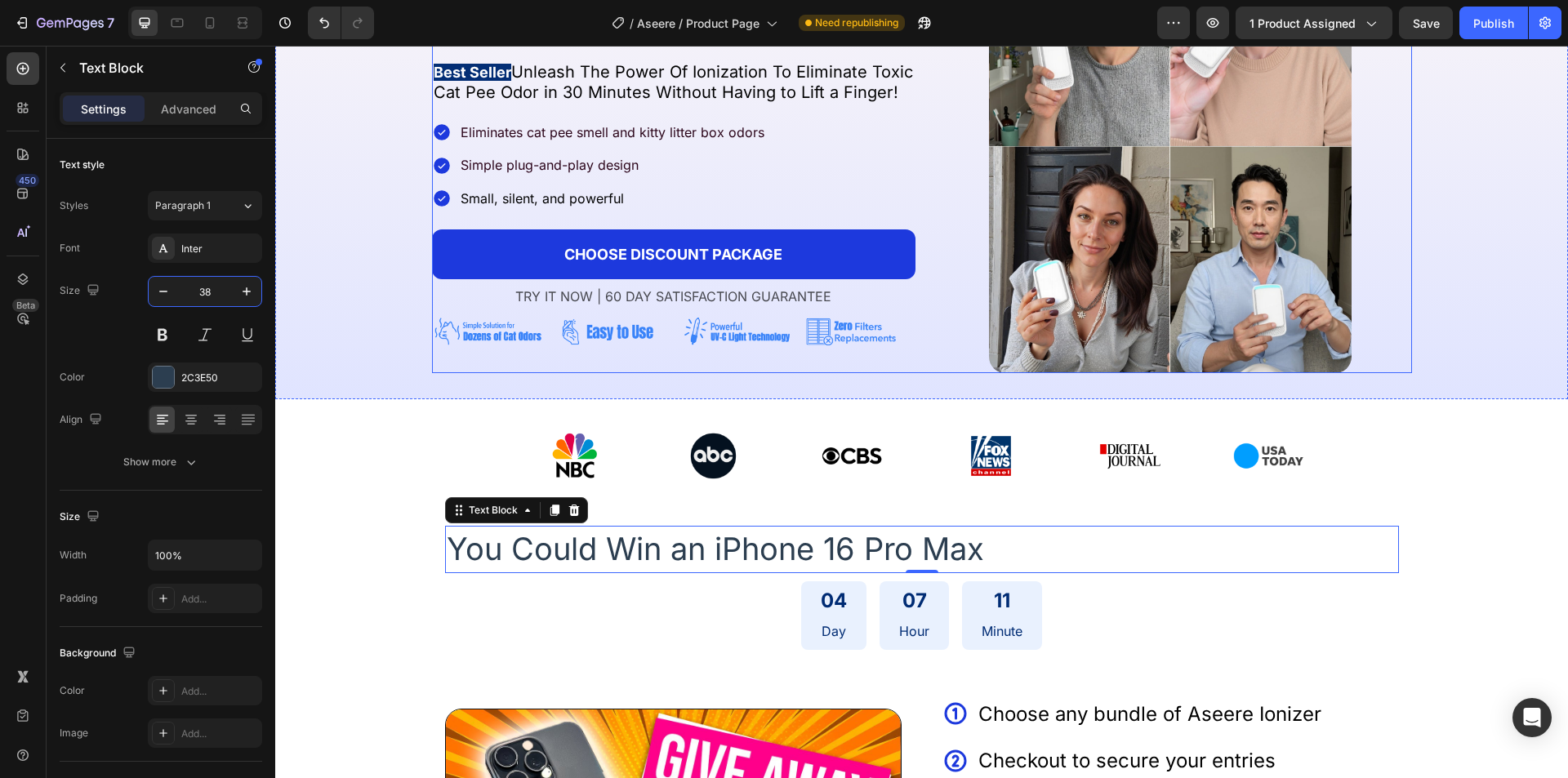
scroll to position [233, 0]
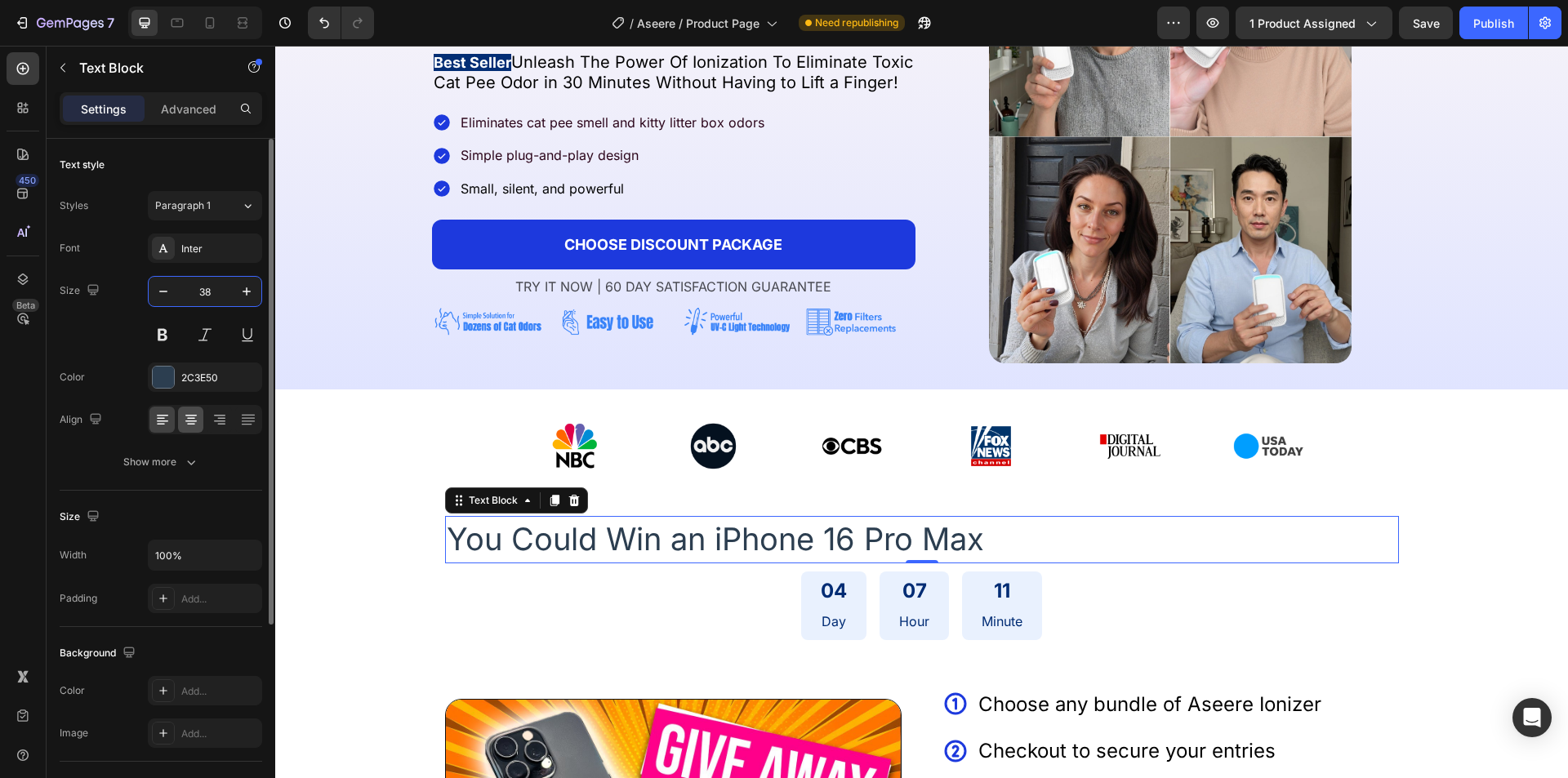
type input "38"
click at [192, 425] on icon at bounding box center [190, 419] width 16 height 16
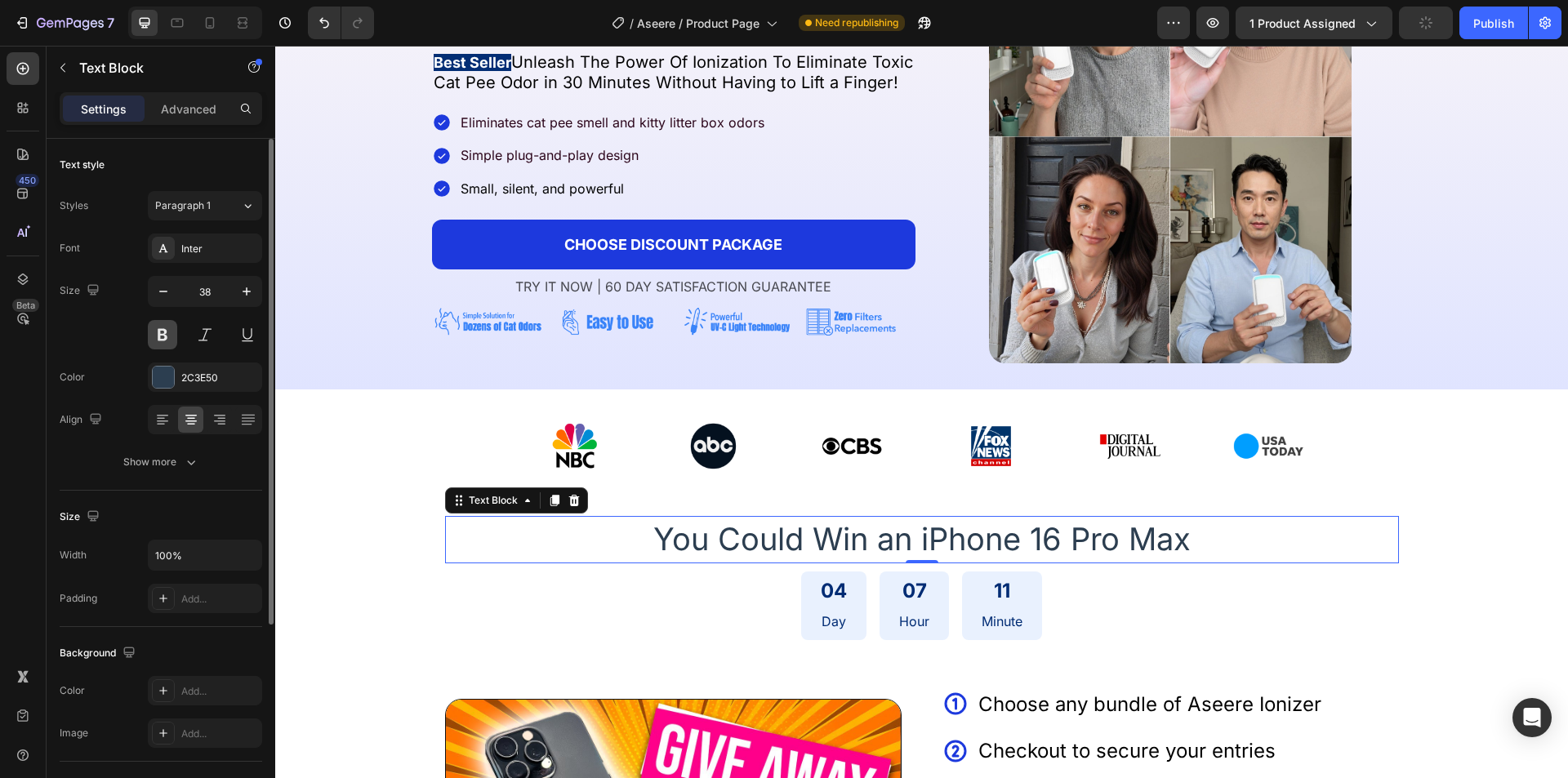
click at [171, 332] on button at bounding box center [163, 334] width 30 height 30
click at [169, 382] on div at bounding box center [163, 377] width 21 height 21
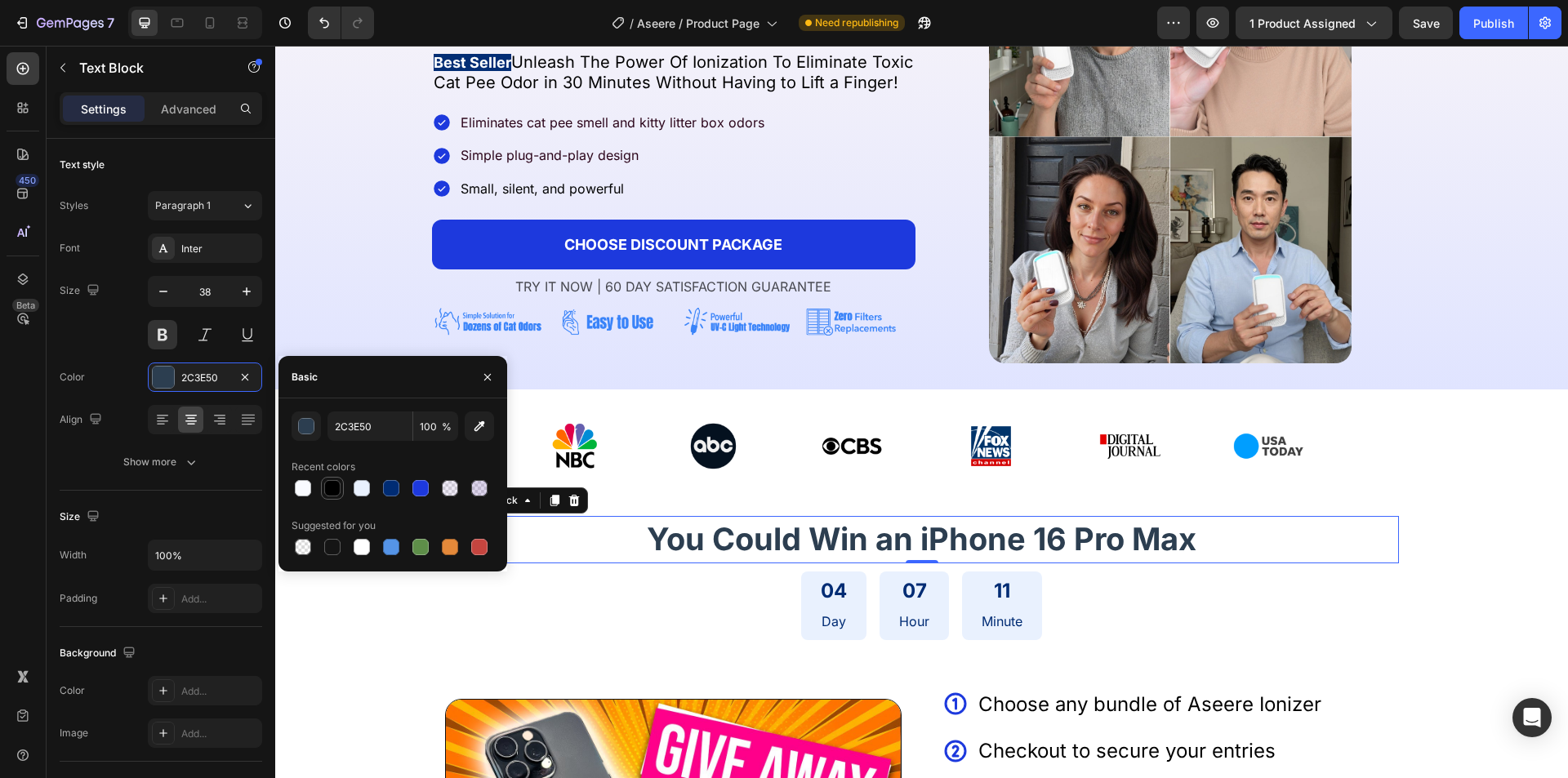
click at [324, 486] on div at bounding box center [332, 488] width 16 height 16
type input "000000"
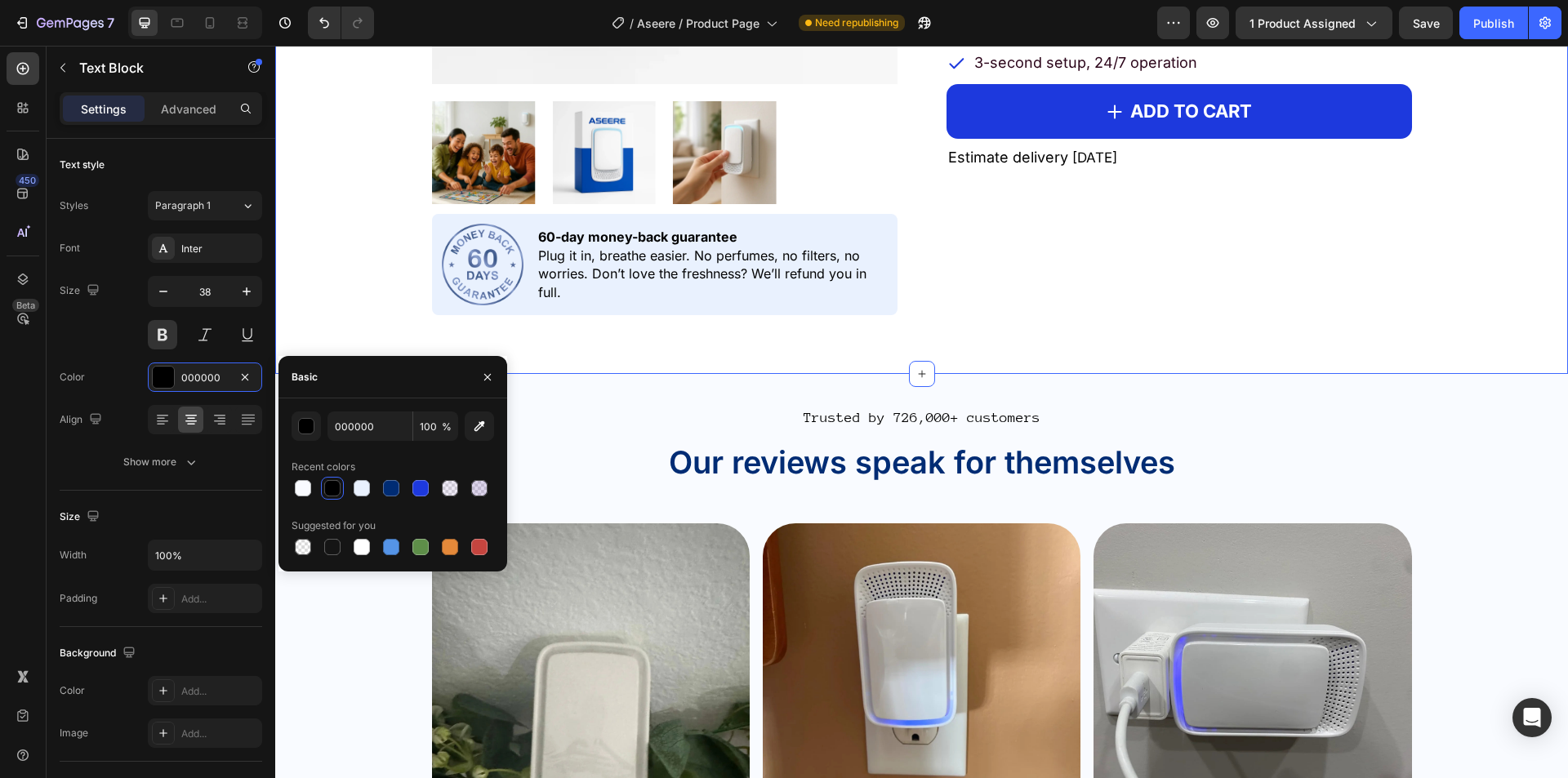
scroll to position [1866, 0]
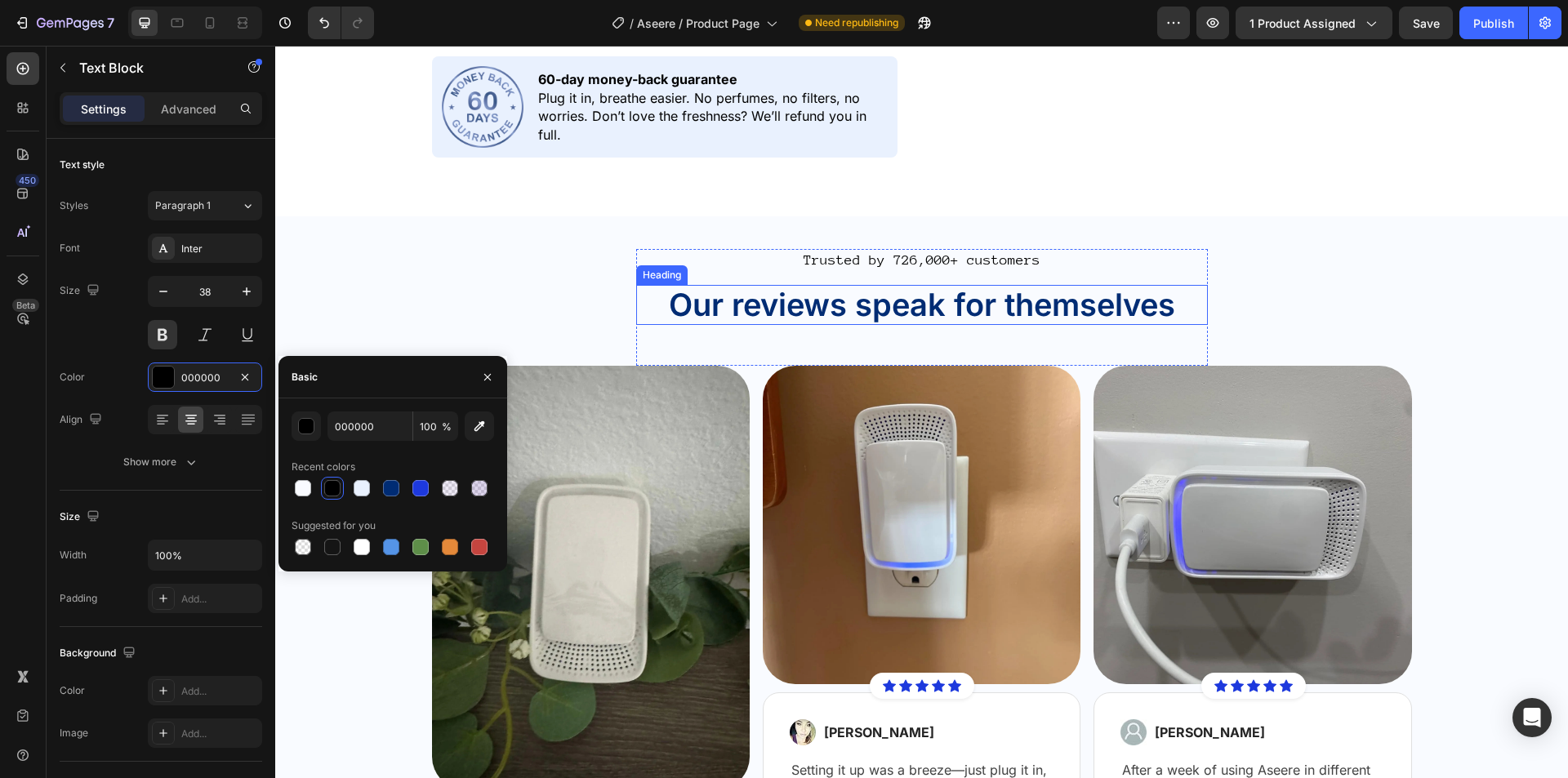
click at [725, 311] on span "Our reviews speak for themselves" at bounding box center [922, 305] width 506 height 37
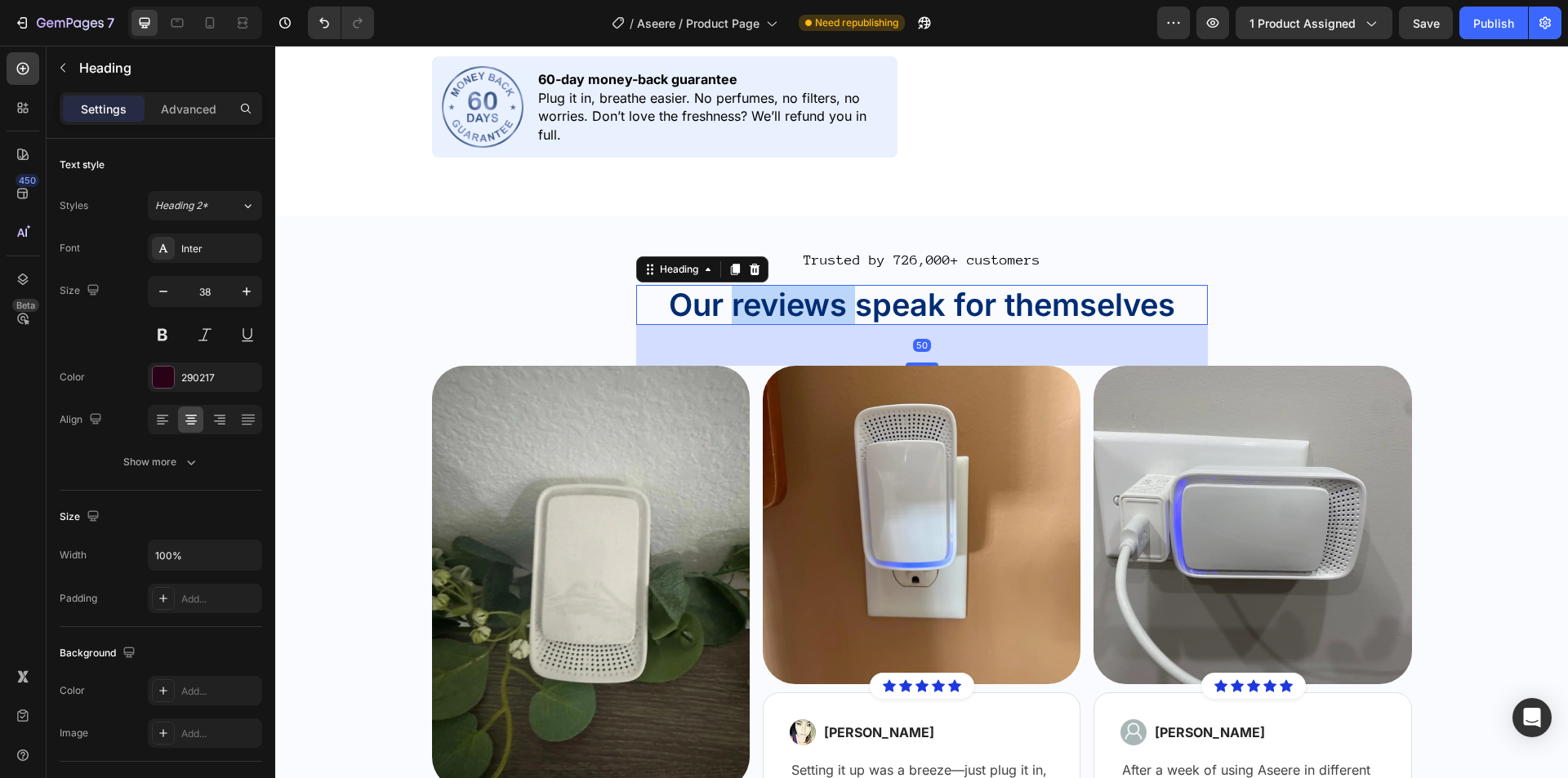
click at [758, 314] on span "Our reviews speak for themselves" at bounding box center [922, 305] width 506 height 37
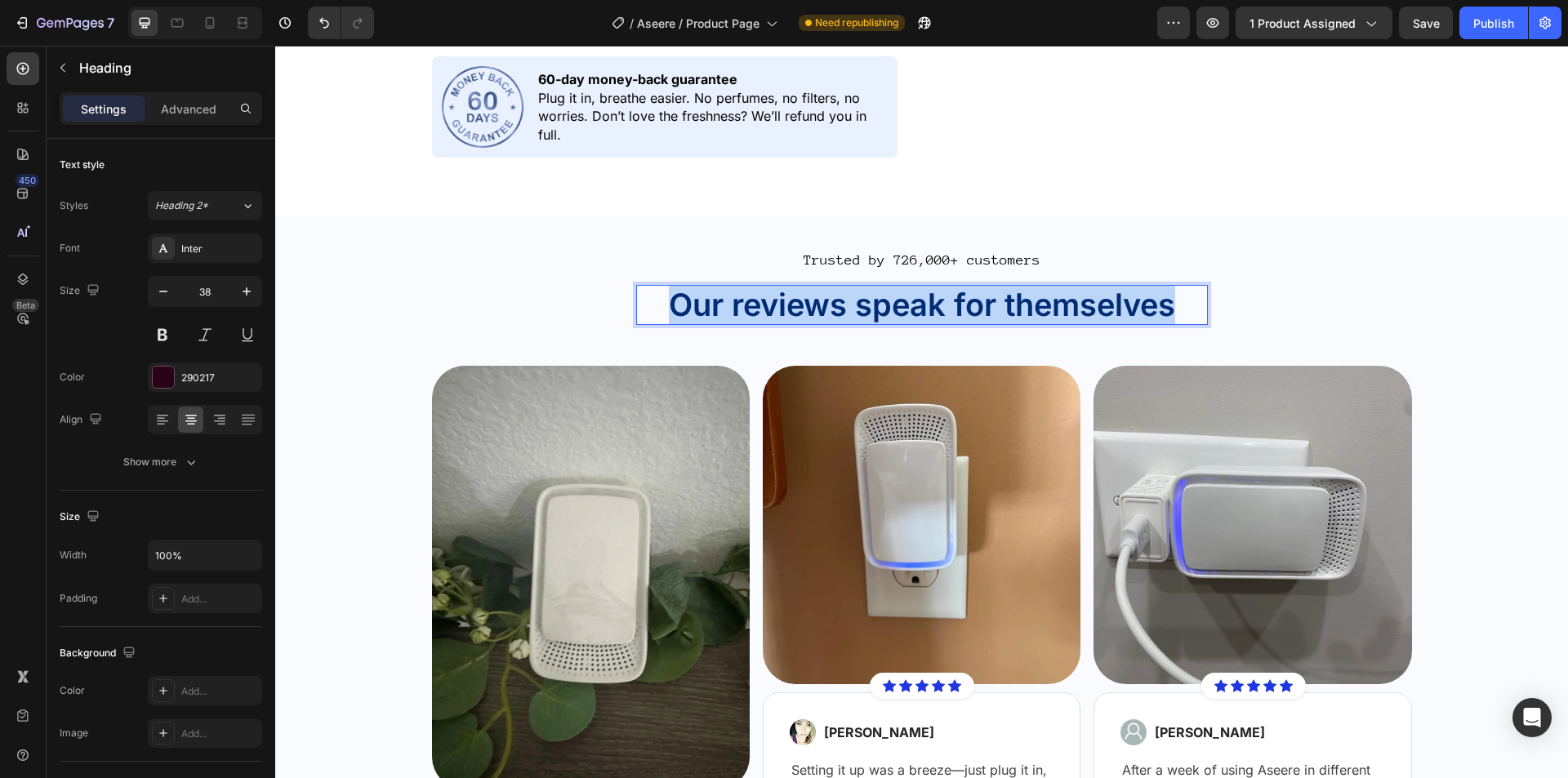
click at [758, 313] on span "Our reviews speak for themselves" at bounding box center [922, 305] width 506 height 37
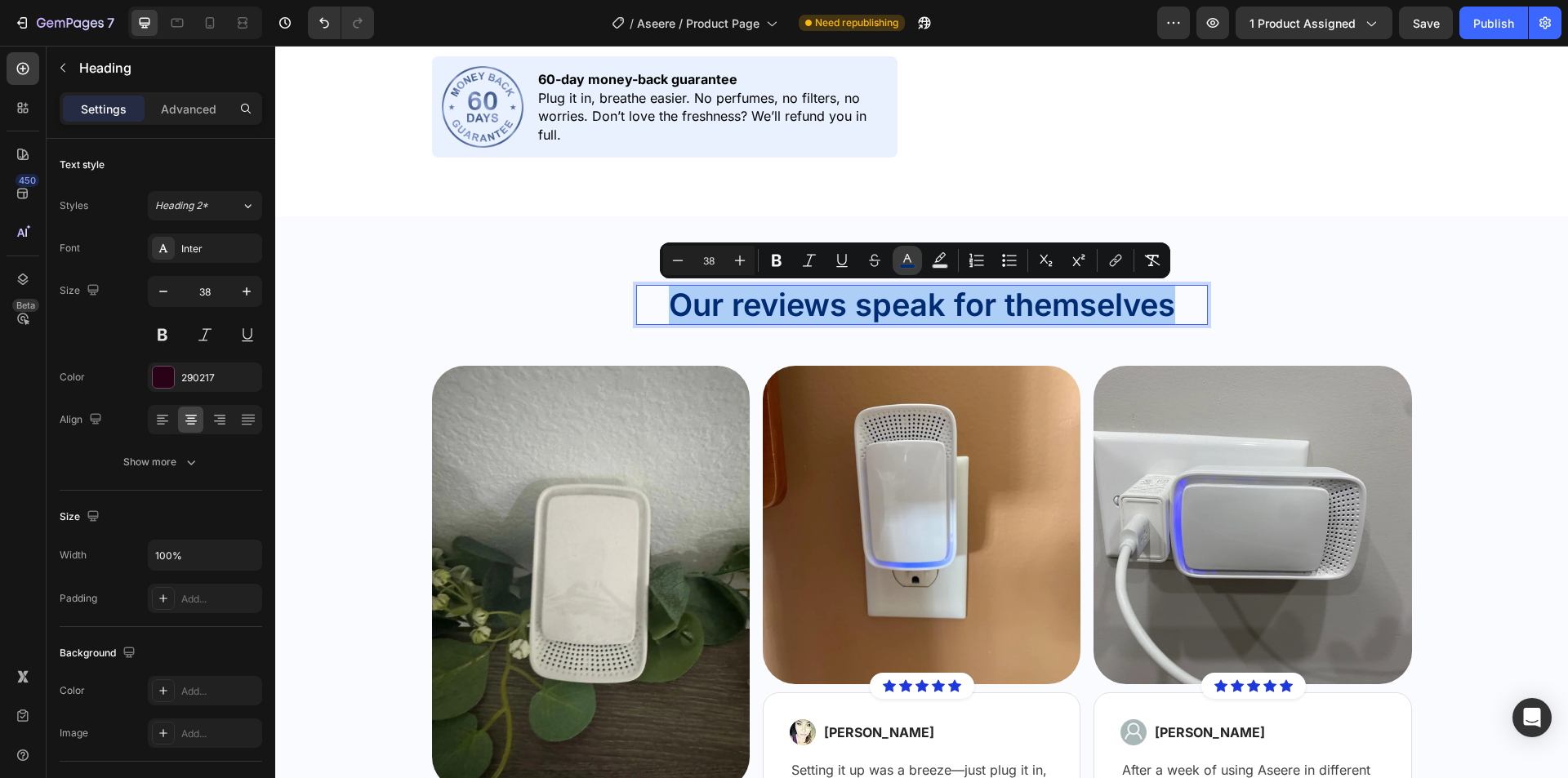
click at [914, 264] on rect "Editor contextual toolbar" at bounding box center [908, 266] width 15 height 4
type input "002C74"
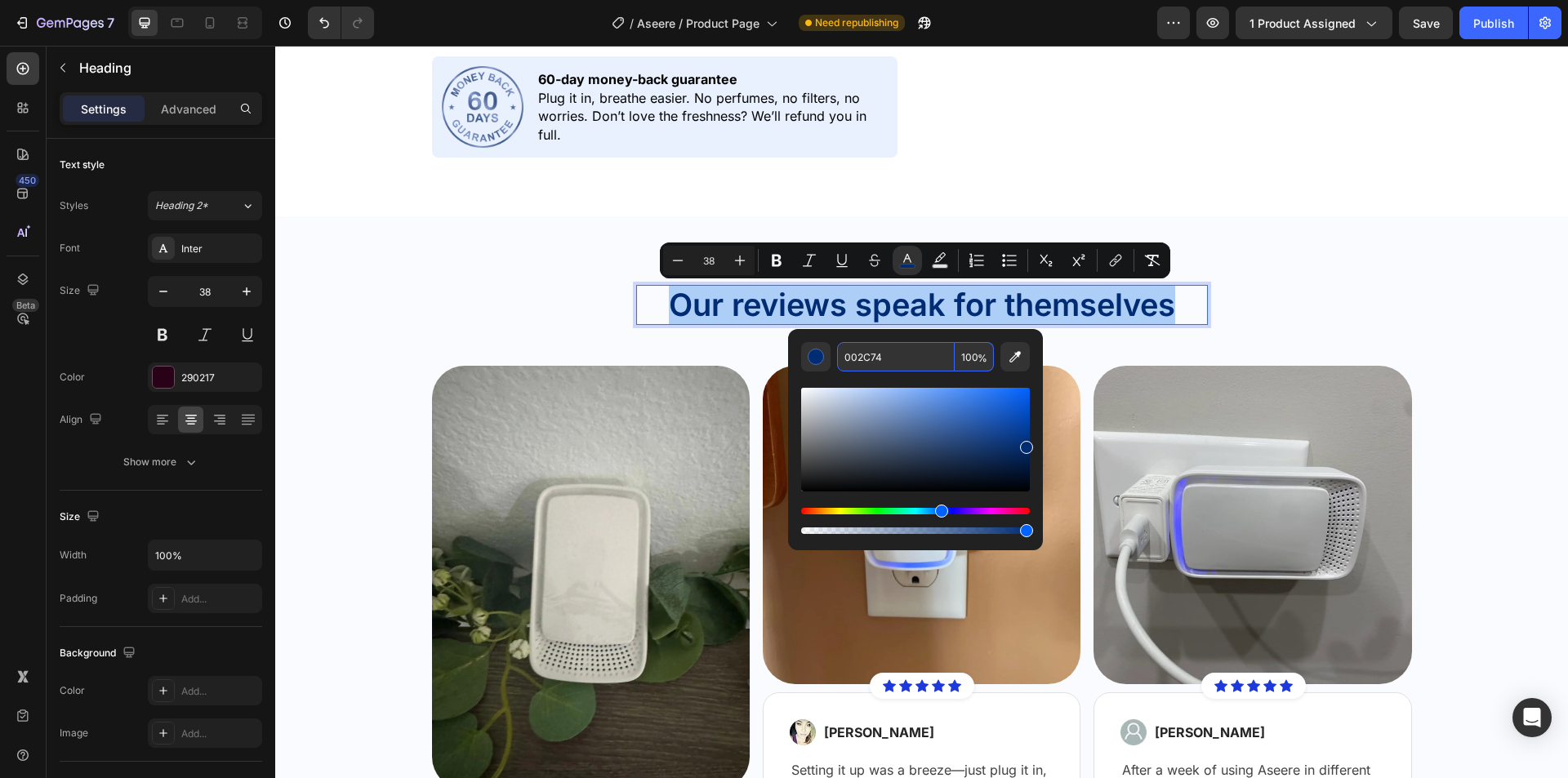
click at [875, 359] on input "002C74" at bounding box center [895, 356] width 118 height 30
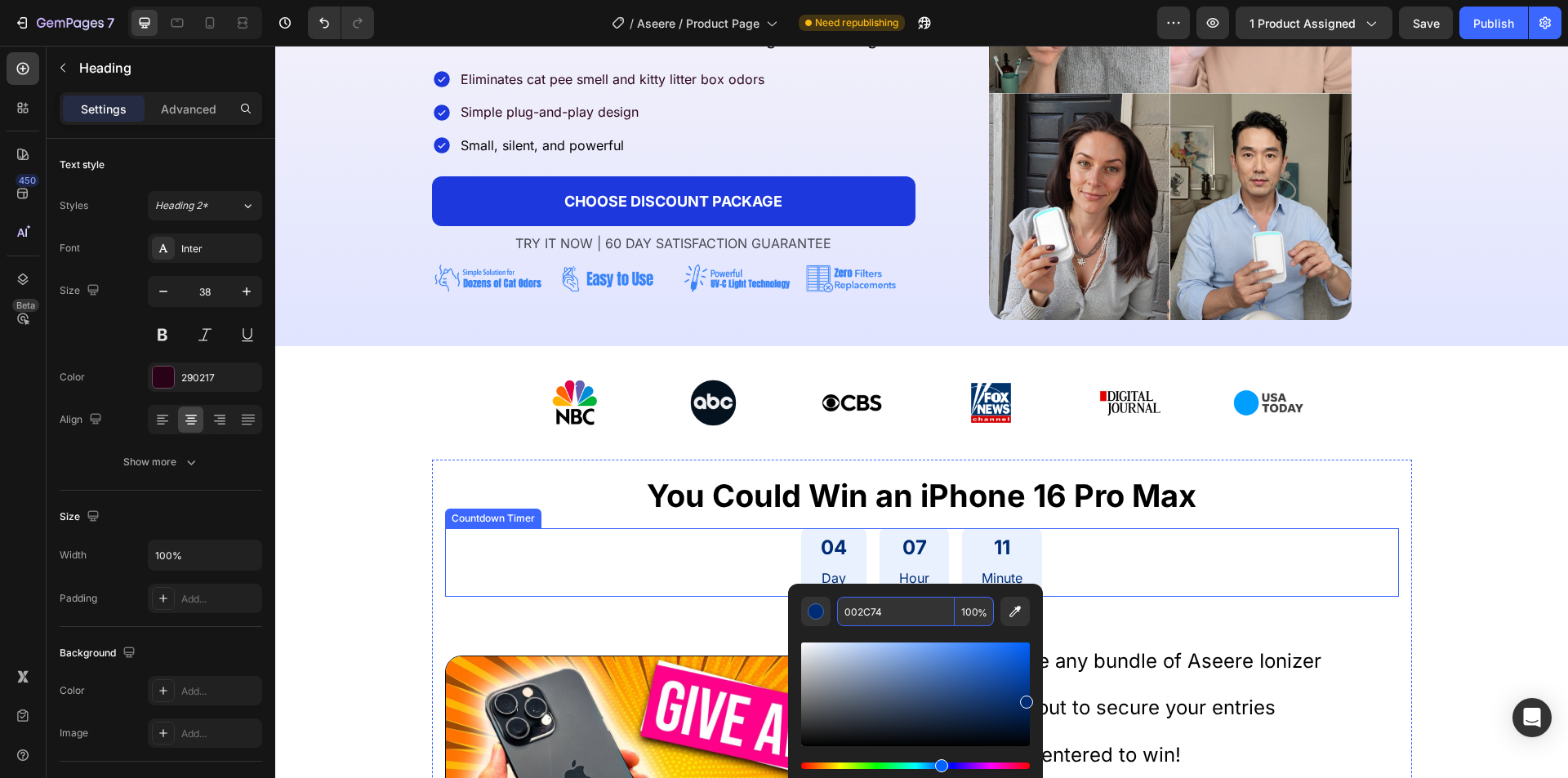
scroll to position [408, 0]
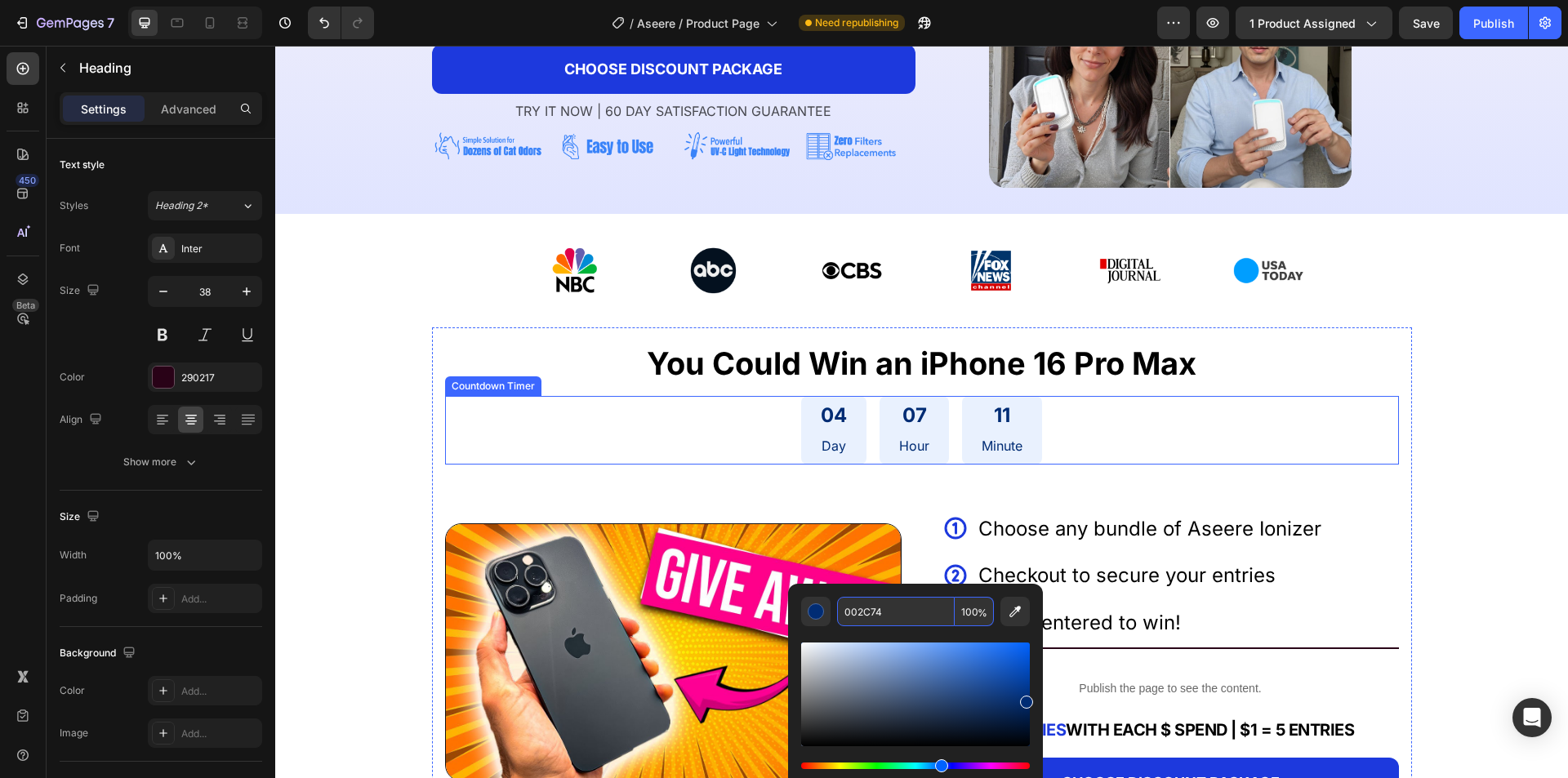
type input "16"
click at [744, 382] on p "You Could Win an iPhone 16 Pro Max" at bounding box center [922, 363] width 951 height 43
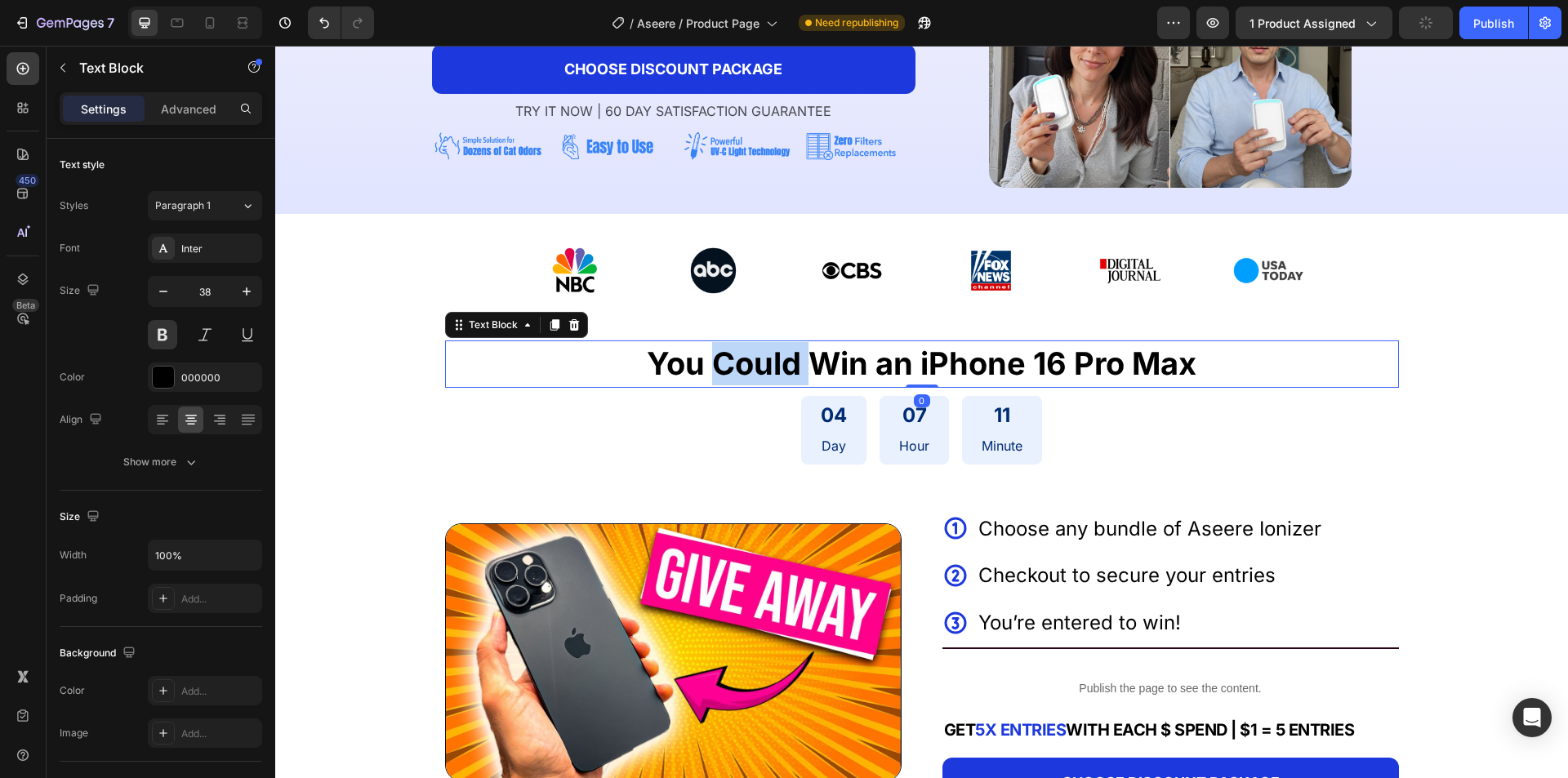
click at [744, 382] on p "You Could Win an iPhone 16 Pro Max" at bounding box center [922, 363] width 951 height 43
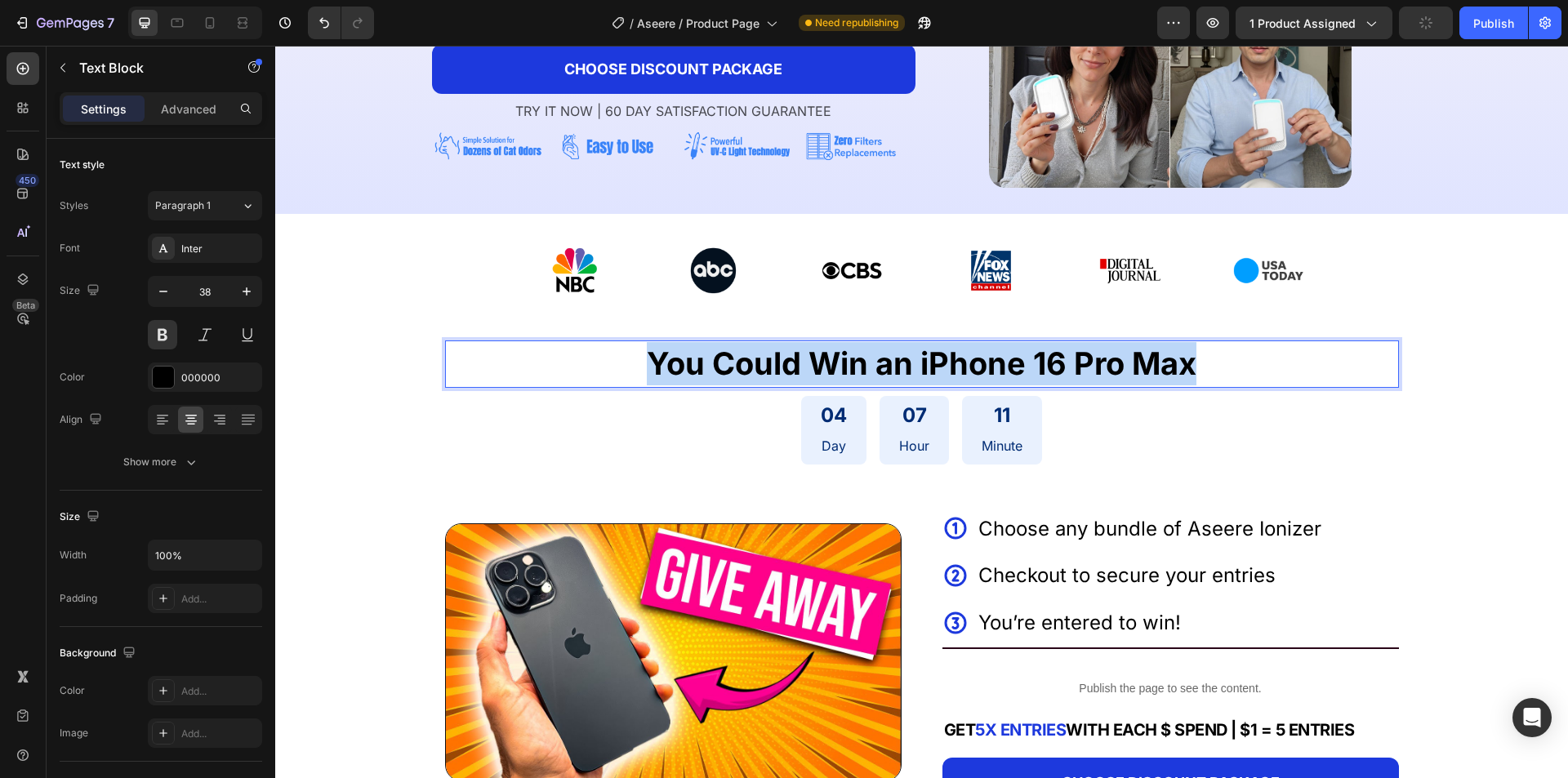
click at [744, 382] on p "You Could Win an iPhone 16 Pro Max" at bounding box center [922, 363] width 951 height 43
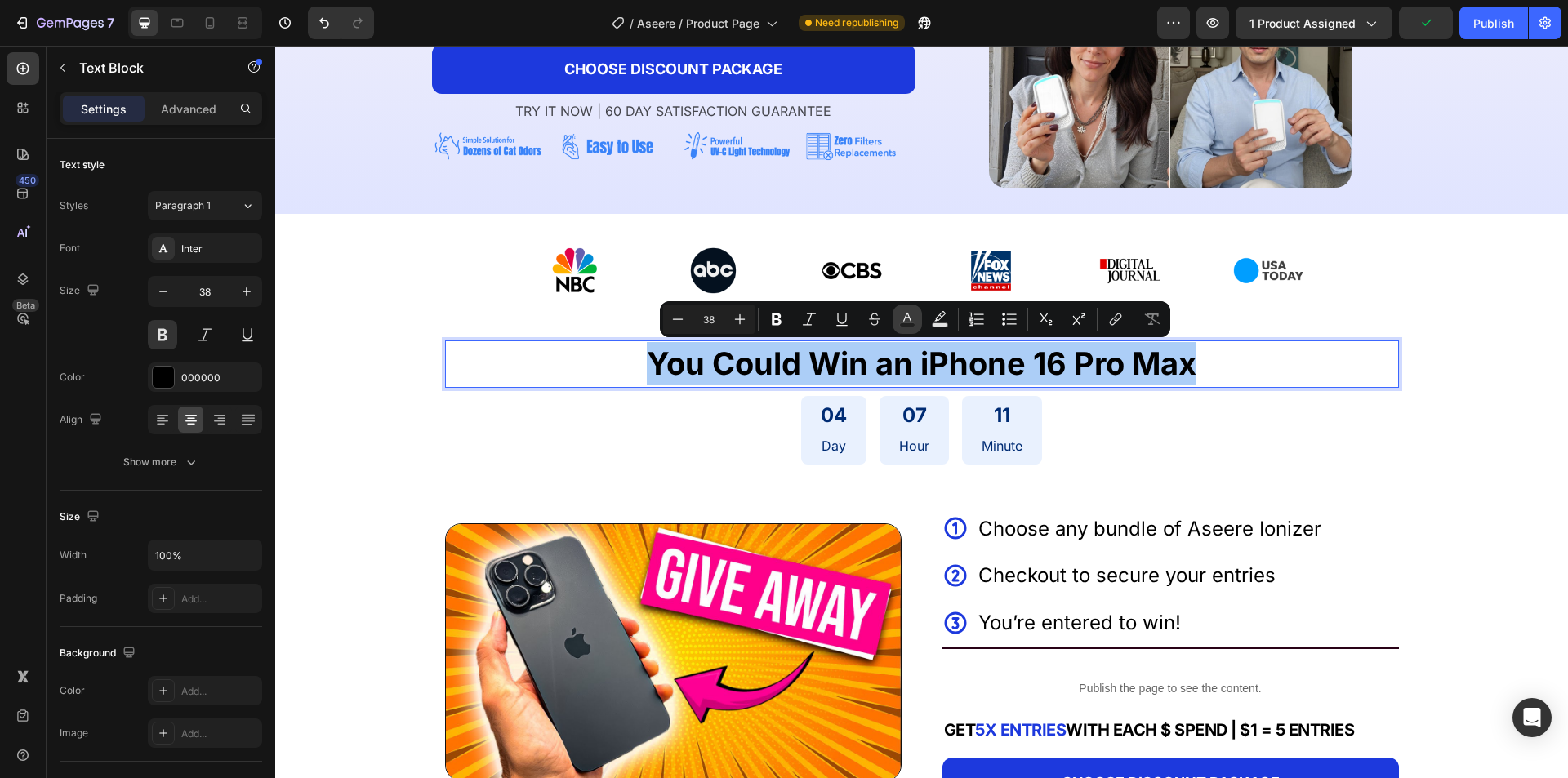
click at [906, 325] on rect "Editor contextual toolbar" at bounding box center [908, 325] width 15 height 4
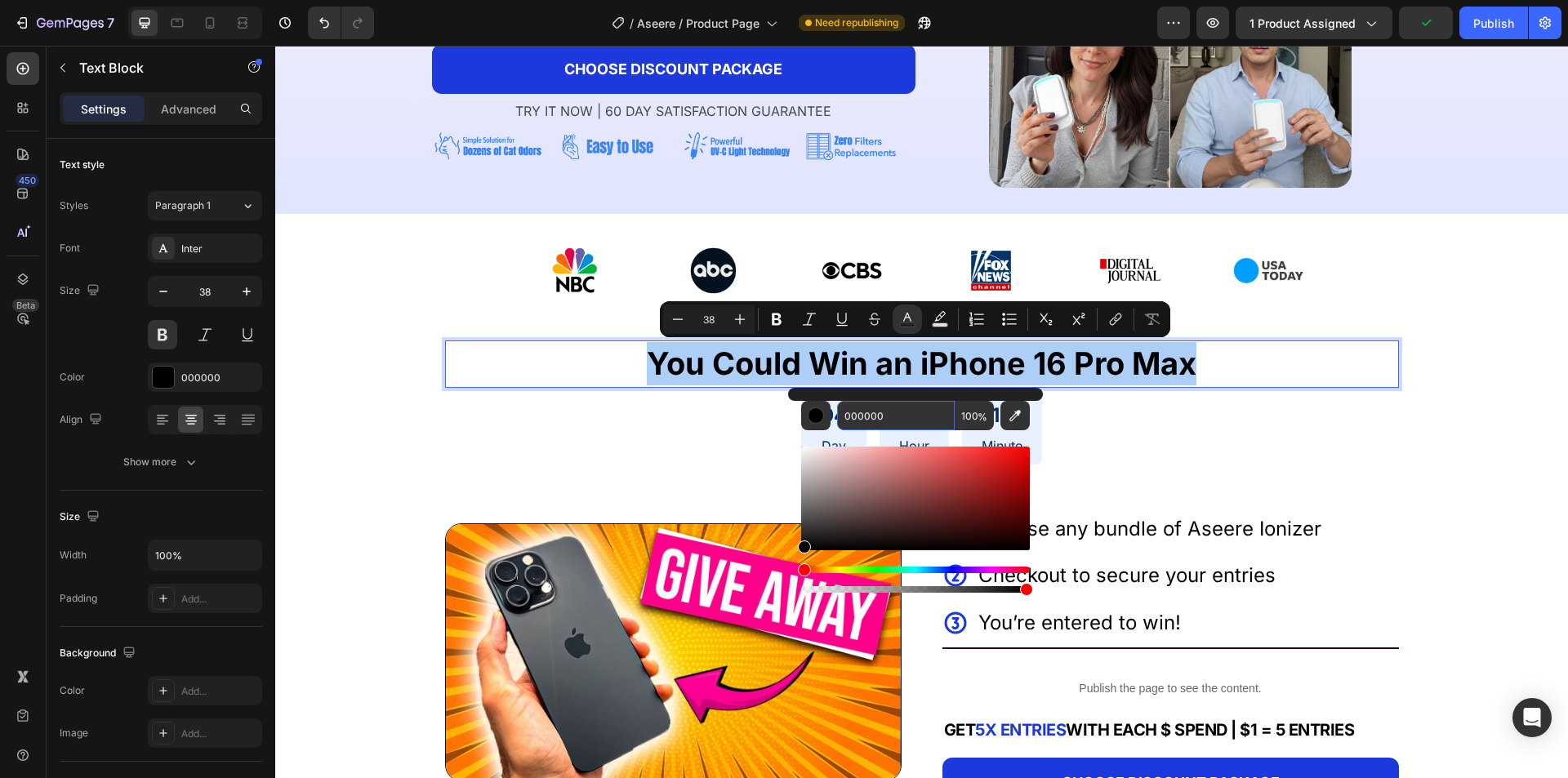
click at [901, 419] on input "000000" at bounding box center [895, 416] width 118 height 30
paste input "2C74"
type input "002C74"
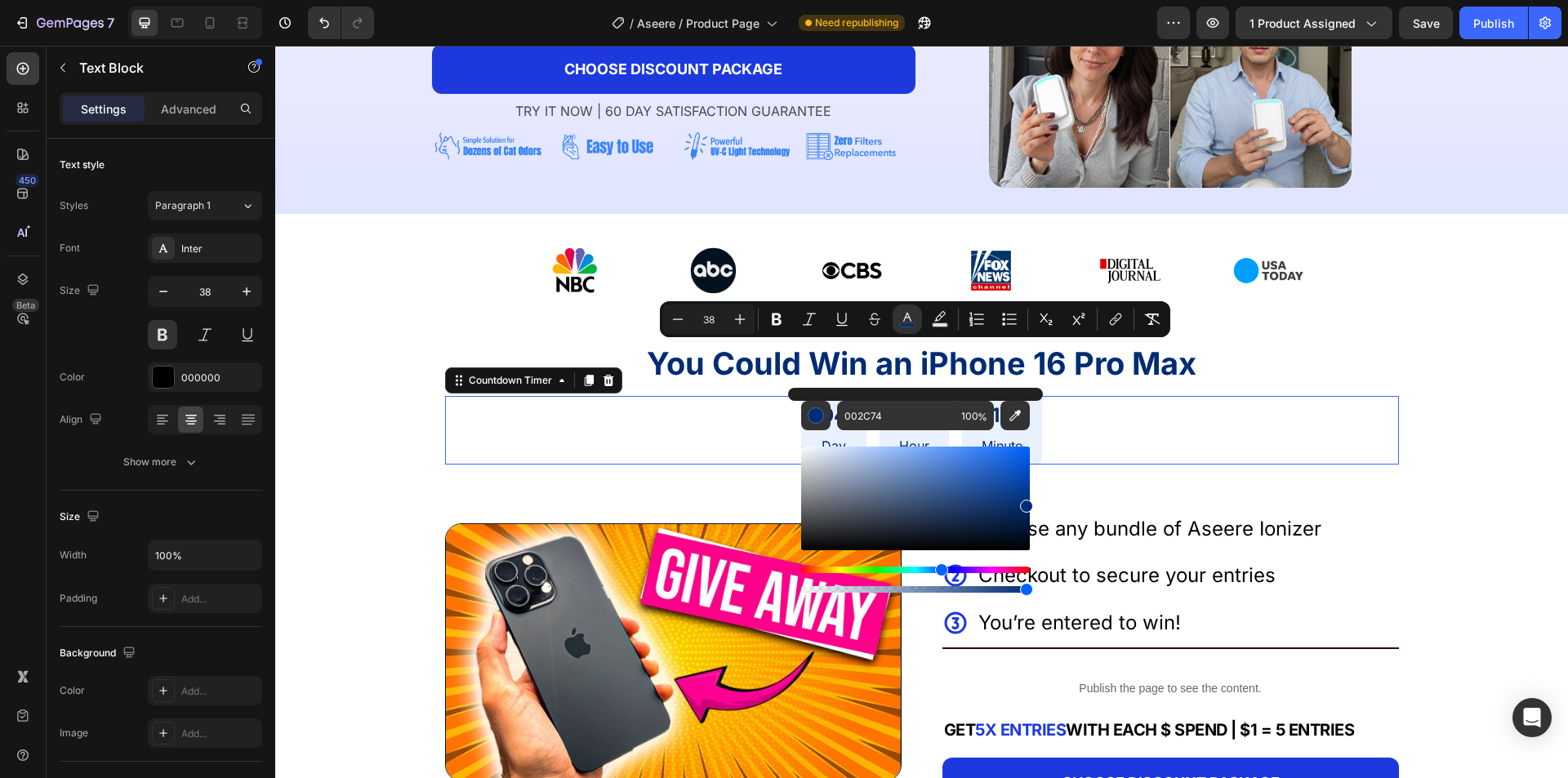
click at [1272, 408] on div "04 Day 07 Hour 10 Minute" at bounding box center [922, 430] width 953 height 69
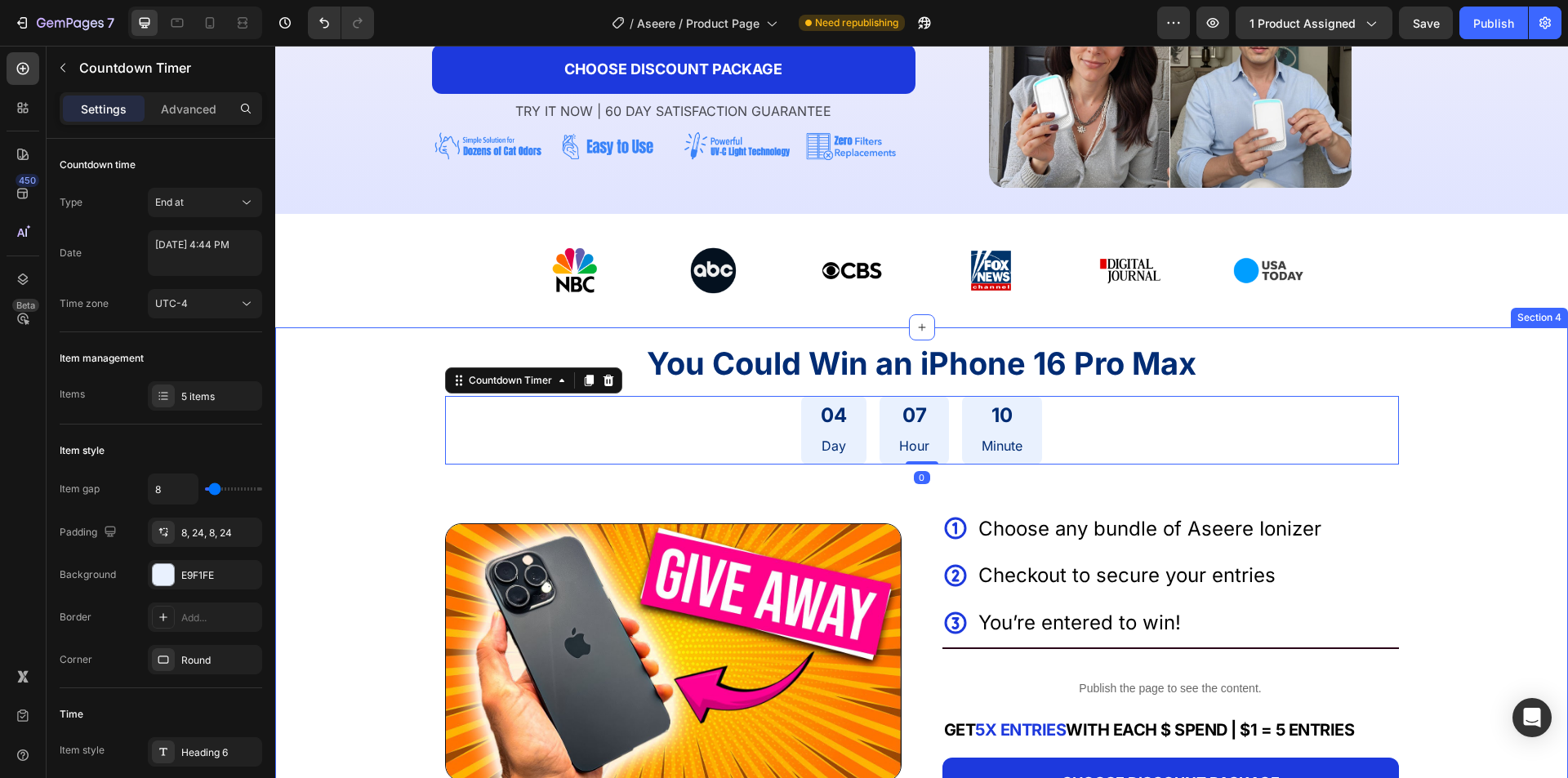
click at [1427, 336] on div "You Could Win an iPhone 16 Pro Max Text Block 04 Day 07 Hour 10 Minute Countdow…" at bounding box center [921, 581] width 1293 height 506
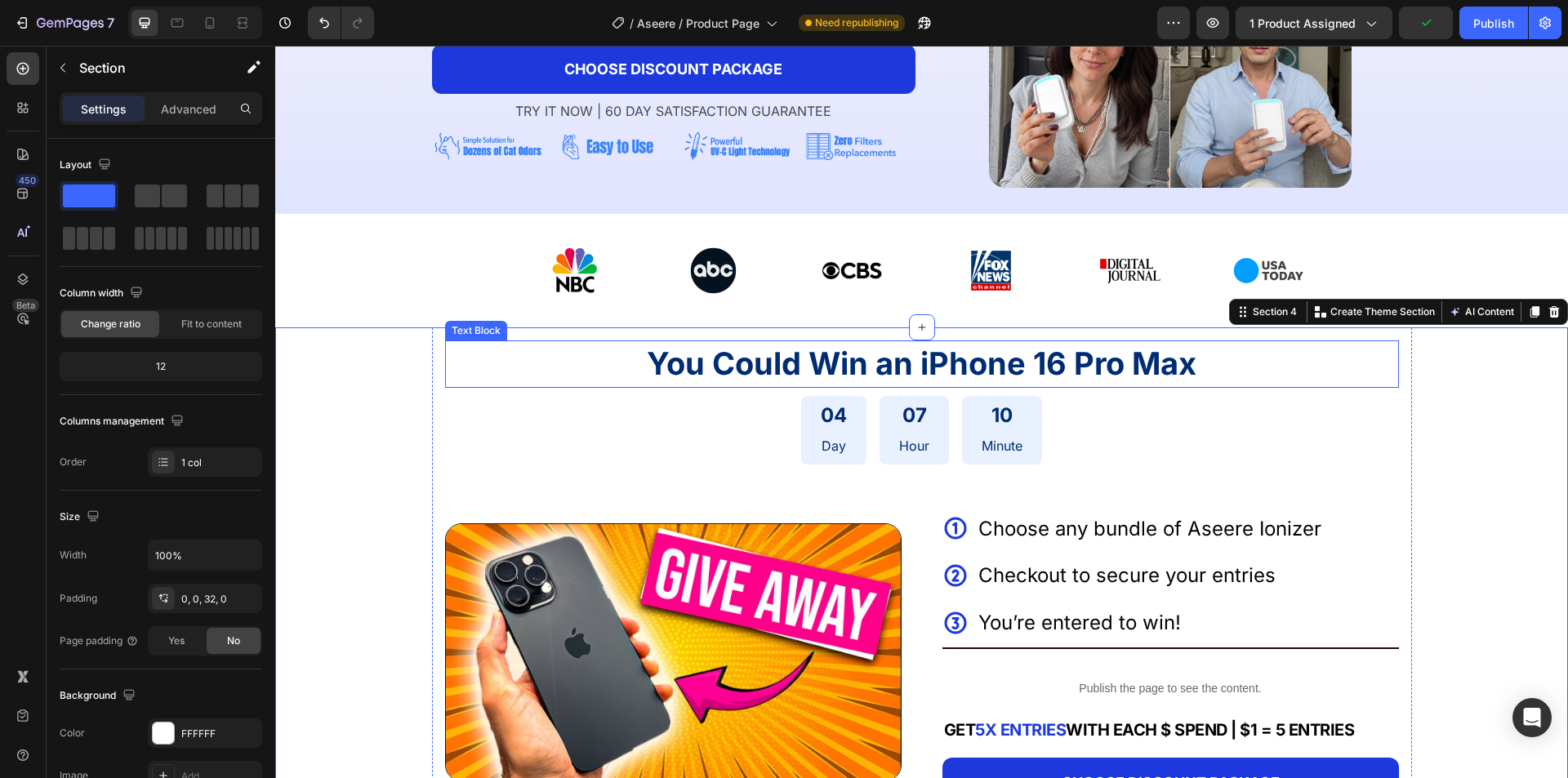
click at [830, 338] on div "You Could Win an iPhone 16 Pro Max Text Block 04 Day 07 Hour 10 Minute Countdow…" at bounding box center [921, 574] width 980 height 493
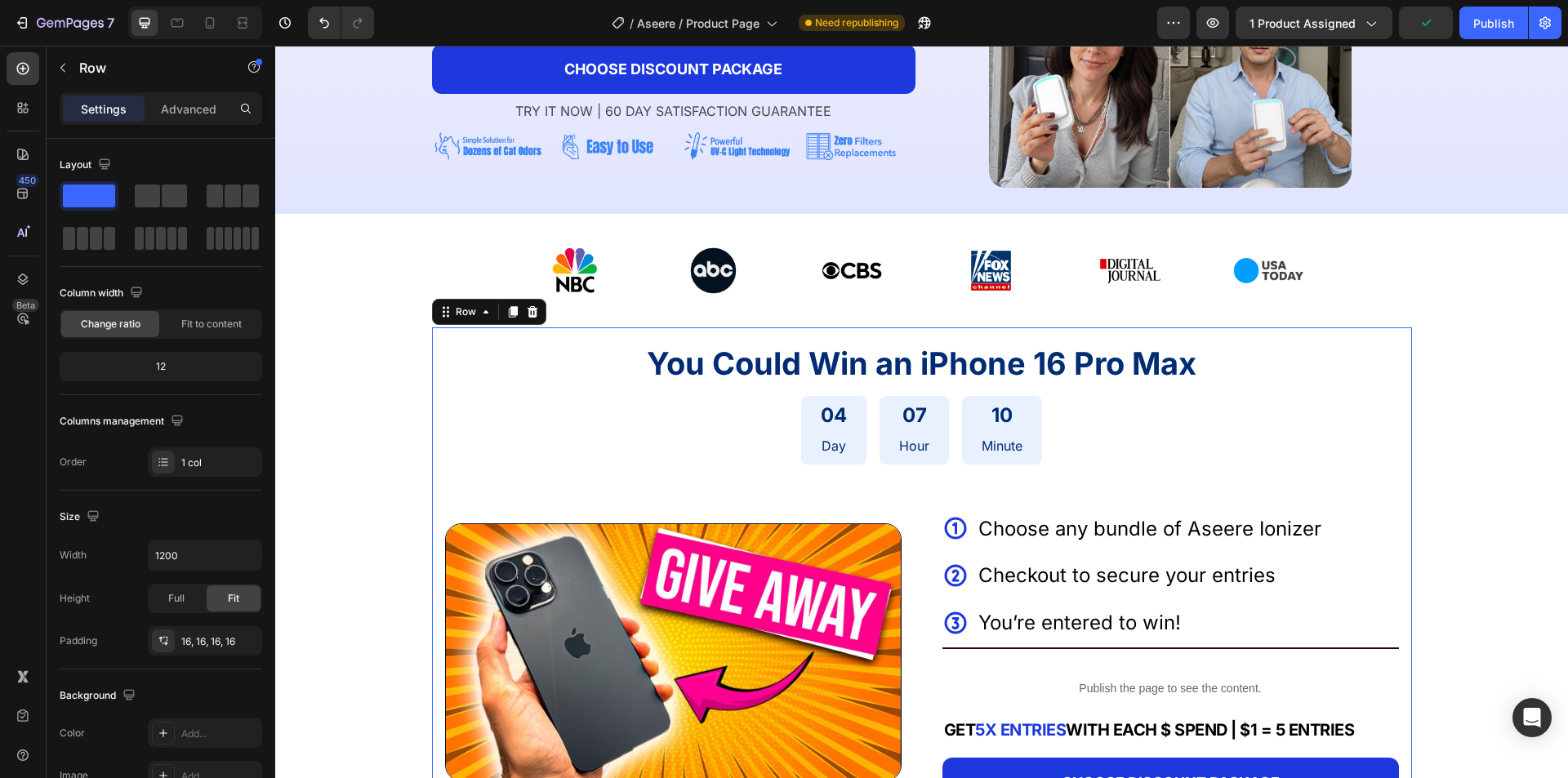
click at [819, 354] on span "You Could Win an iPhone 16 Pro Max" at bounding box center [921, 363] width 549 height 37
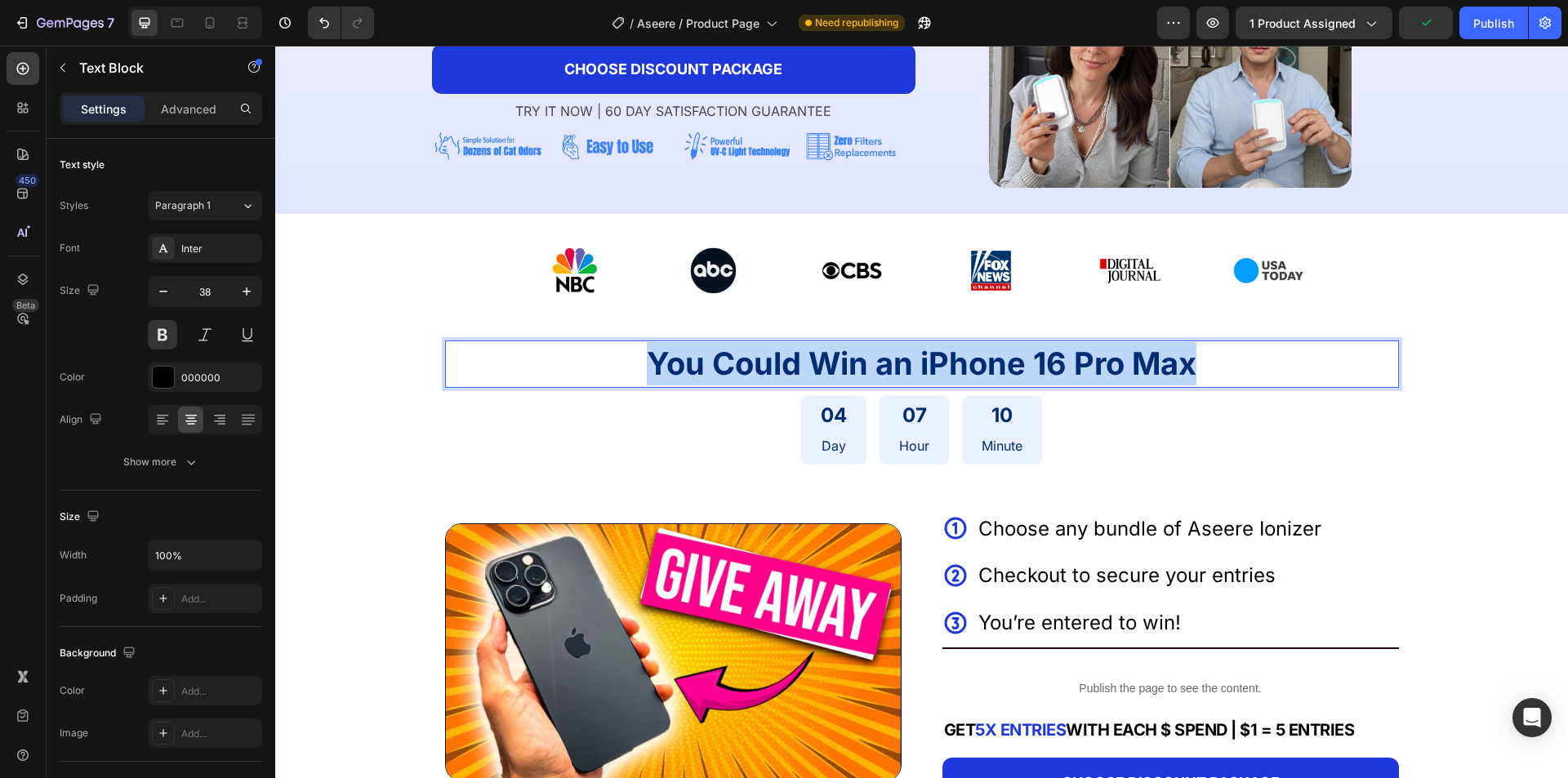
click at [819, 354] on span "You Could Win an iPhone 16 Pro Max" at bounding box center [921, 363] width 549 height 37
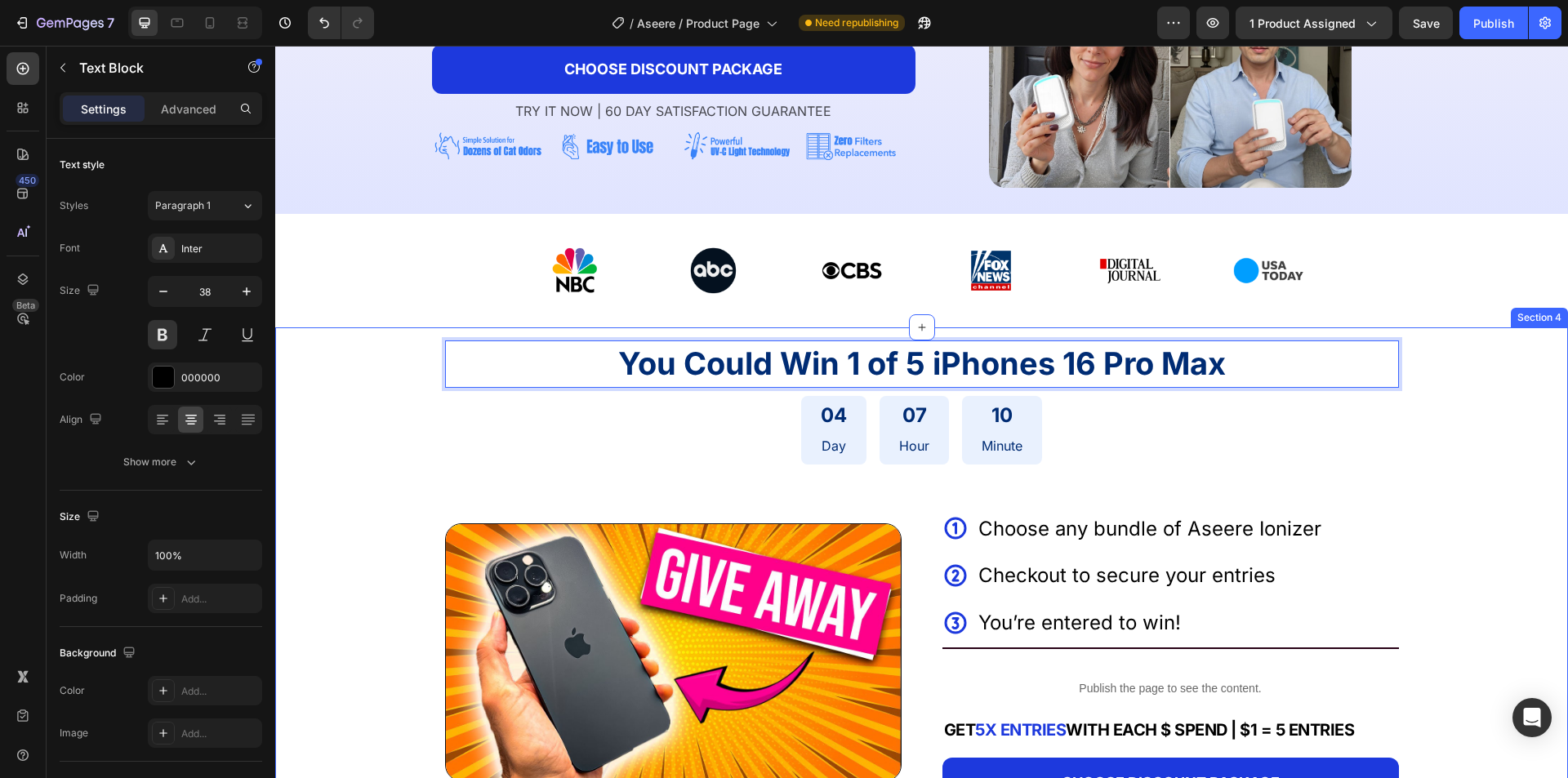
click at [1482, 409] on div "You Could Win 1 of 5 iPhones 16 Pro Max Text Block 0 04 Day 07 Hour 10 Minute C…" at bounding box center [921, 581] width 1293 height 506
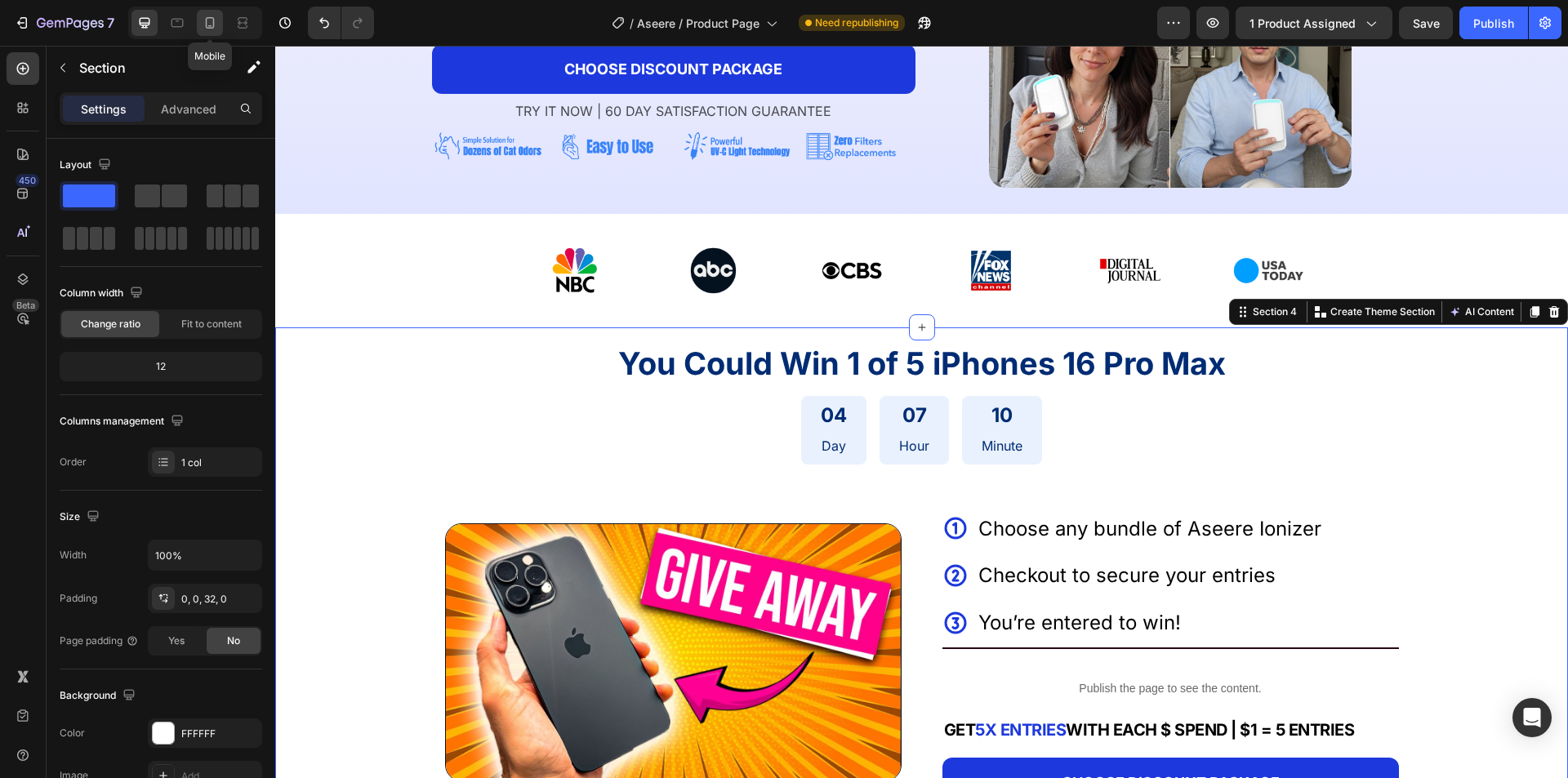
click at [211, 16] on icon at bounding box center [209, 22] width 16 height 16
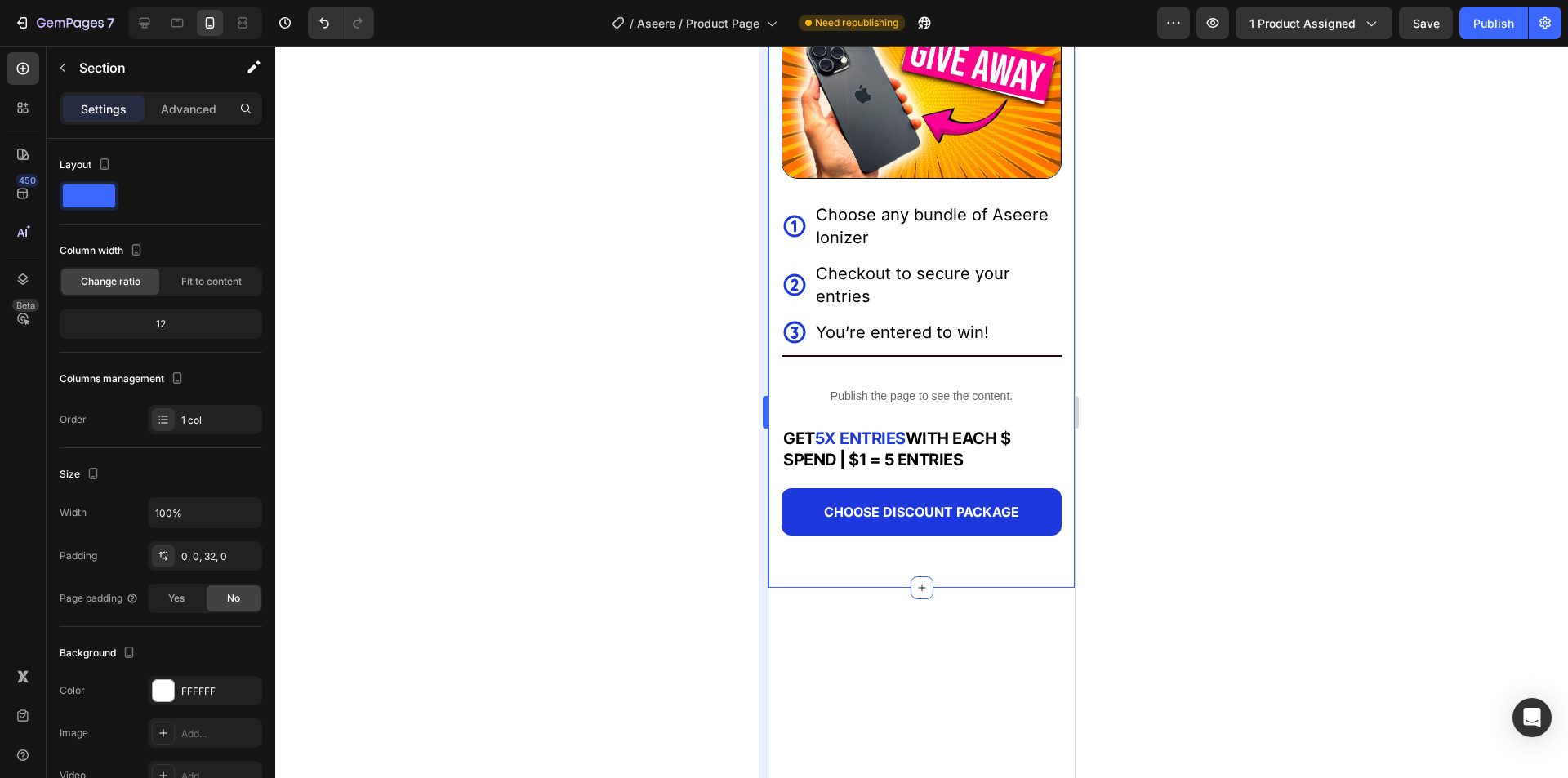
scroll to position [954, 0]
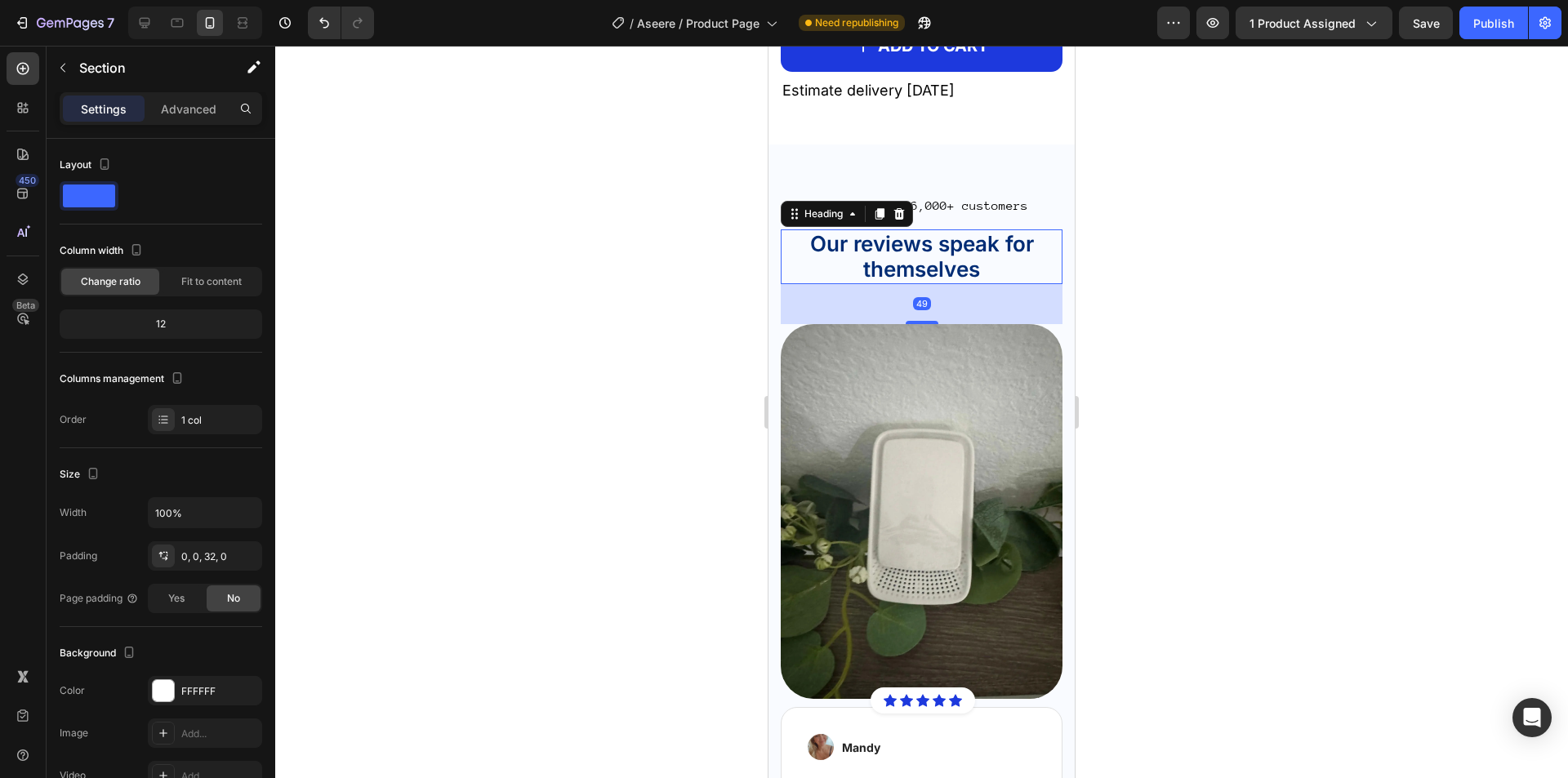
click at [875, 278] on span "Our reviews speak for themselves" at bounding box center [922, 257] width 224 height 51
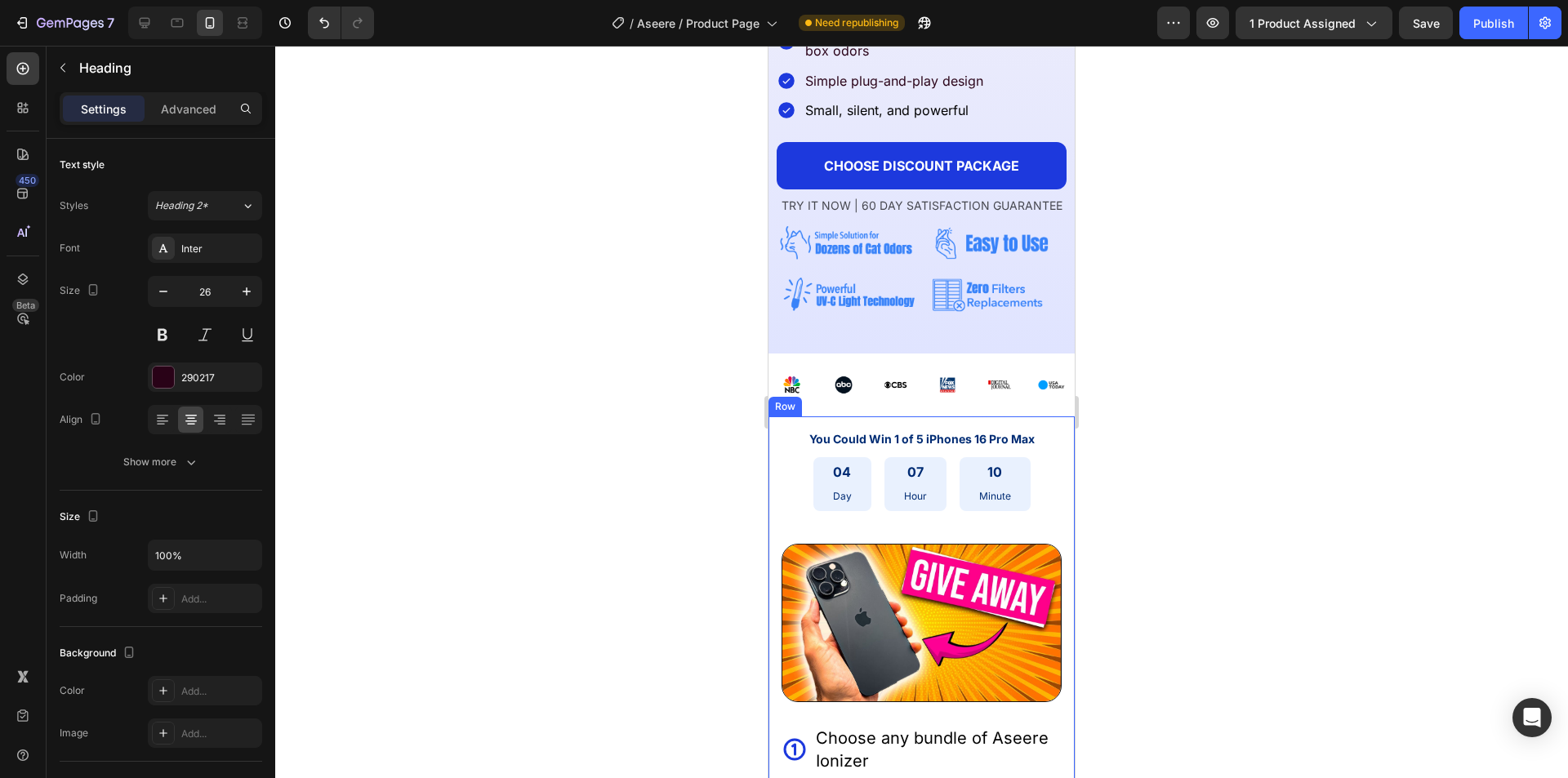
scroll to position [819, 0]
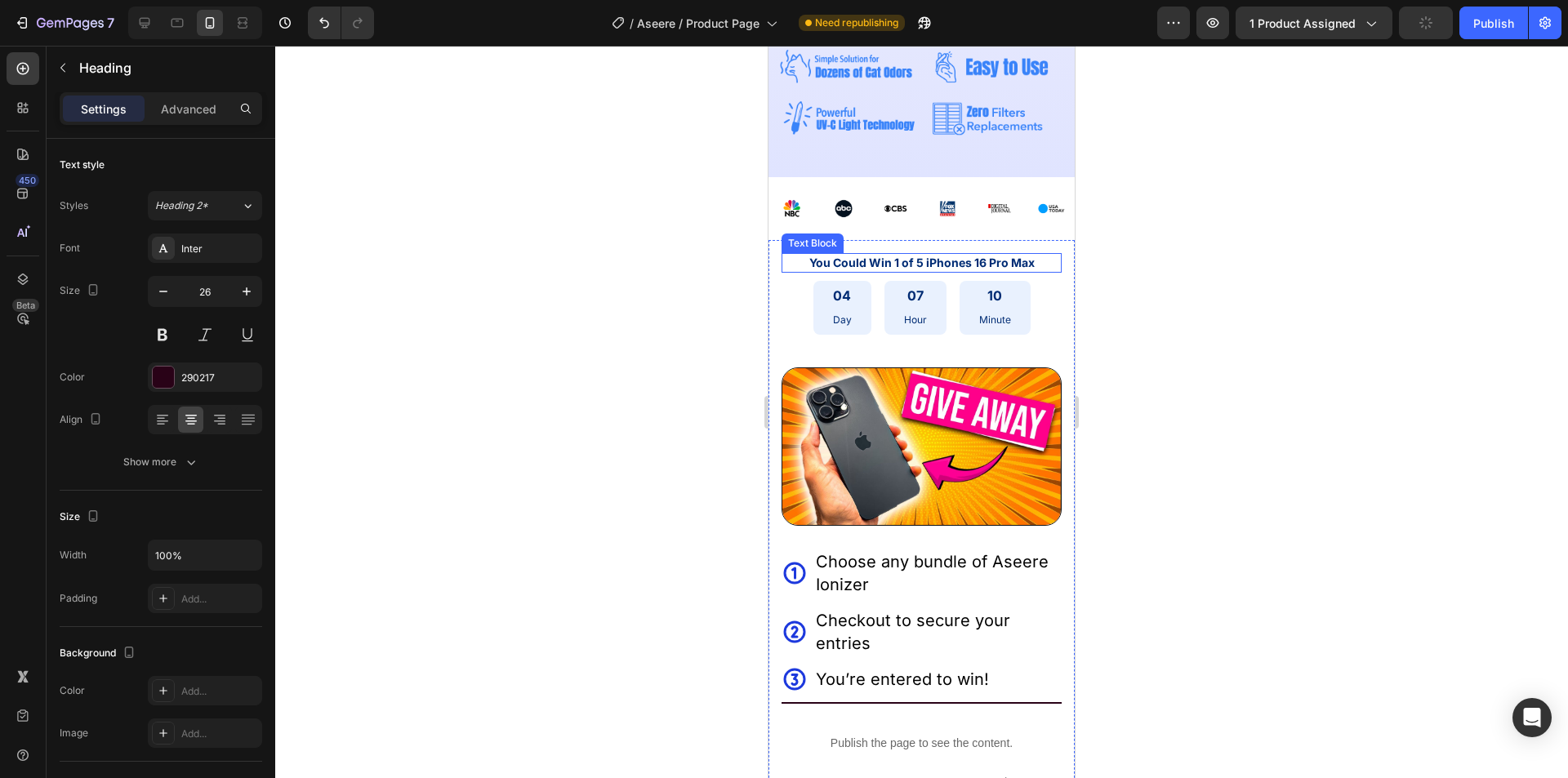
click at [889, 263] on span "You Could Win 1 of 5 iPhones 16 Pro Max" at bounding box center [922, 262] width 225 height 14
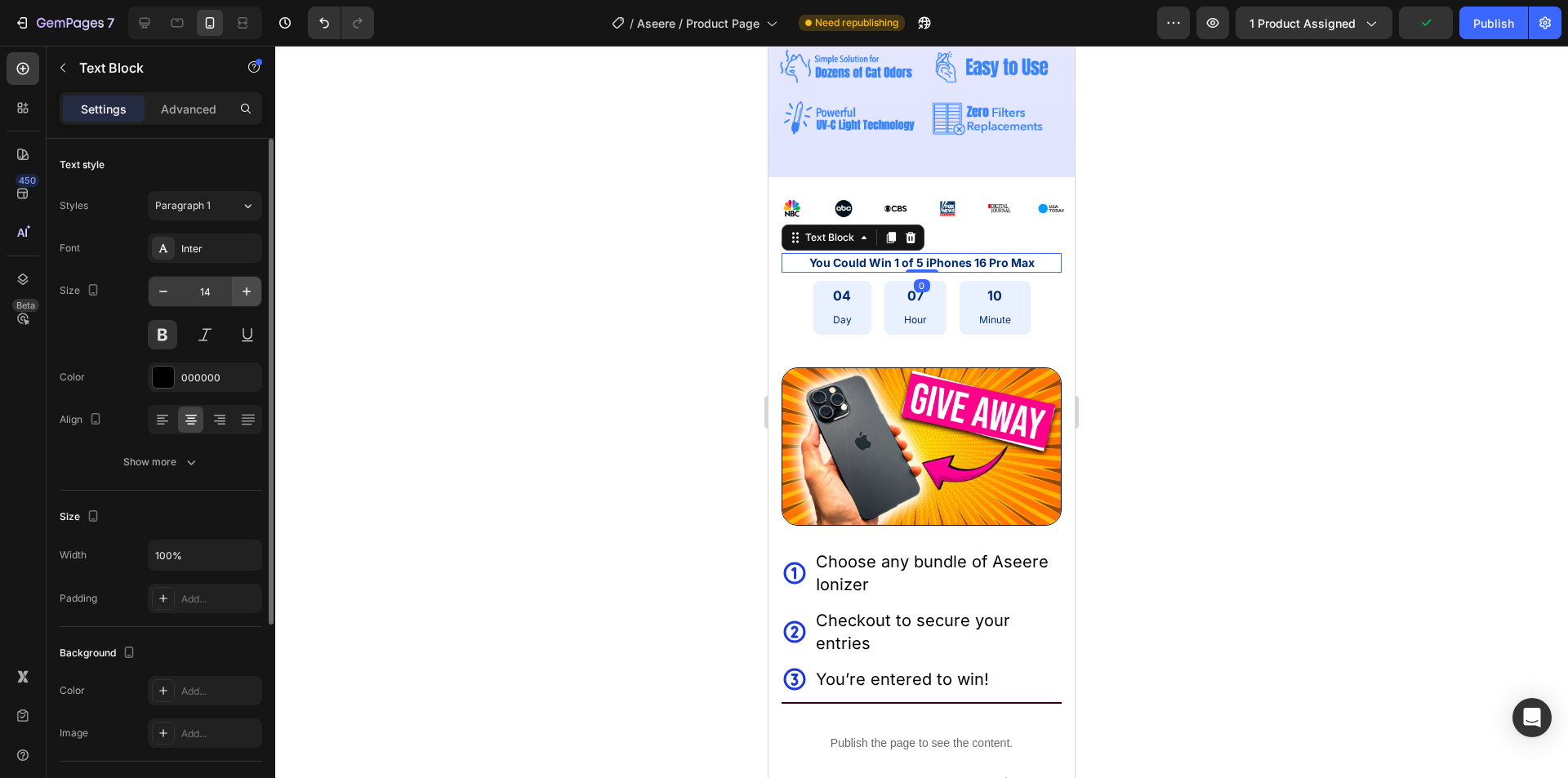
click at [238, 291] on button "button" at bounding box center [246, 291] width 30 height 30
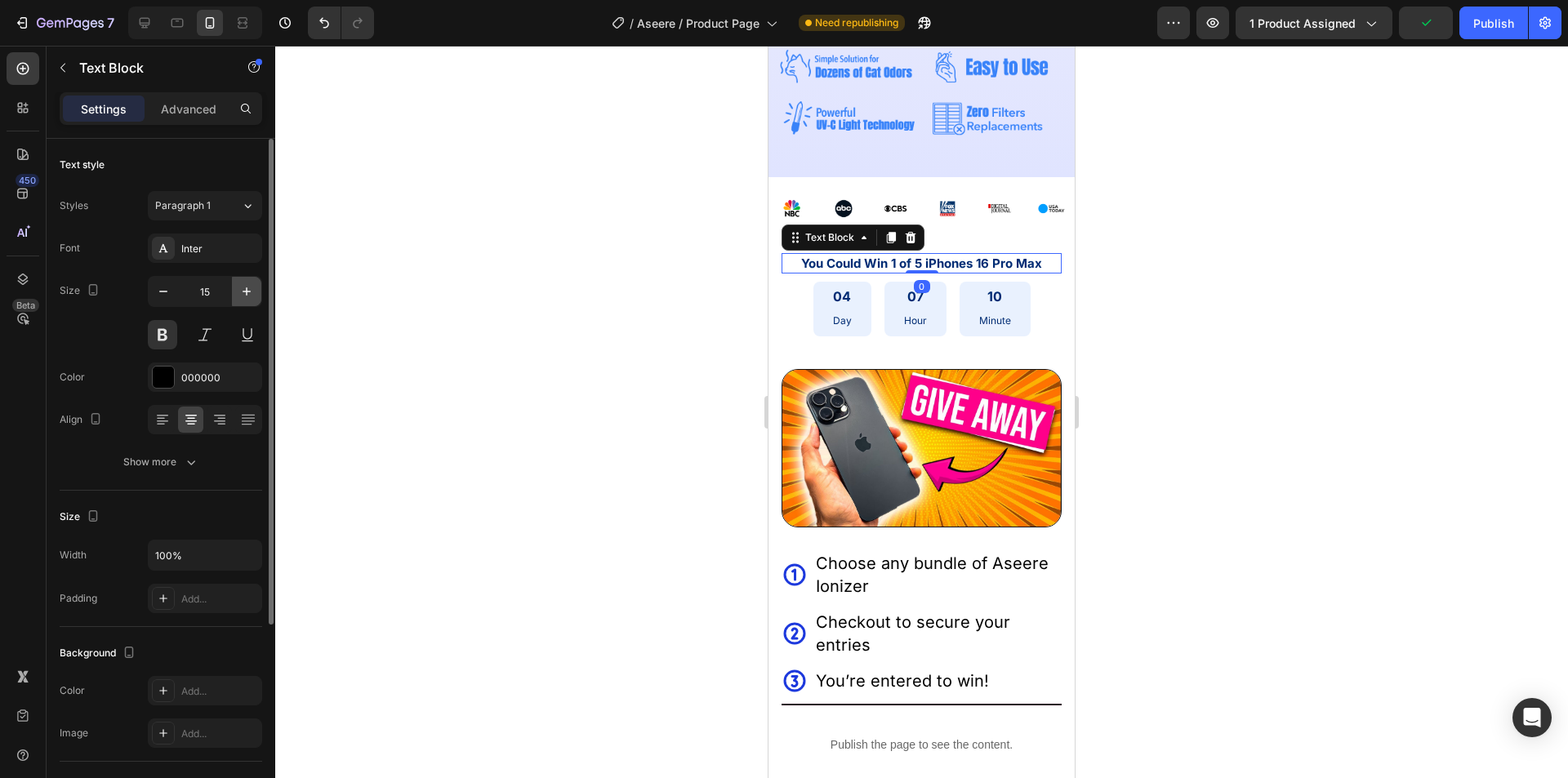
click at [238, 291] on button "button" at bounding box center [246, 291] width 30 height 30
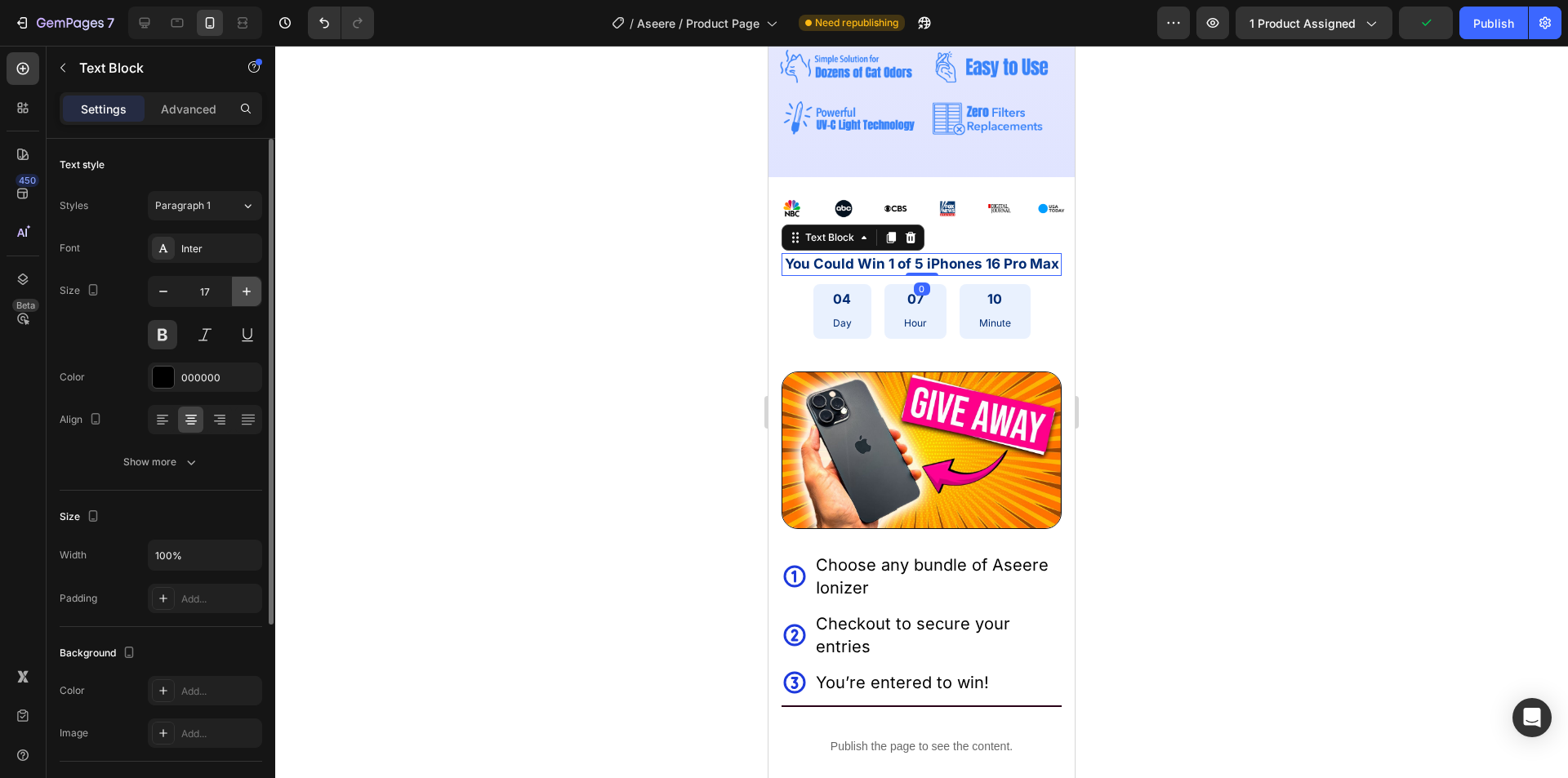
click at [238, 291] on button "button" at bounding box center [246, 291] width 30 height 30
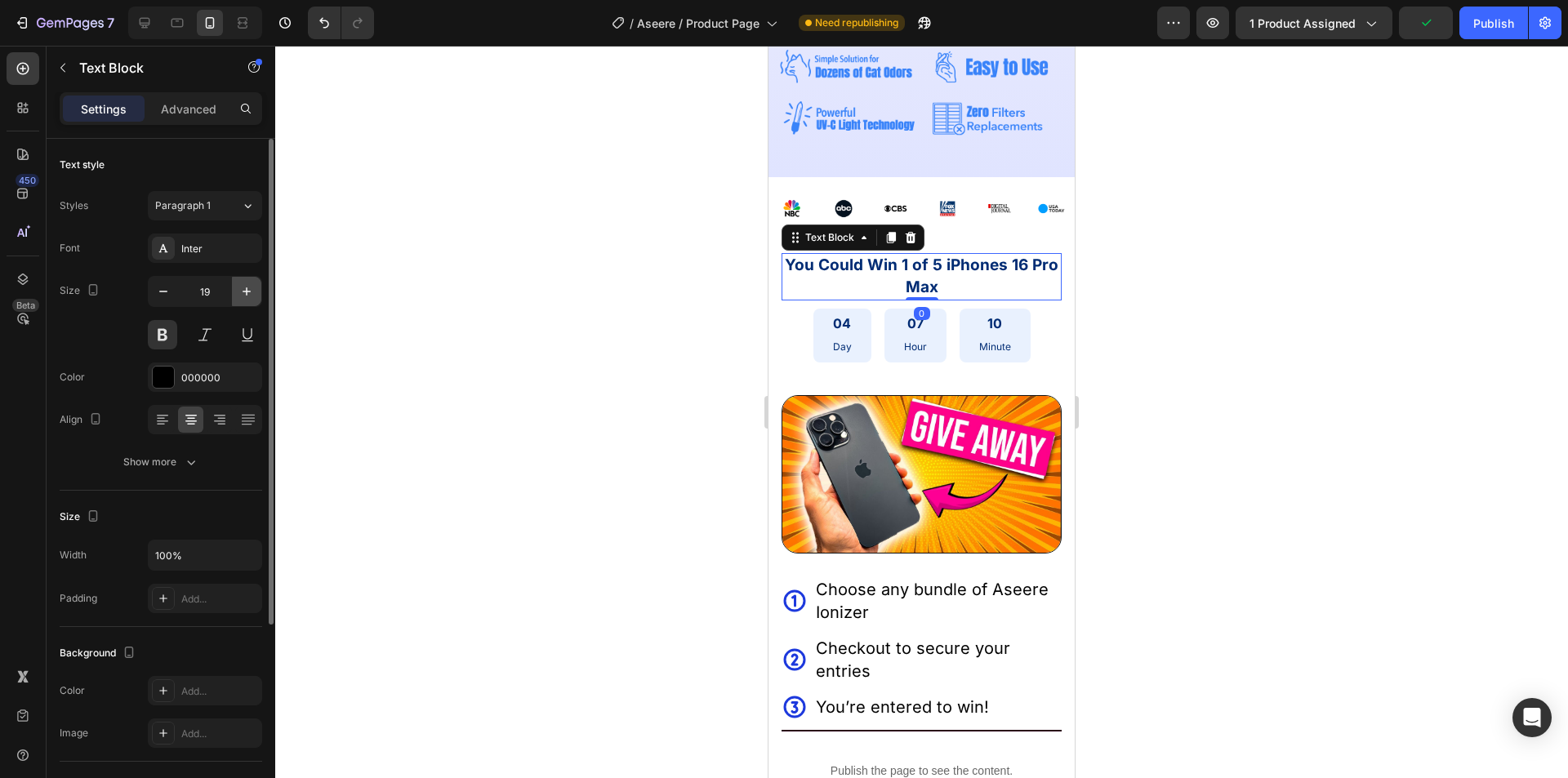
click at [238, 291] on button "button" at bounding box center [246, 291] width 30 height 30
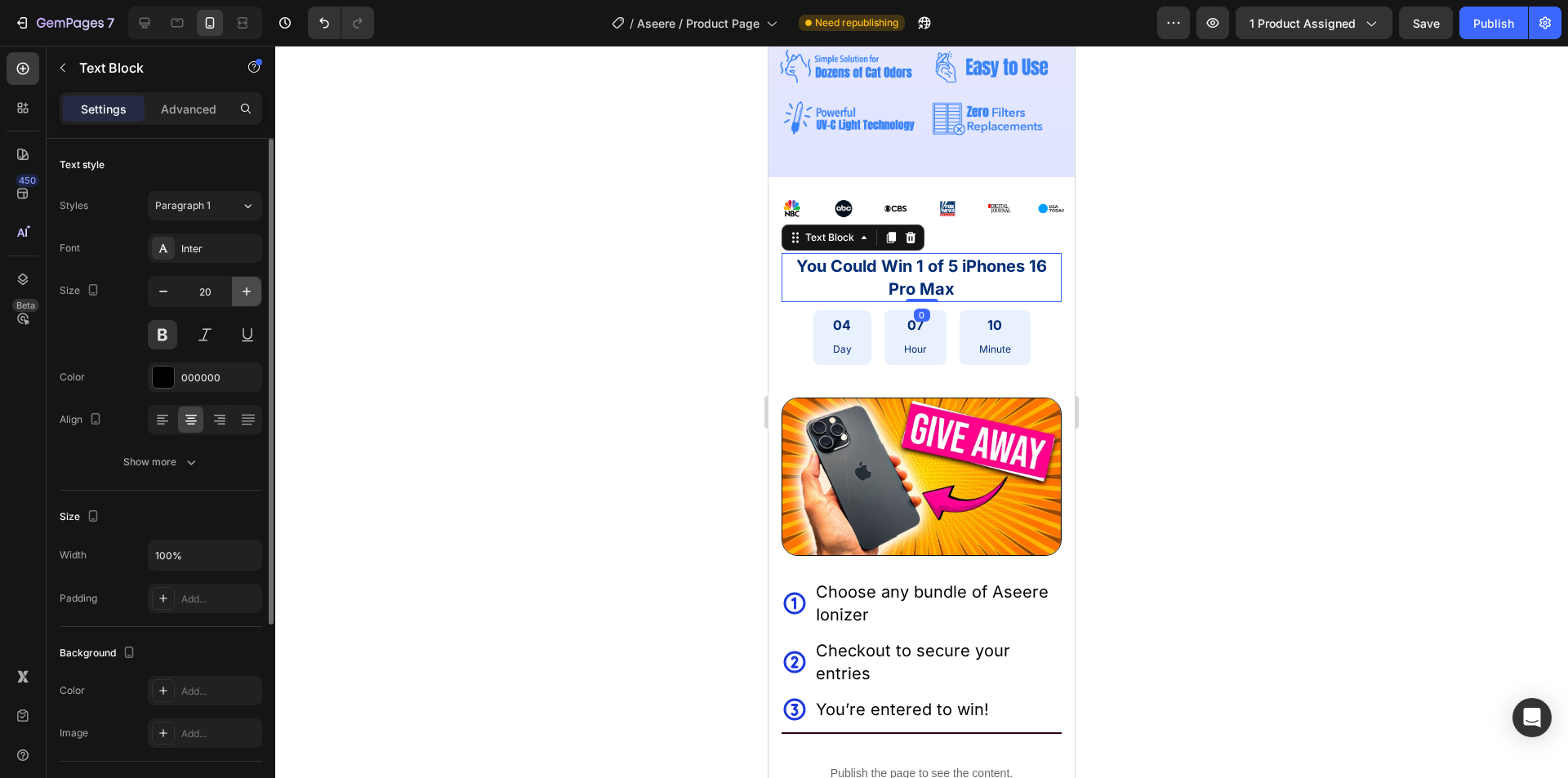
click at [238, 291] on button "button" at bounding box center [246, 291] width 30 height 30
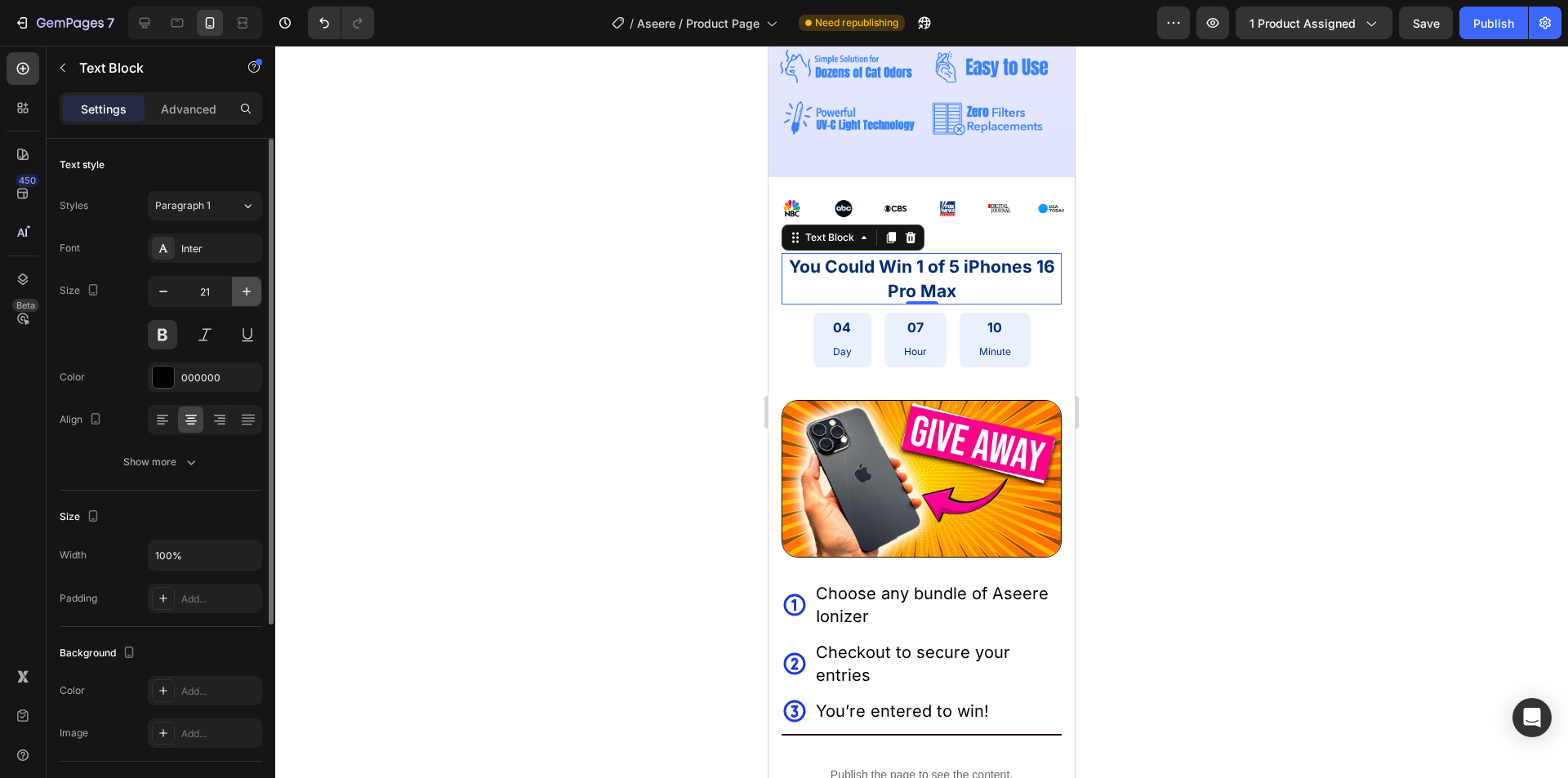
click at [238, 291] on button "button" at bounding box center [246, 291] width 30 height 30
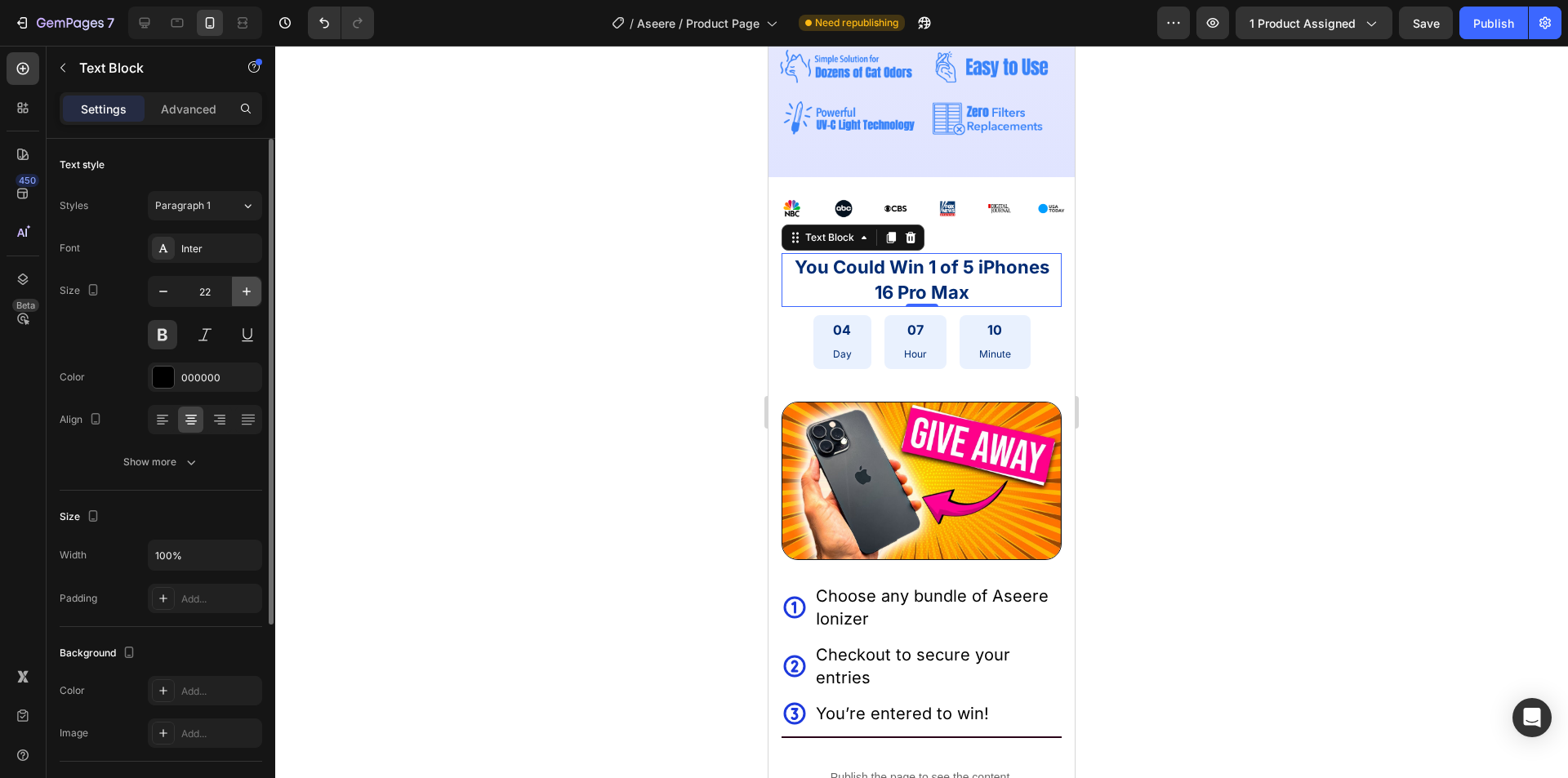
click at [238, 291] on button "button" at bounding box center [246, 291] width 30 height 30
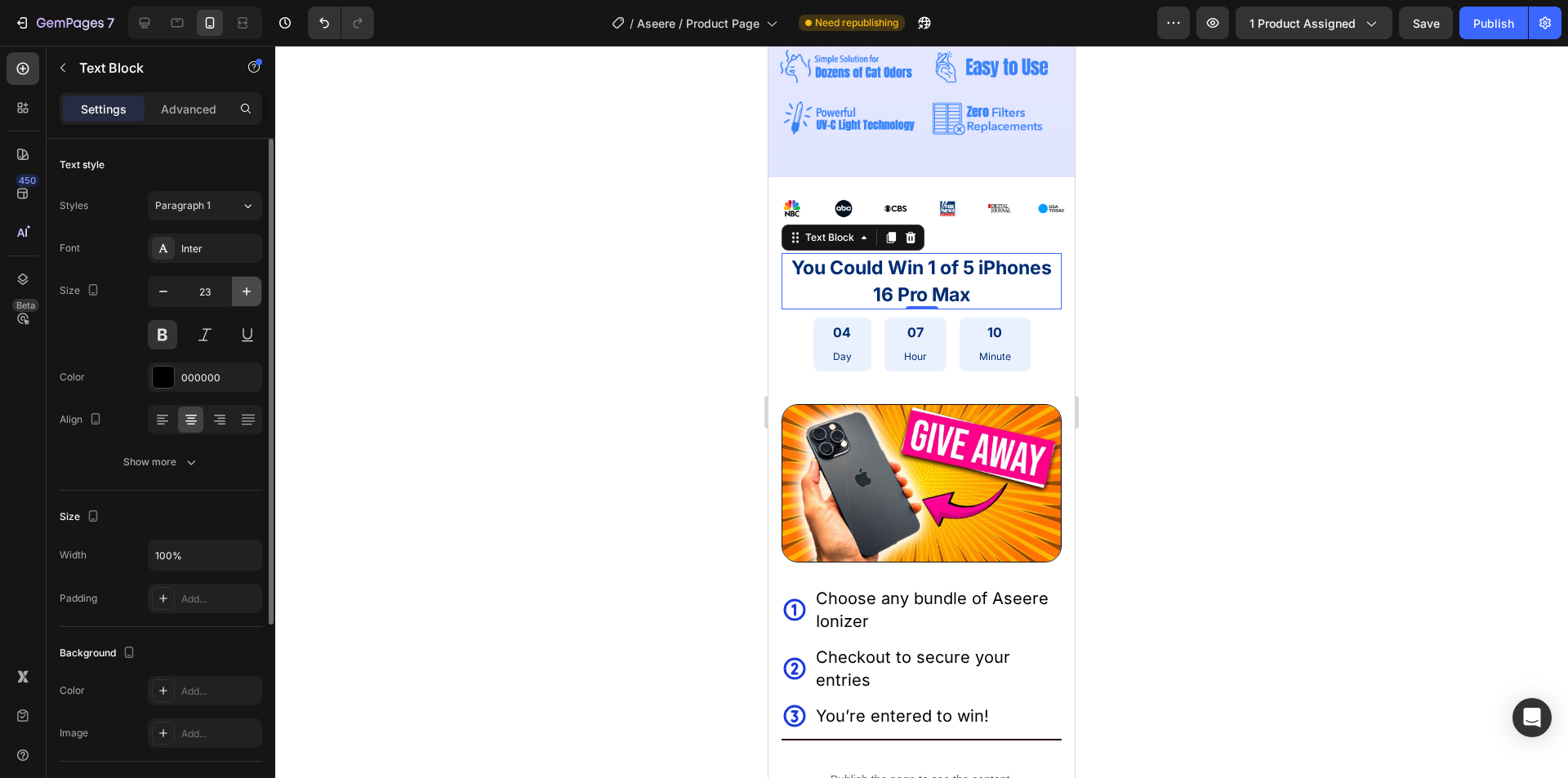
click at [238, 291] on button "button" at bounding box center [246, 291] width 30 height 30
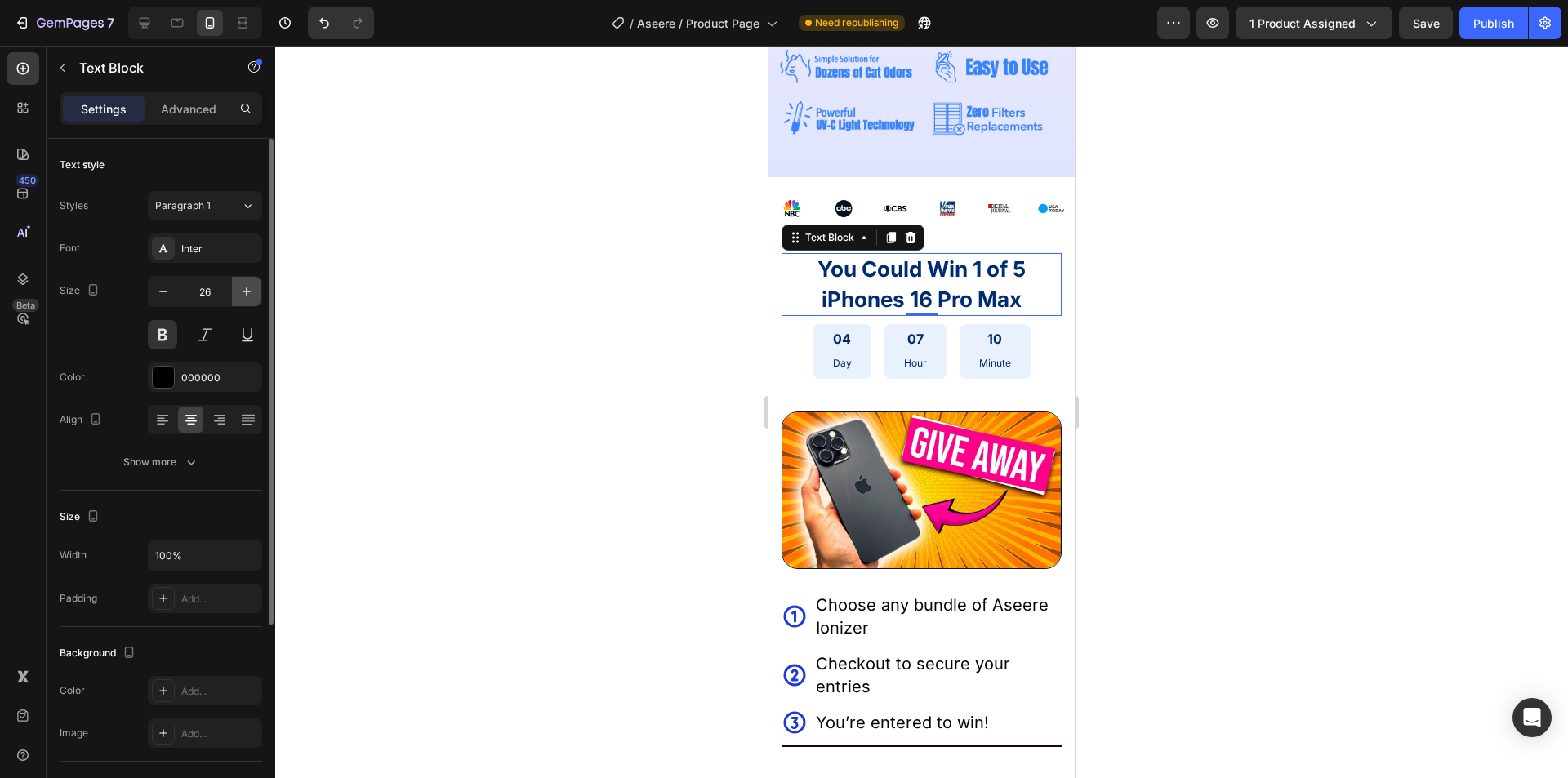
click at [238, 291] on button "button" at bounding box center [246, 291] width 30 height 30
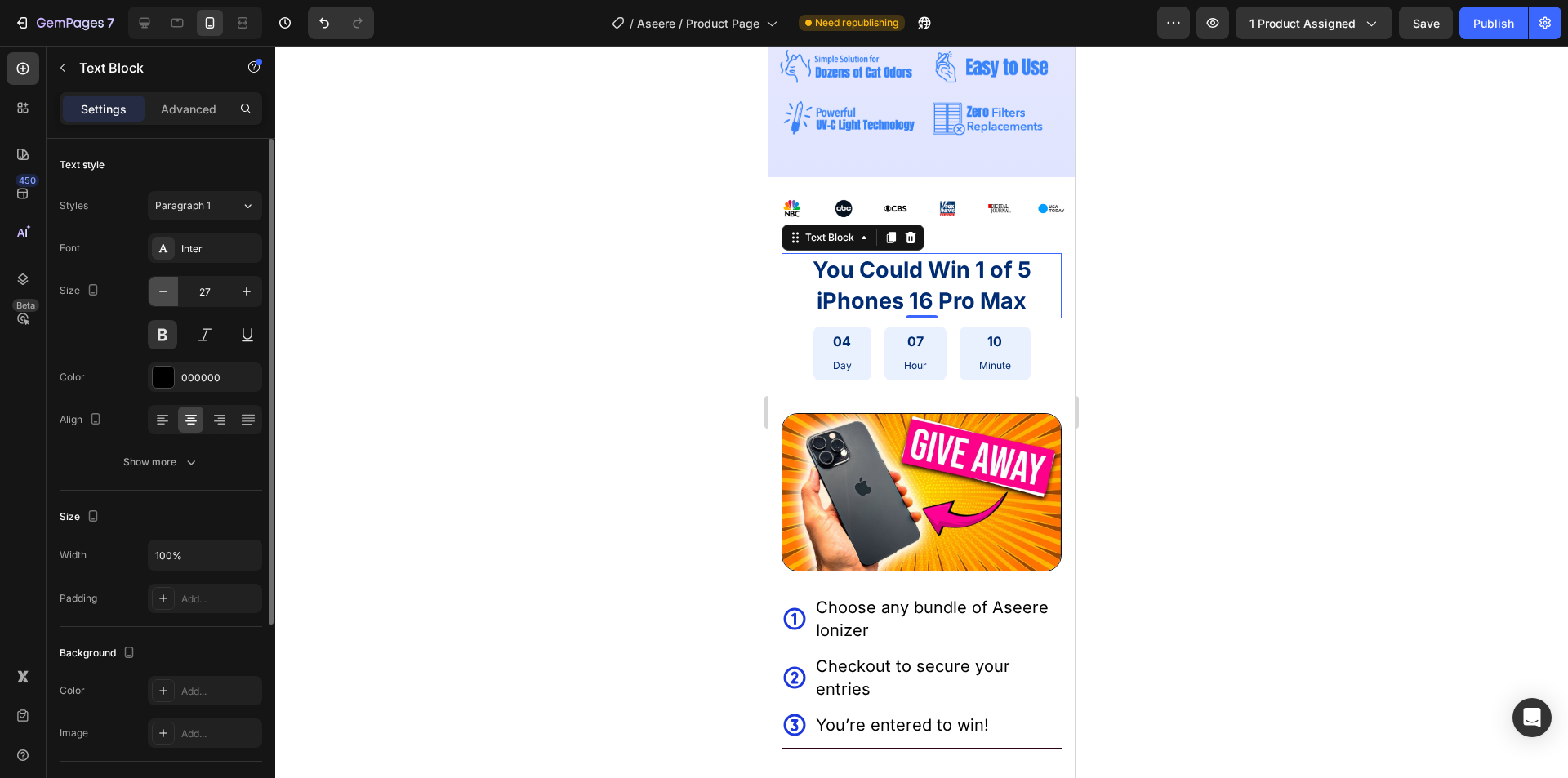
click at [174, 290] on button "button" at bounding box center [163, 291] width 30 height 30
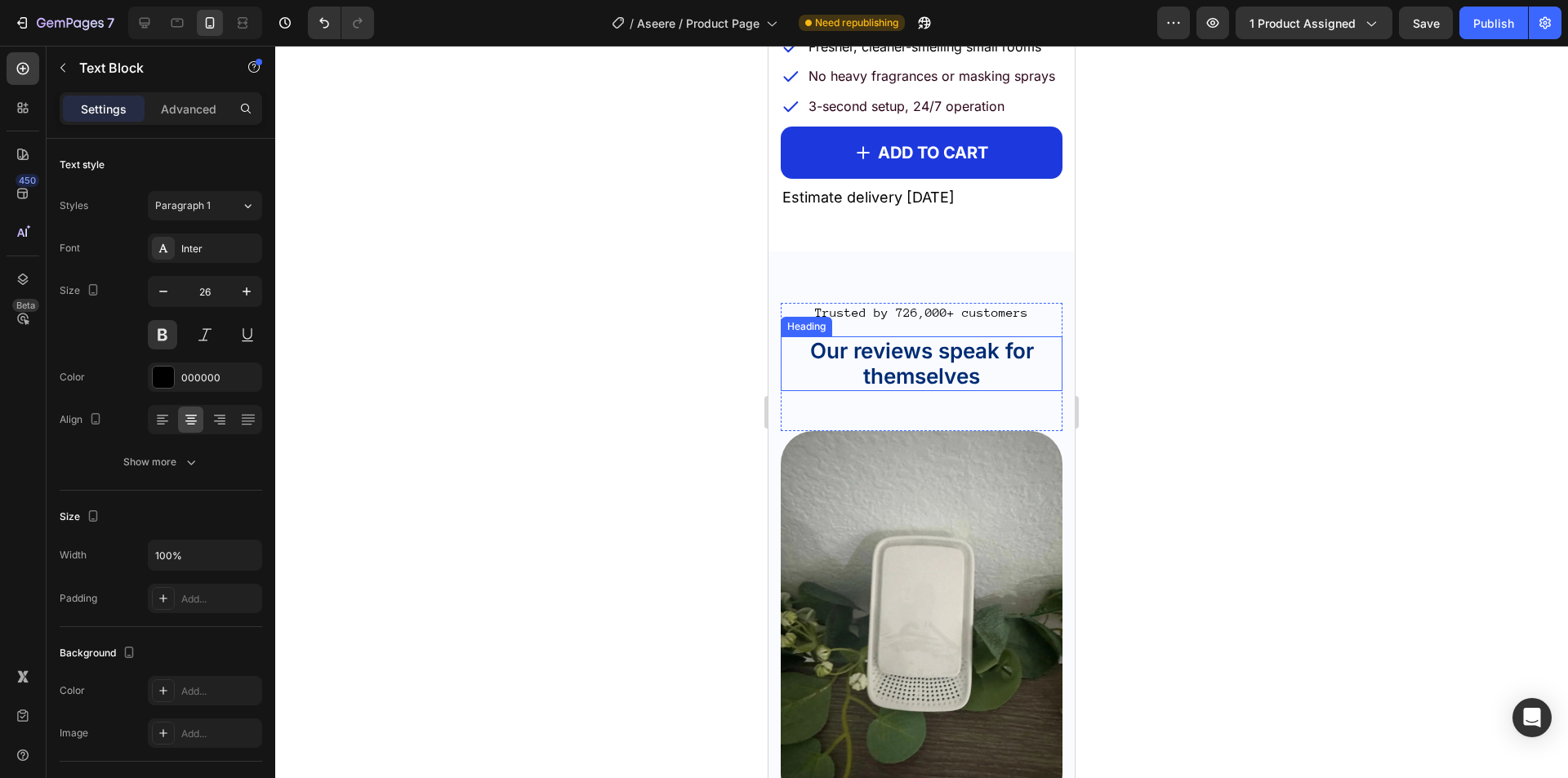
scroll to position [3105, 0]
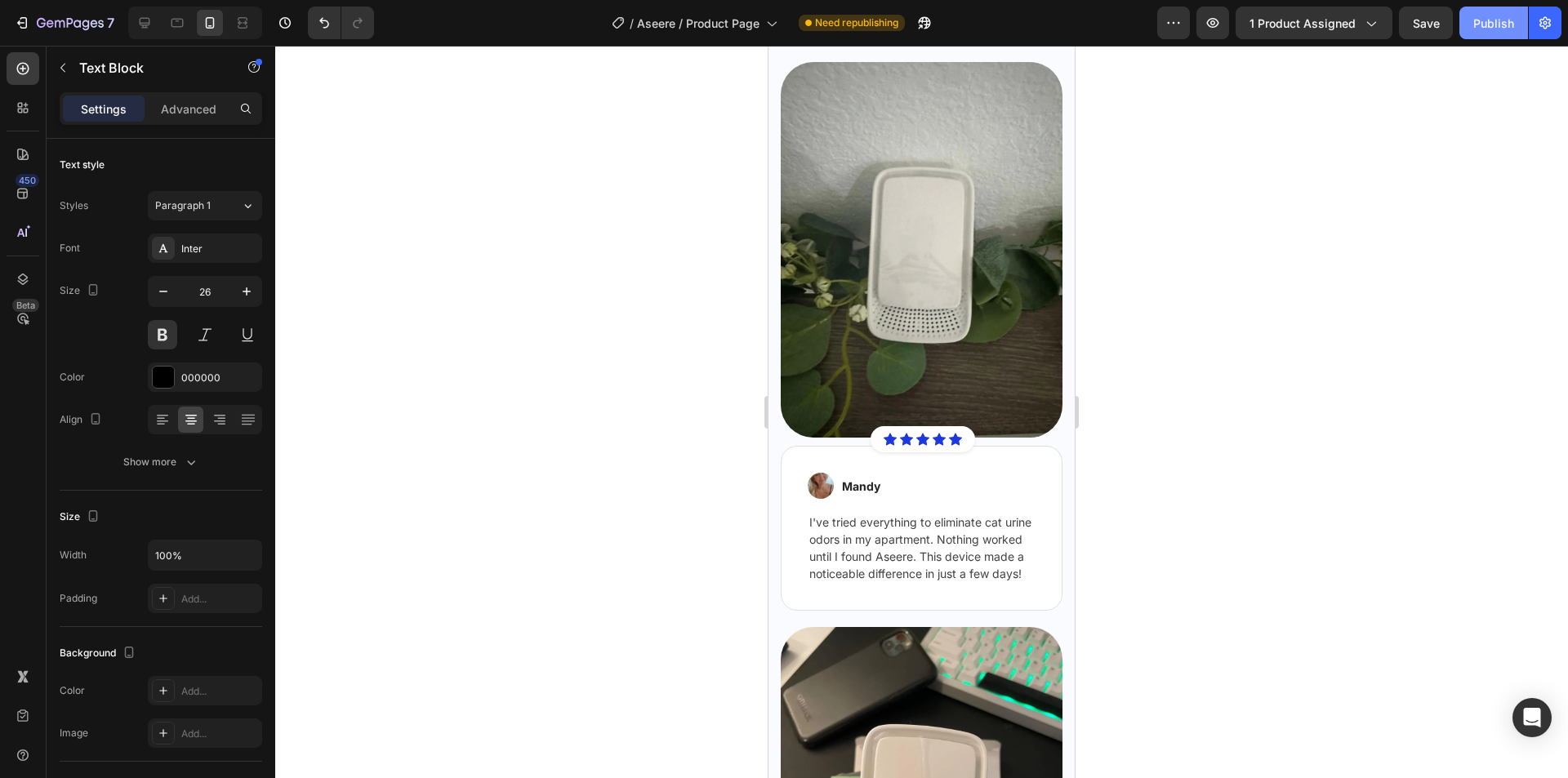
click at [1499, 17] on div "Publish" at bounding box center [1493, 23] width 41 height 17
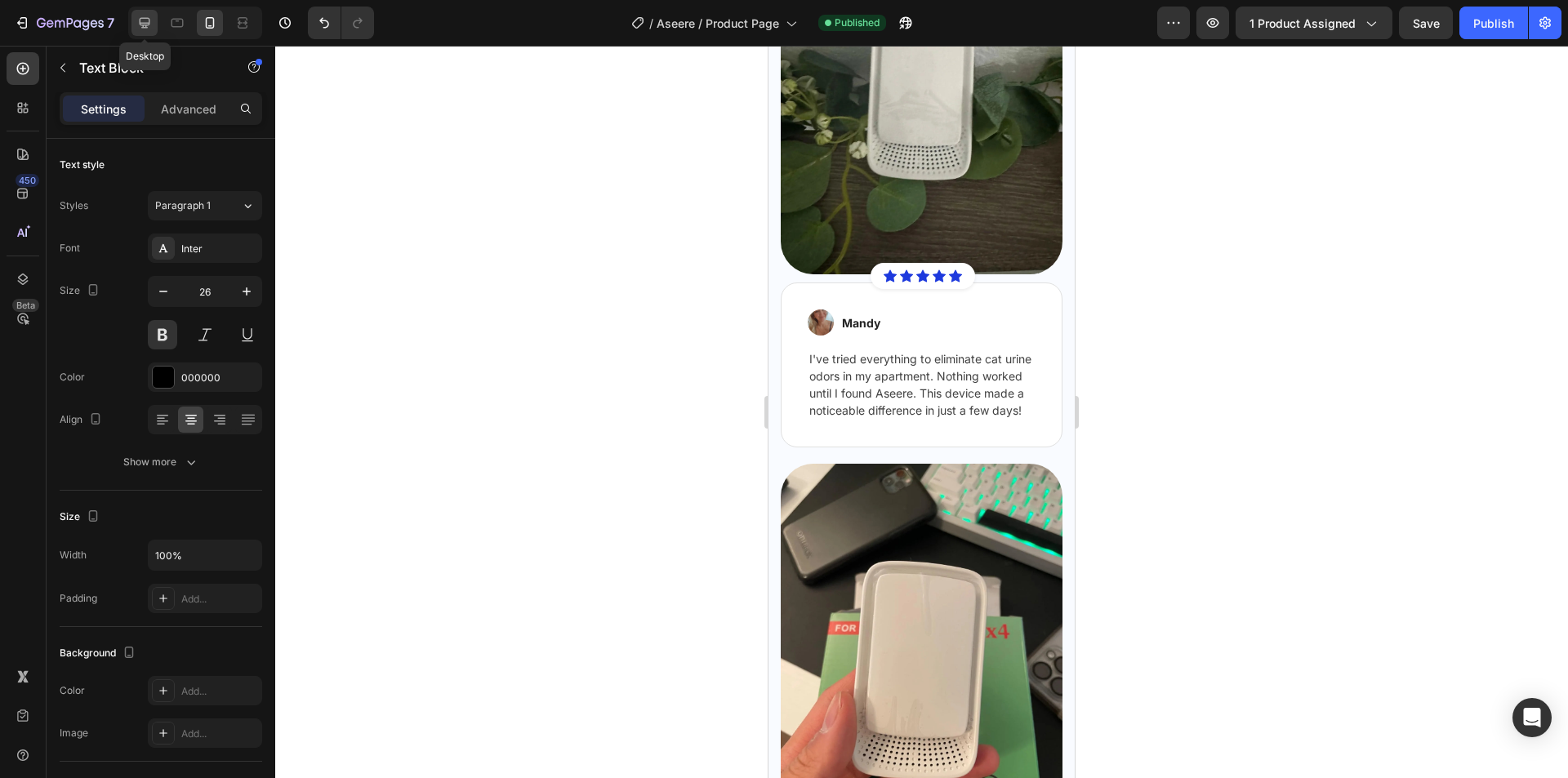
click at [138, 20] on icon at bounding box center [144, 22] width 16 height 16
type input "38"
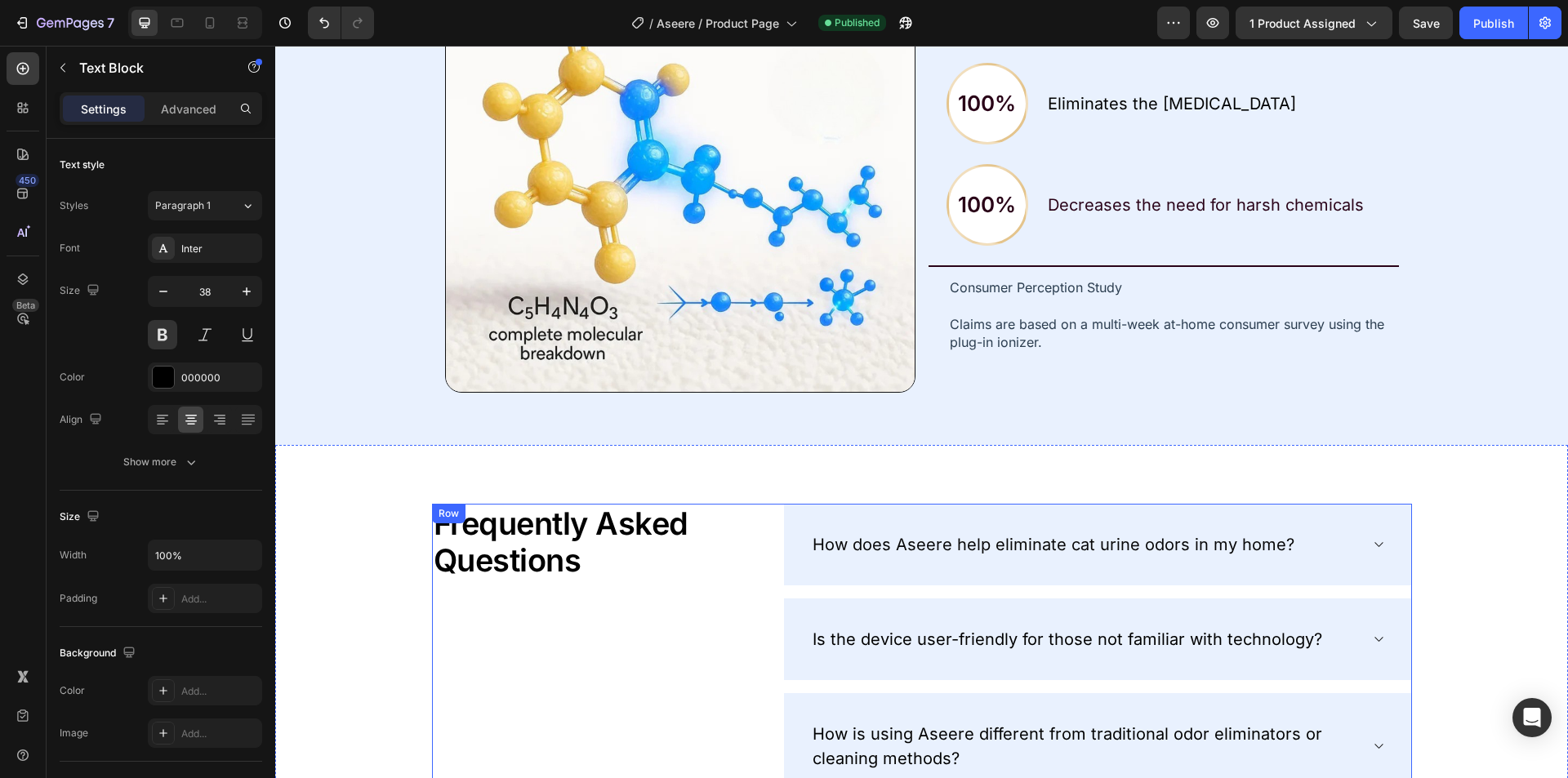
scroll to position [5646, 0]
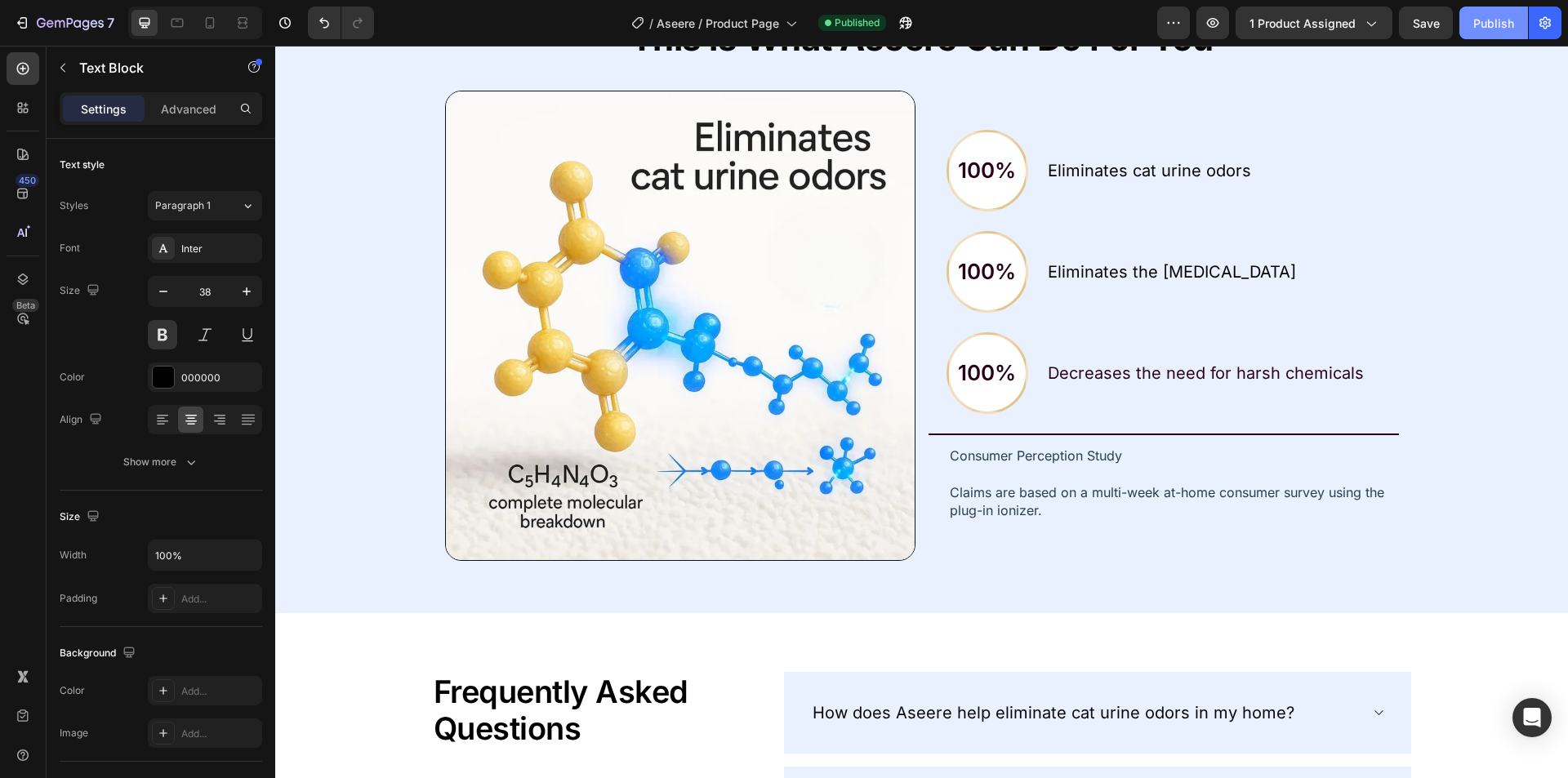
click at [1488, 25] on div "Publish" at bounding box center [1493, 23] width 41 height 17
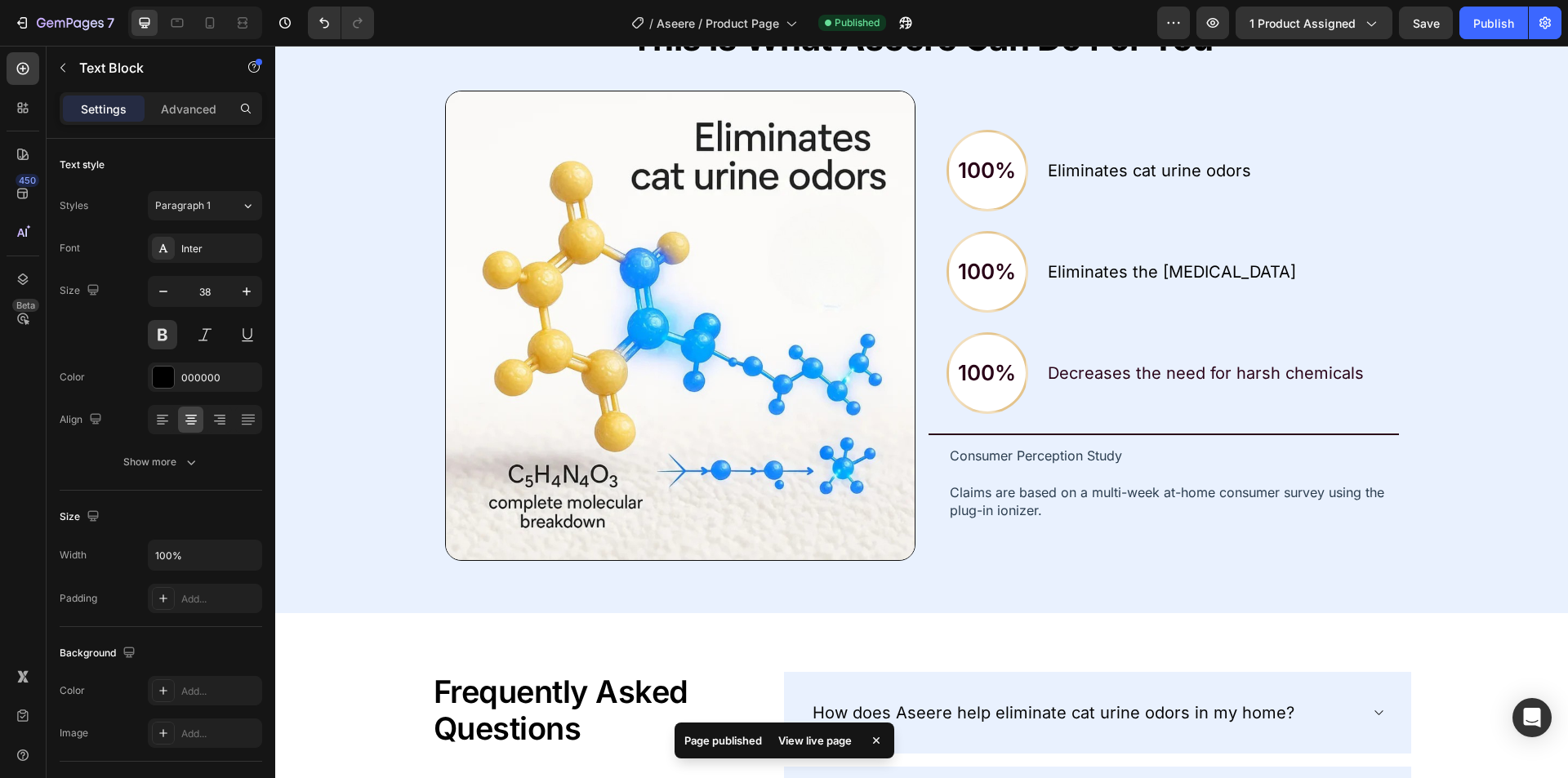
click at [28, 3] on div "7 Version history / Aseere / Product Page Published Preview 1 product assigned …" at bounding box center [784, 23] width 1568 height 47
click at [30, 36] on button "7" at bounding box center [64, 23] width 115 height 33
